Goal: Task Accomplishment & Management: Use online tool/utility

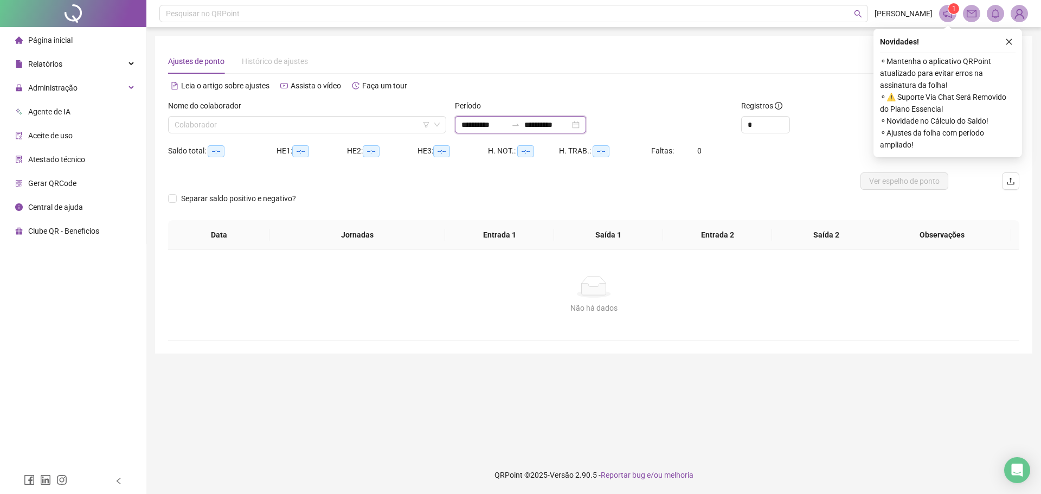
click at [504, 125] on input "**********" at bounding box center [484, 125] width 46 height 12
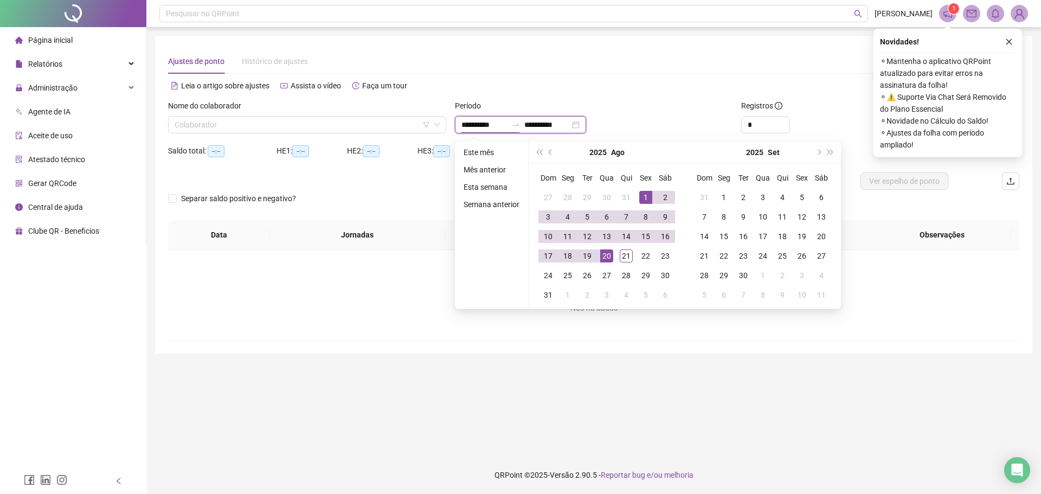
type input "**********"
click at [552, 152] on span "prev-year" at bounding box center [551, 152] width 5 height 5
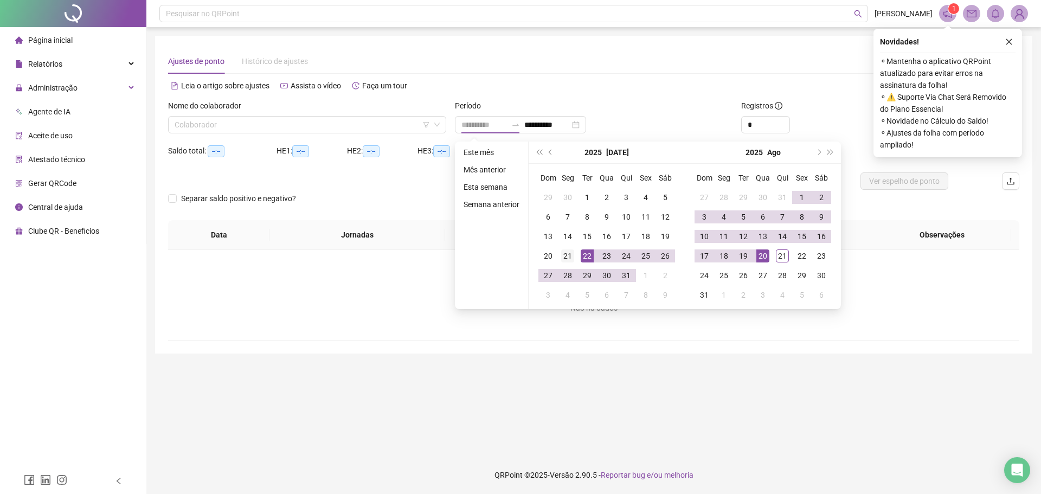
type input "**********"
click at [567, 255] on div "21" at bounding box center [567, 255] width 13 height 13
type input "**********"
click at [762, 259] on div "20" at bounding box center [763, 255] width 13 height 13
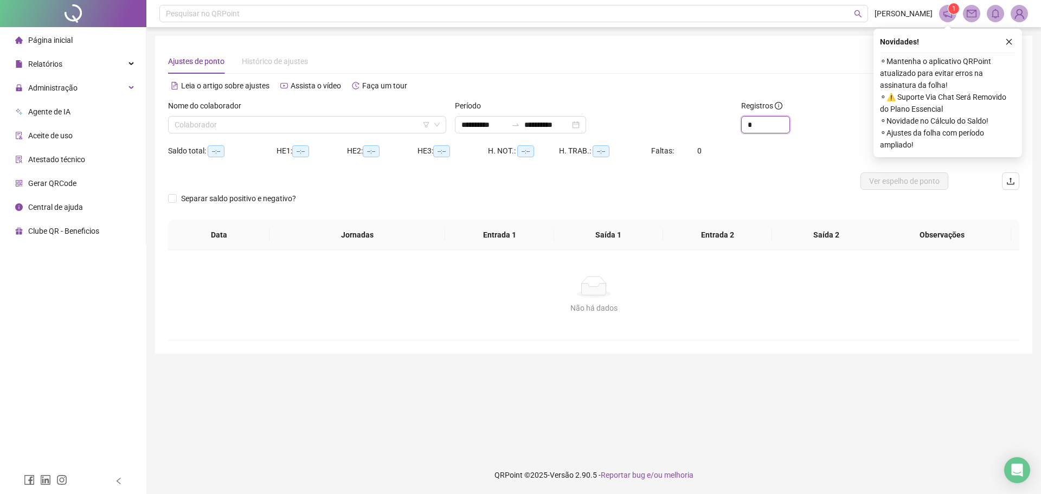
drag, startPoint x: 760, startPoint y: 121, endPoint x: 731, endPoint y: 123, distance: 29.3
click at [731, 123] on div "**********" at bounding box center [594, 121] width 860 height 42
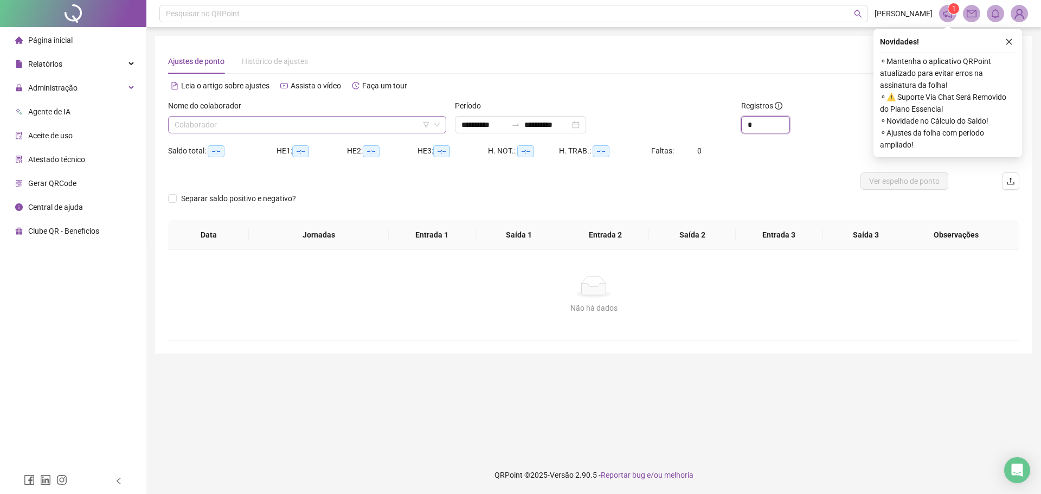
type input "*"
click at [291, 126] on input "search" at bounding box center [302, 125] width 255 height 16
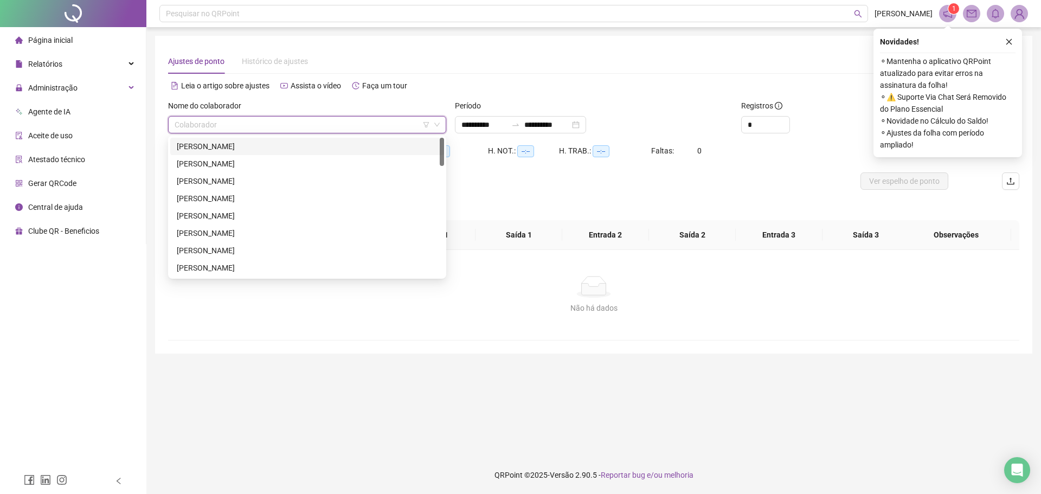
click at [286, 152] on div "[PERSON_NAME]" at bounding box center [307, 146] width 261 height 12
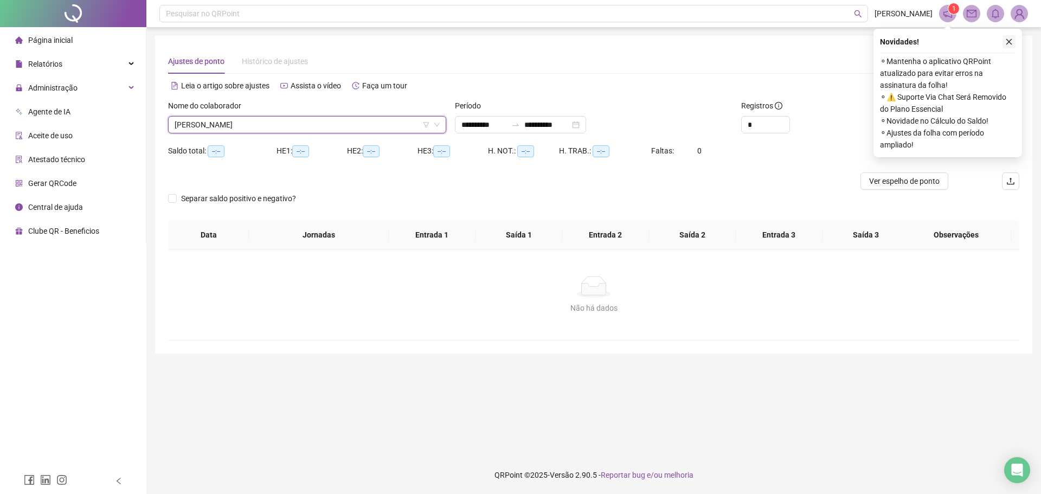
click at [1014, 40] on button "button" at bounding box center [1009, 41] width 13 height 13
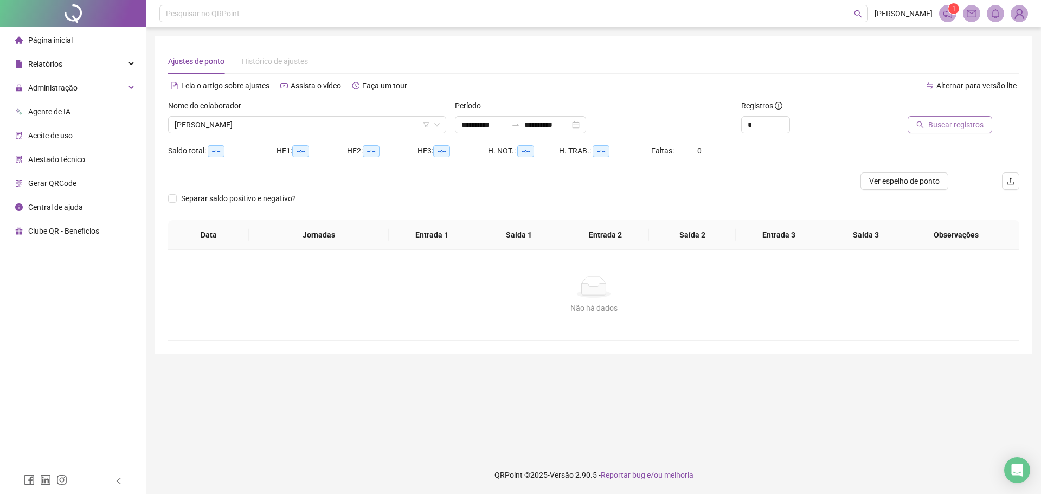
click at [968, 126] on span "Buscar registros" at bounding box center [955, 125] width 55 height 12
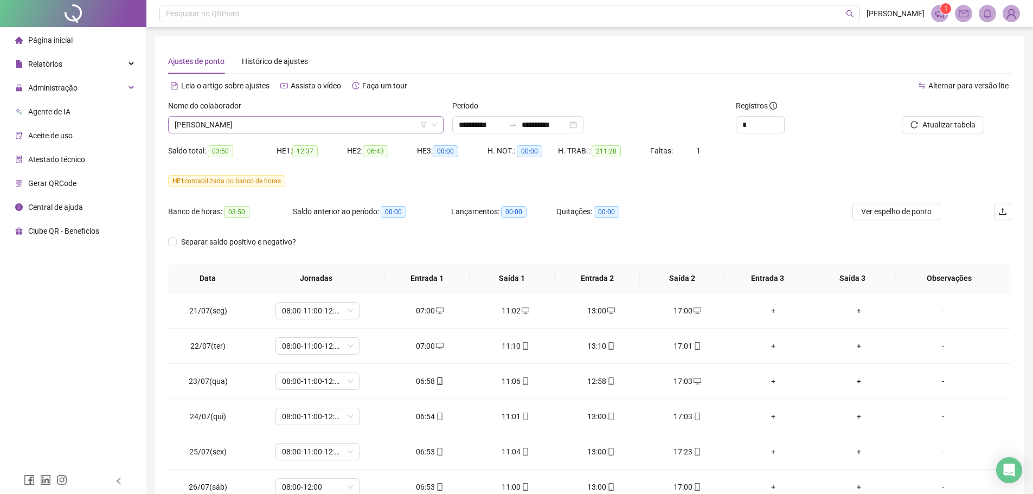
click at [255, 125] on span "[PERSON_NAME]" at bounding box center [306, 125] width 262 height 16
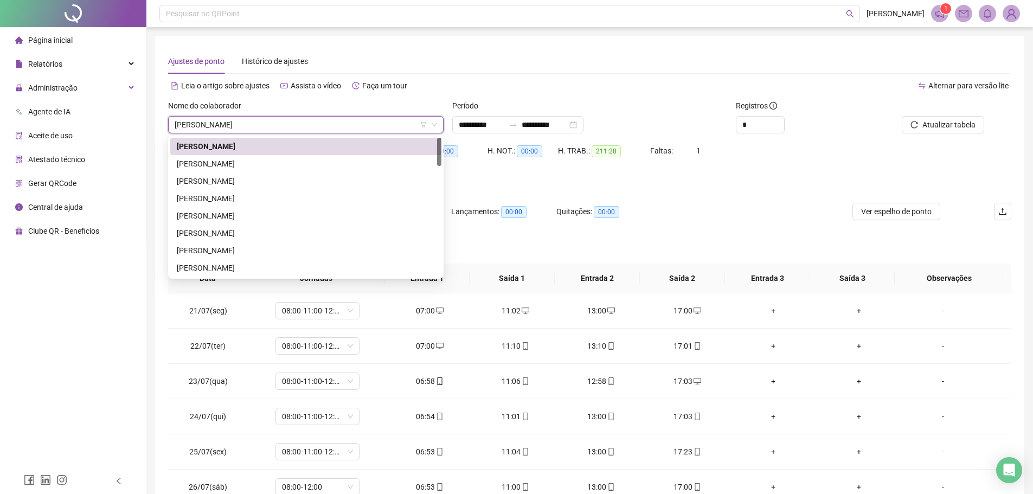
click at [348, 120] on span "[PERSON_NAME]" at bounding box center [306, 125] width 262 height 16
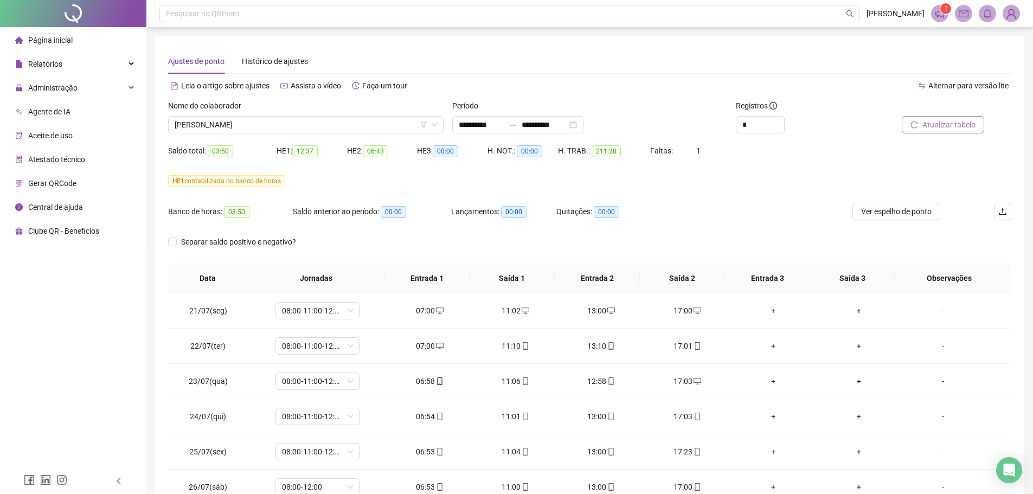
click at [970, 123] on span "Atualizar tabela" at bounding box center [948, 125] width 53 height 12
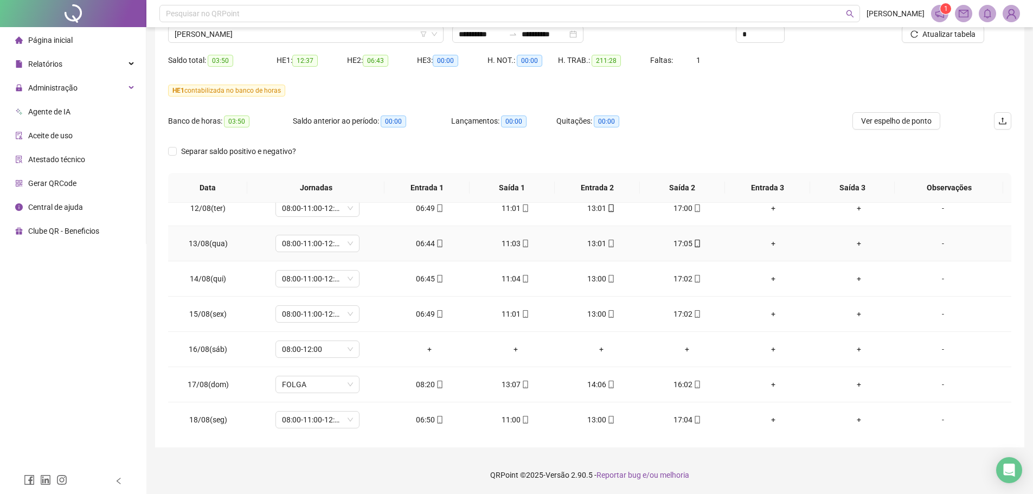
scroll to position [861, 0]
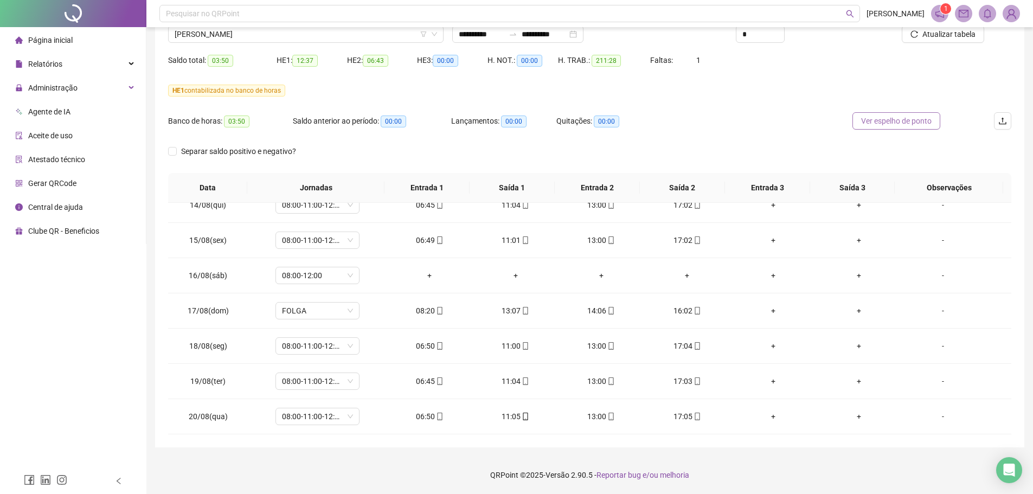
click at [915, 122] on span "Ver espelho de ponto" at bounding box center [896, 121] width 70 height 12
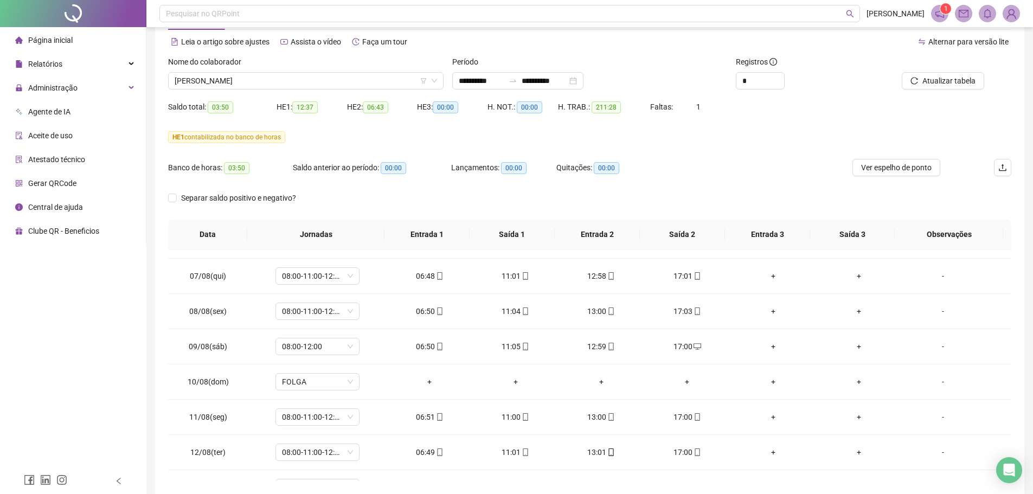
scroll to position [0, 0]
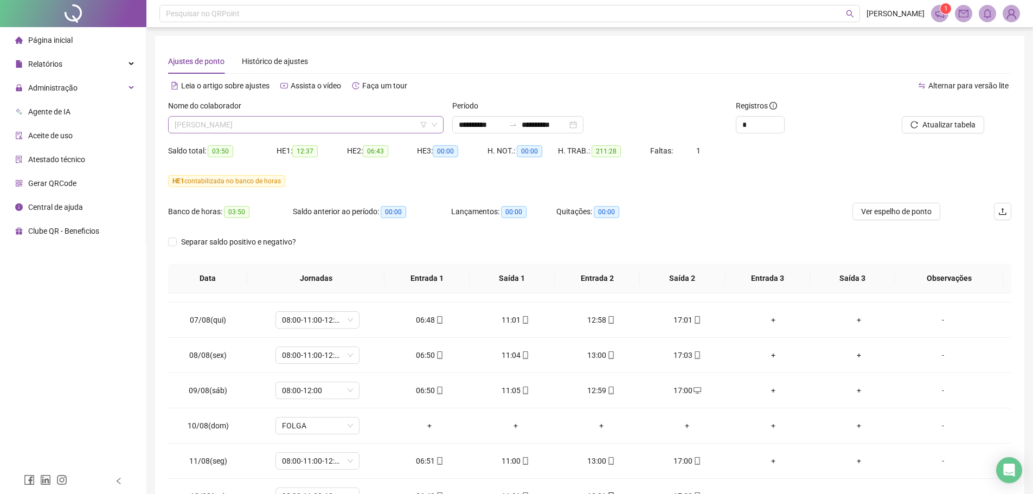
click at [271, 128] on span "[PERSON_NAME]" at bounding box center [306, 125] width 262 height 16
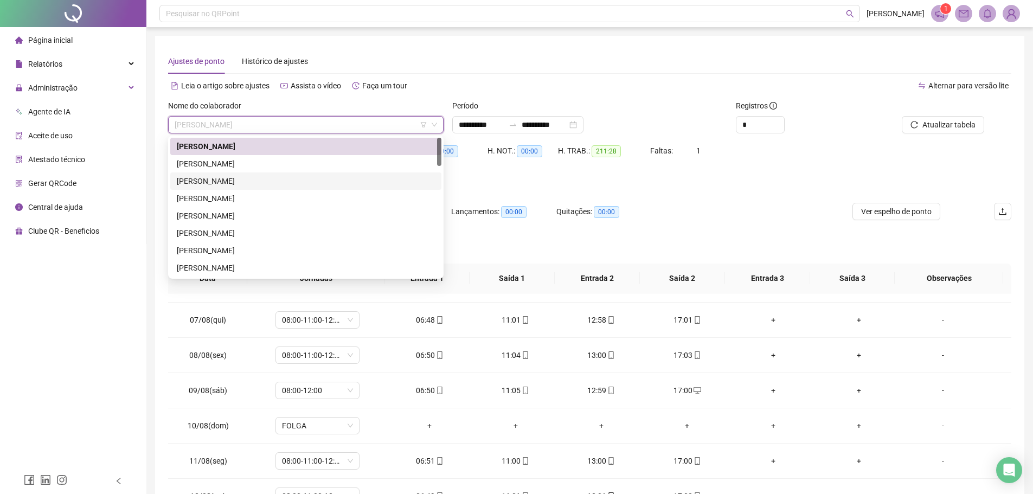
drag, startPoint x: 230, startPoint y: 180, endPoint x: 393, endPoint y: 164, distance: 162.9
click at [231, 180] on div "[PERSON_NAME]" at bounding box center [306, 181] width 258 height 12
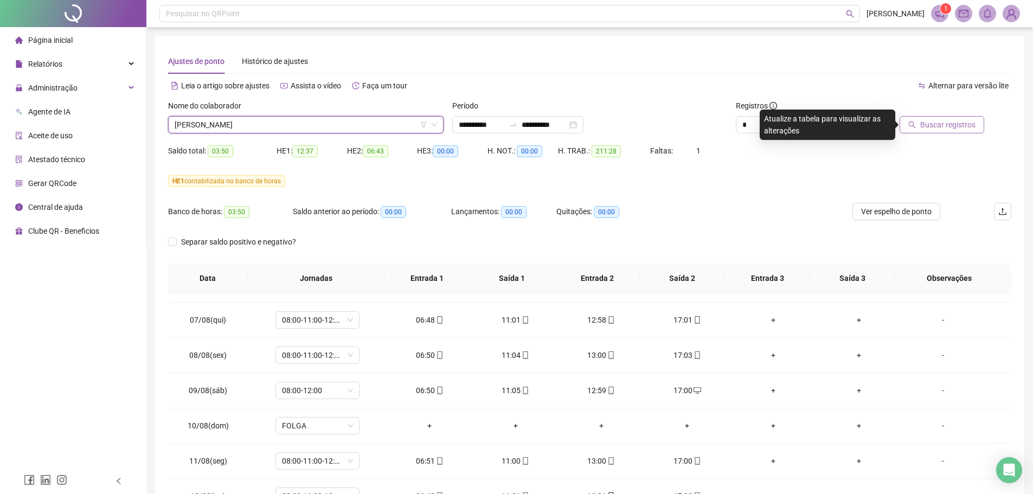
click at [947, 127] on span "Buscar registros" at bounding box center [947, 125] width 55 height 12
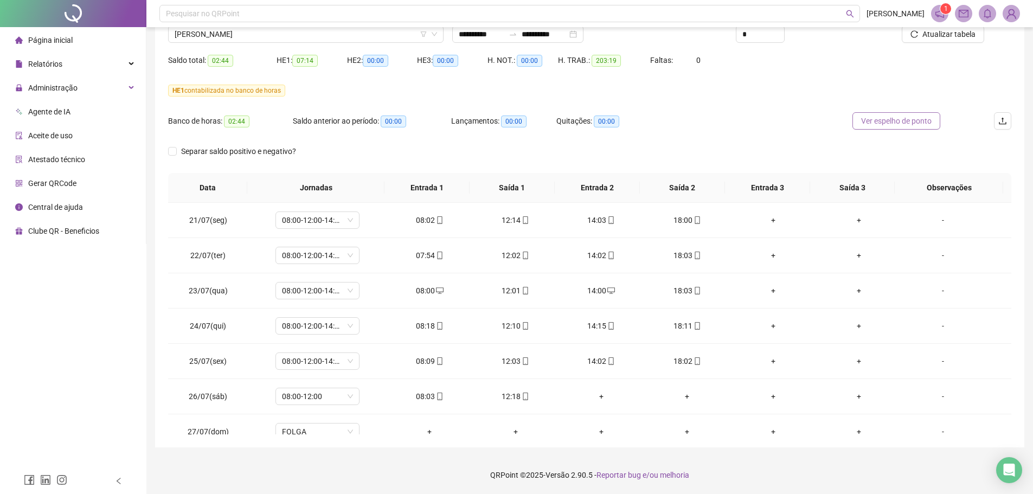
click at [902, 121] on span "Ver espelho de ponto" at bounding box center [896, 121] width 70 height 12
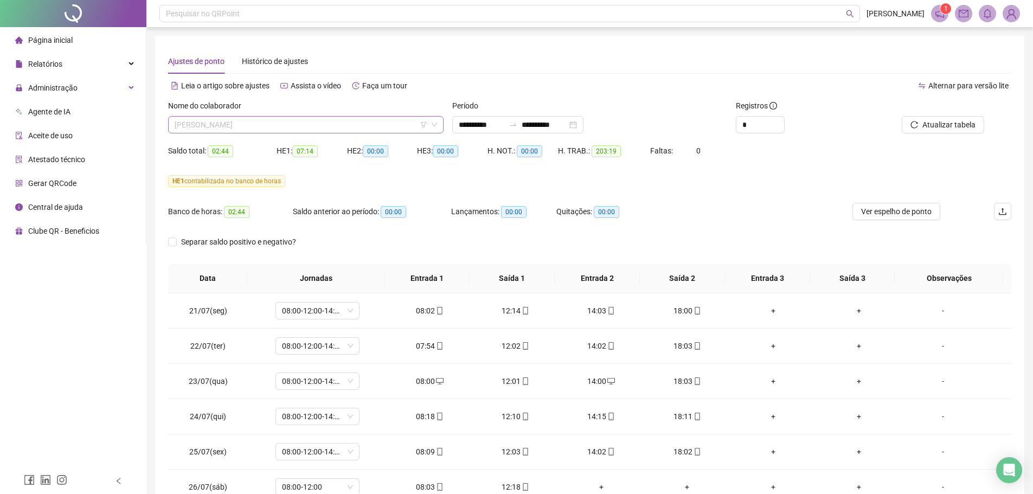
click at [246, 124] on span "[PERSON_NAME]" at bounding box center [306, 125] width 262 height 16
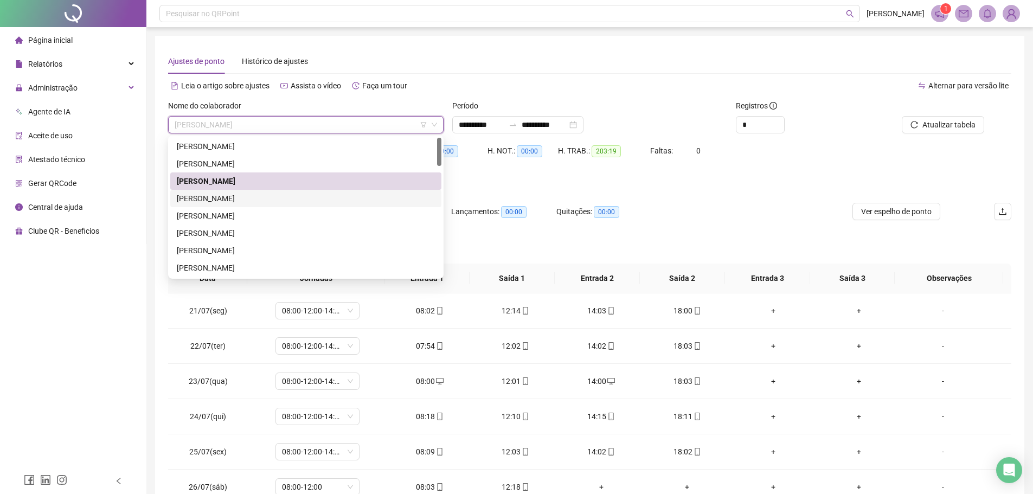
drag, startPoint x: 234, startPoint y: 198, endPoint x: 328, endPoint y: 213, distance: 95.5
click at [234, 198] on div "[PERSON_NAME]" at bounding box center [306, 199] width 258 height 12
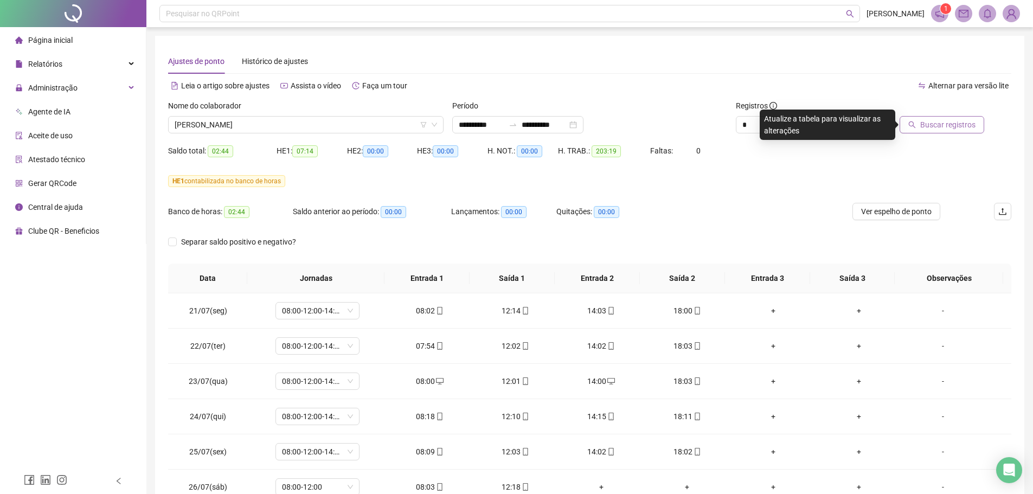
click at [939, 124] on span "Buscar registros" at bounding box center [947, 125] width 55 height 12
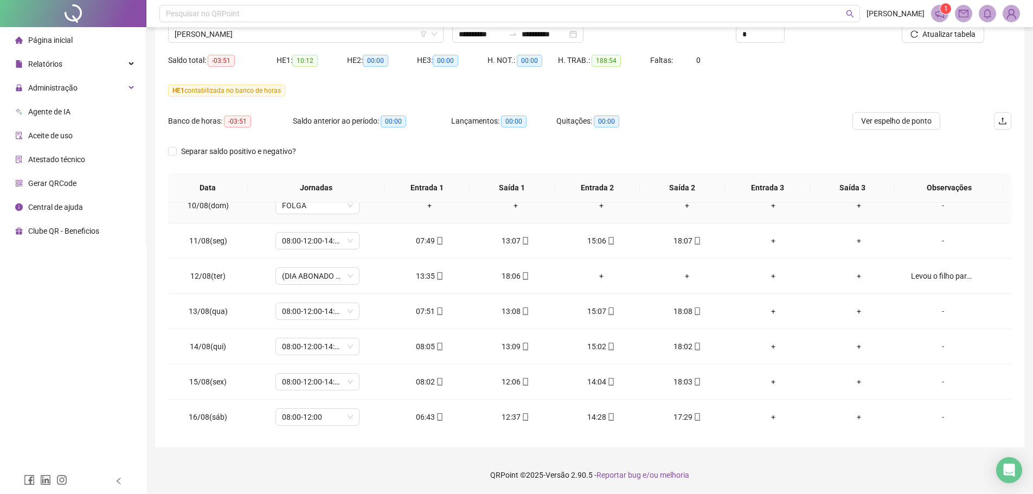
scroll to position [861, 0]
click at [681, 383] on div "+" at bounding box center [687, 381] width 68 height 12
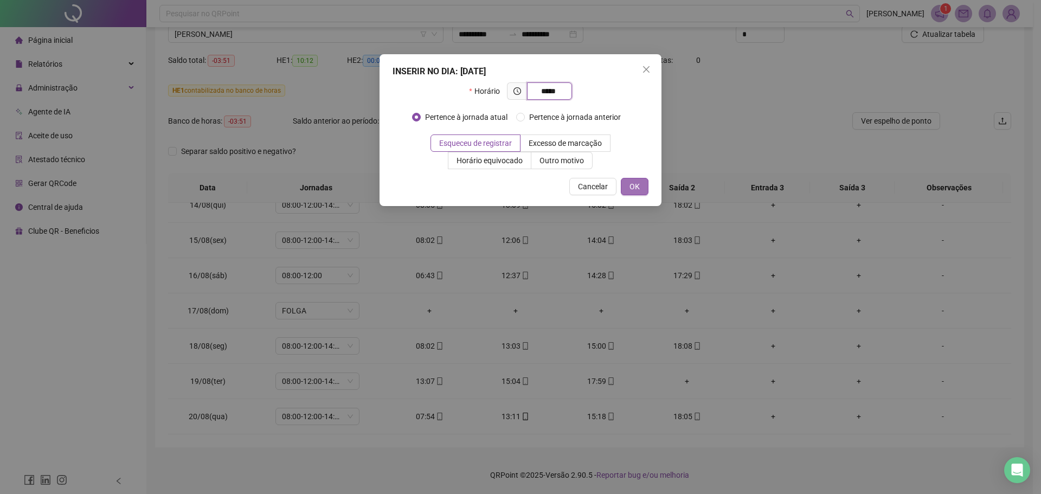
type input "*****"
click at [635, 183] on span "OK" at bounding box center [635, 187] width 10 height 12
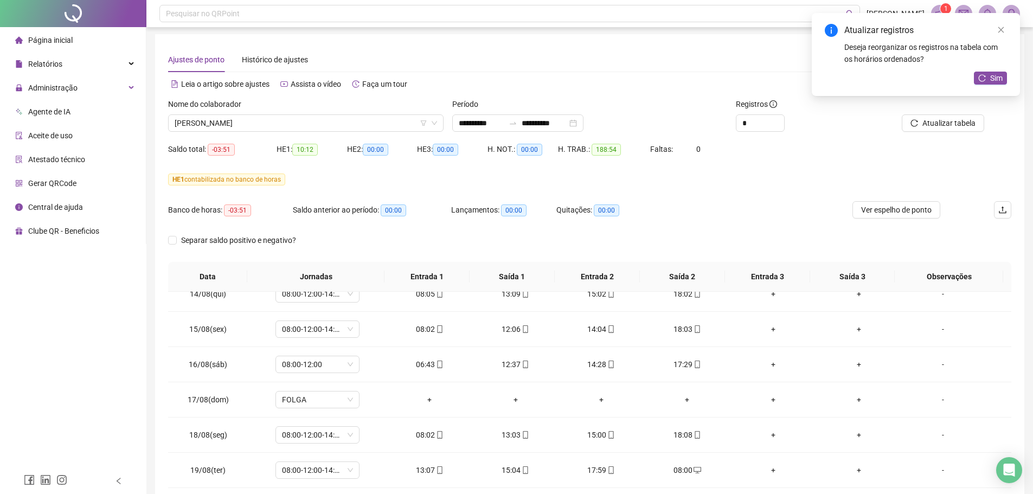
scroll to position [0, 0]
click at [986, 80] on button "Sim" at bounding box center [990, 78] width 33 height 13
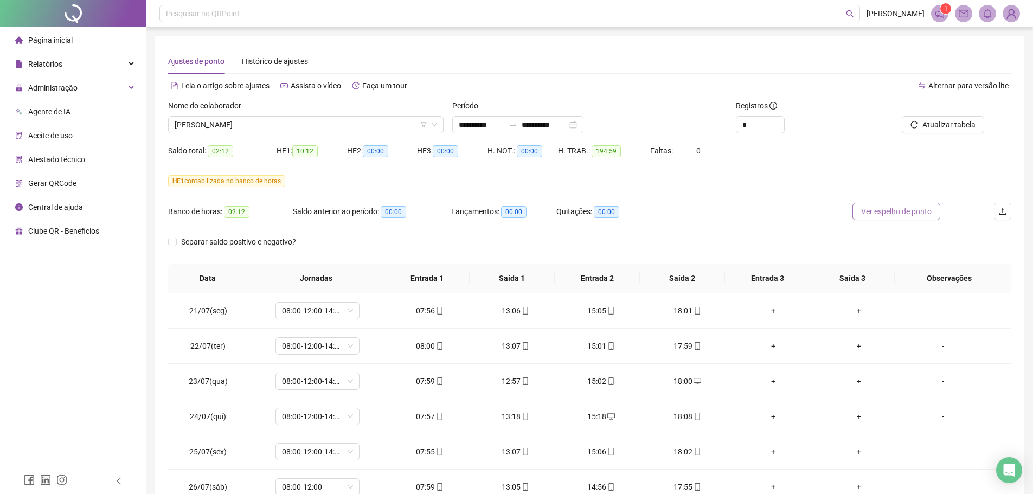
click at [912, 216] on span "Ver espelho de ponto" at bounding box center [896, 212] width 70 height 12
click at [252, 127] on span "[PERSON_NAME]" at bounding box center [306, 125] width 262 height 16
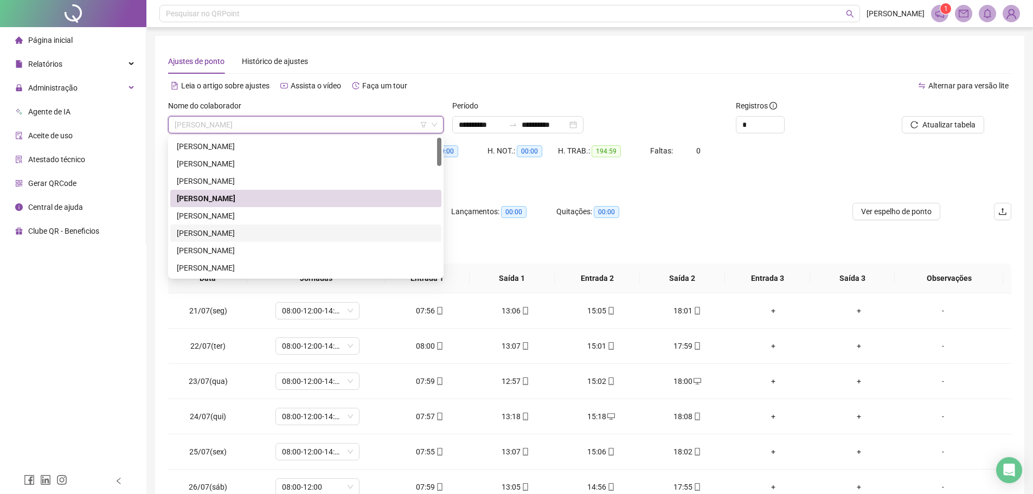
click at [232, 230] on div "[PERSON_NAME]" at bounding box center [306, 233] width 258 height 12
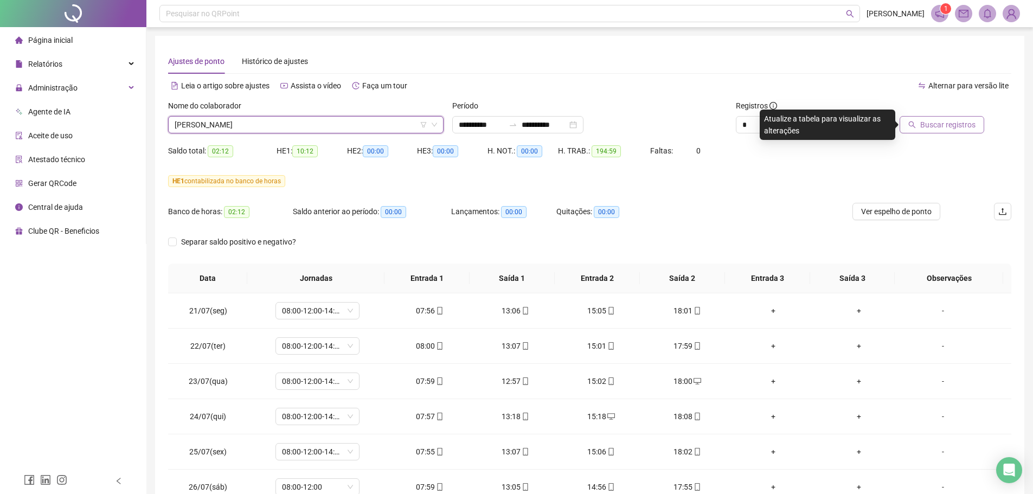
click at [934, 130] on span "Buscar registros" at bounding box center [947, 125] width 55 height 12
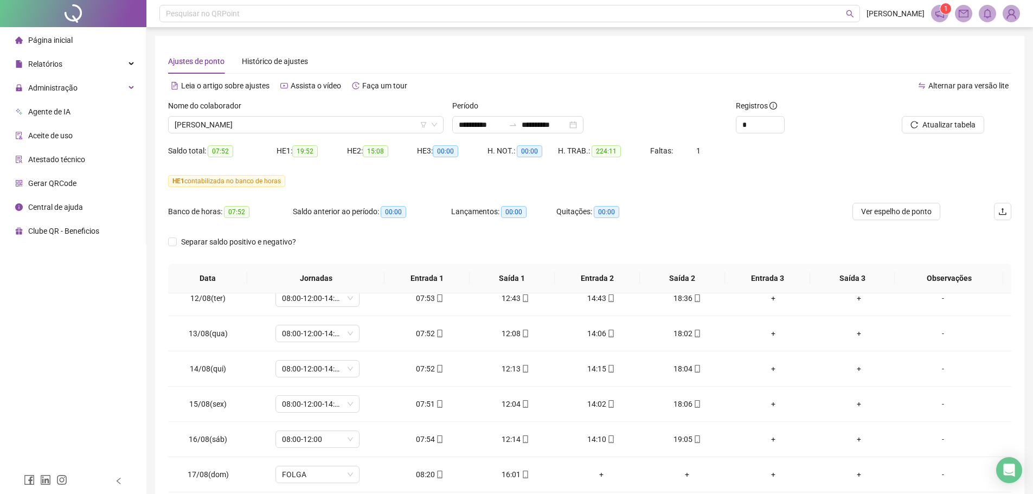
scroll to position [861, 0]
click at [298, 121] on span "[PERSON_NAME]" at bounding box center [306, 125] width 262 height 16
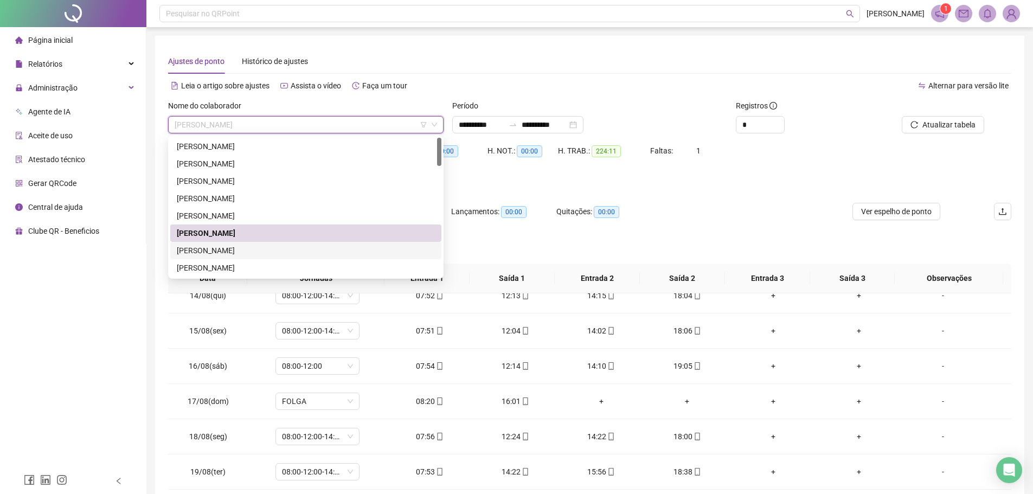
click at [232, 247] on div "[PERSON_NAME]" at bounding box center [306, 251] width 258 height 12
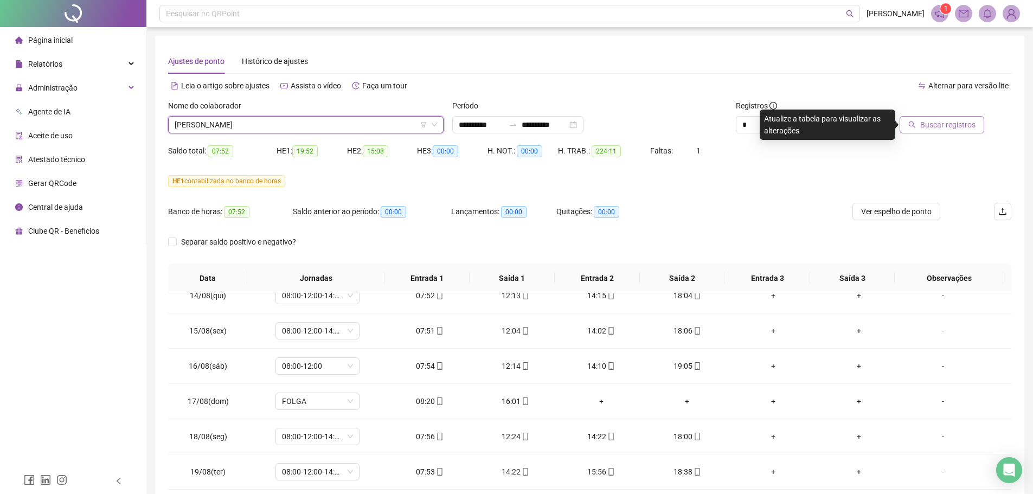
click at [944, 126] on span "Buscar registros" at bounding box center [947, 125] width 55 height 12
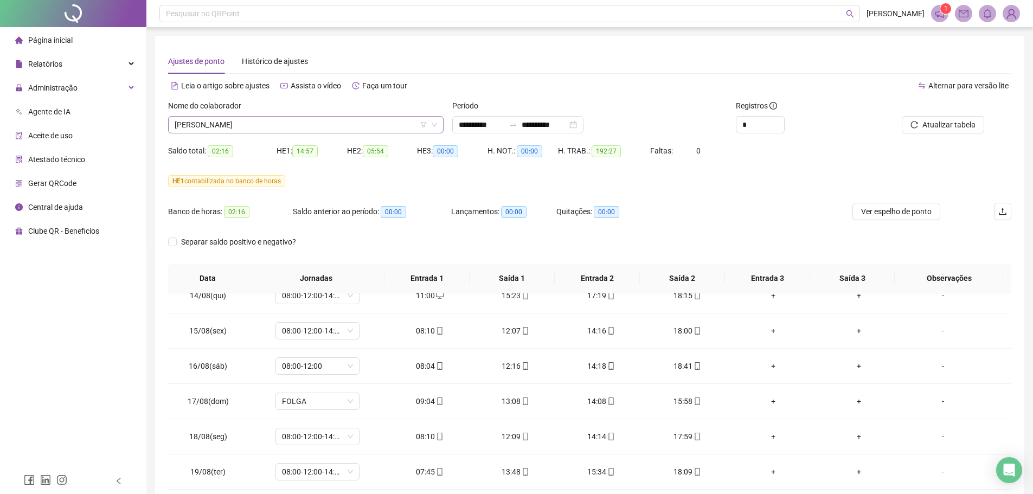
click at [296, 118] on span "[PERSON_NAME]" at bounding box center [306, 125] width 262 height 16
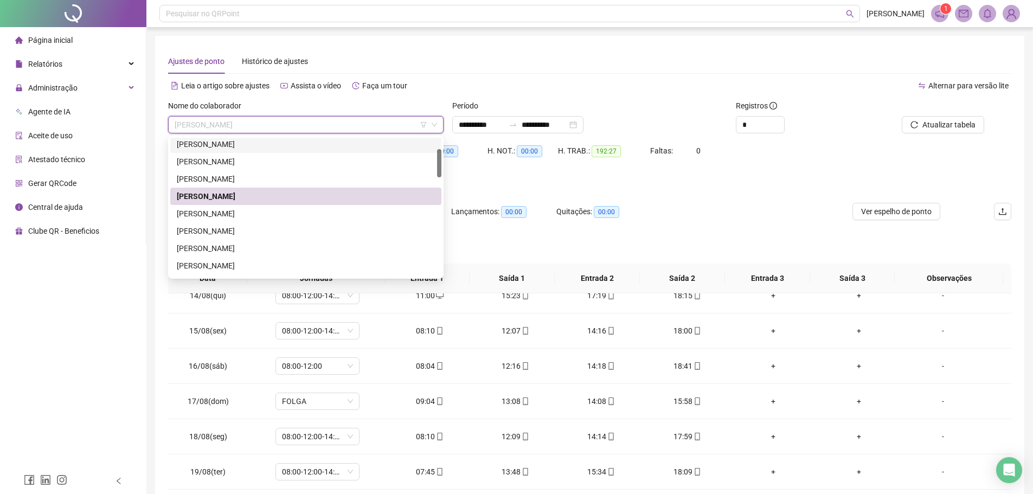
scroll to position [108, 0]
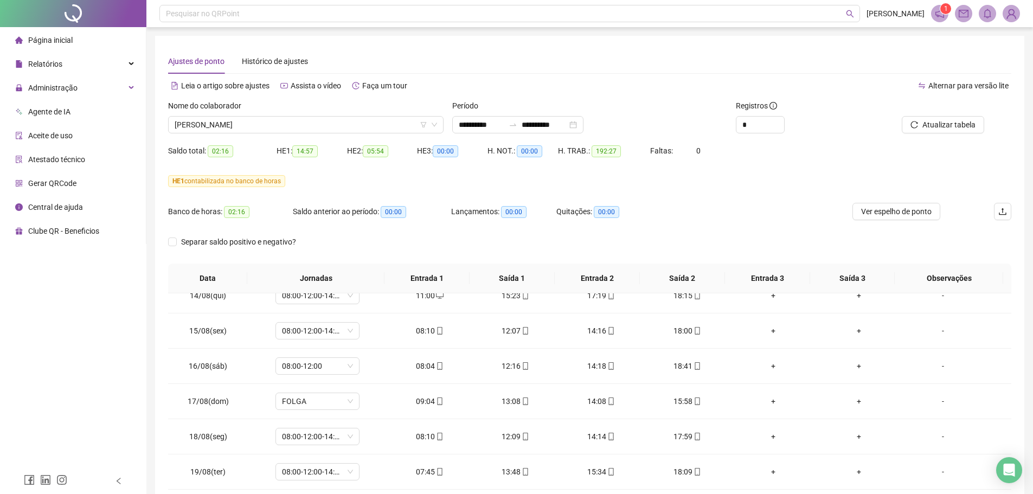
click at [734, 202] on div "HE 1 contabilizada no banco de horas" at bounding box center [589, 187] width 843 height 30
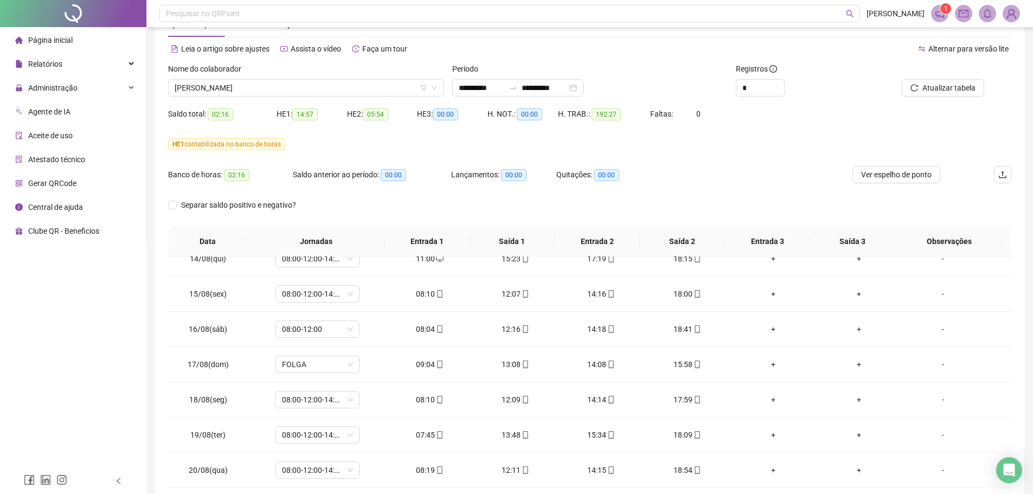
scroll to position [0, 0]
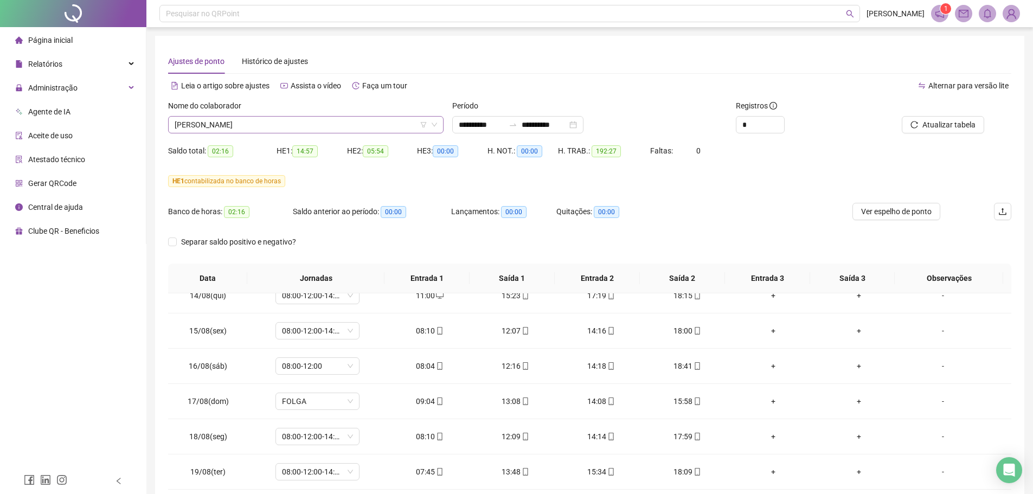
click at [269, 125] on span "[PERSON_NAME]" at bounding box center [306, 125] width 262 height 16
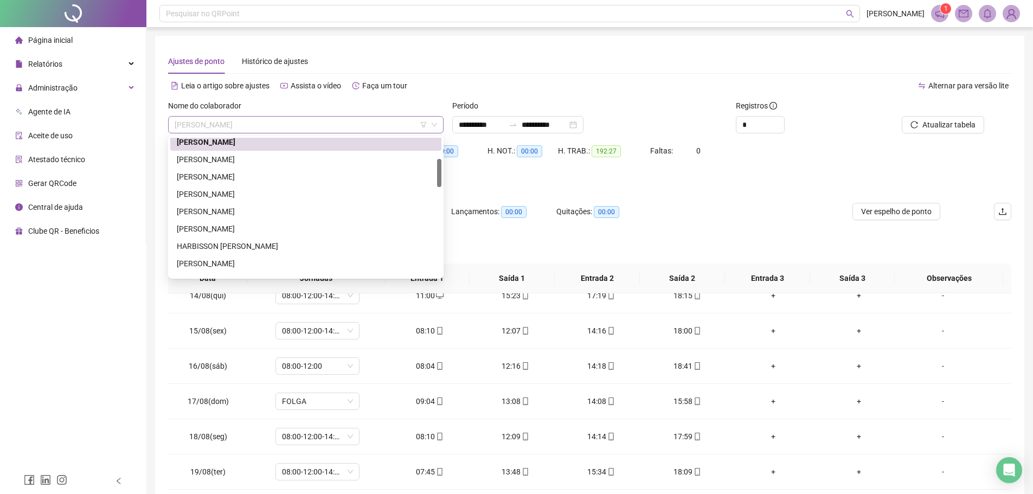
scroll to position [104, 0]
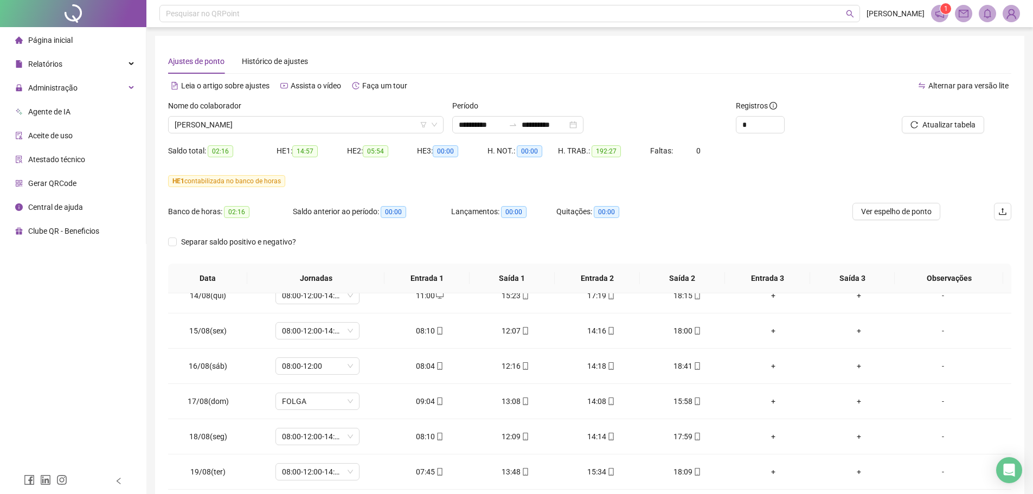
click at [568, 187] on div "HE 1 contabilizada no banco de horas" at bounding box center [589, 181] width 843 height 12
click at [287, 125] on span "[PERSON_NAME]" at bounding box center [306, 125] width 262 height 16
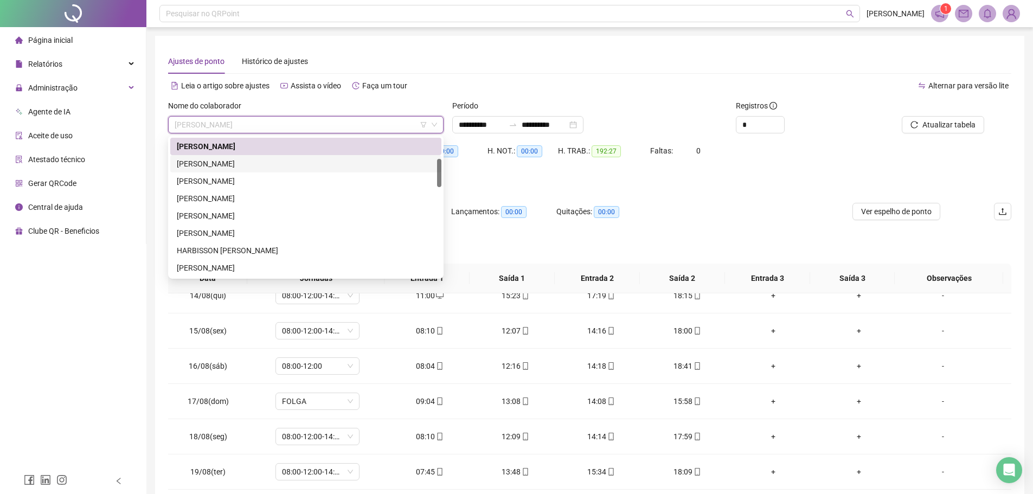
click at [257, 158] on div "[PERSON_NAME]" at bounding box center [306, 164] width 258 height 12
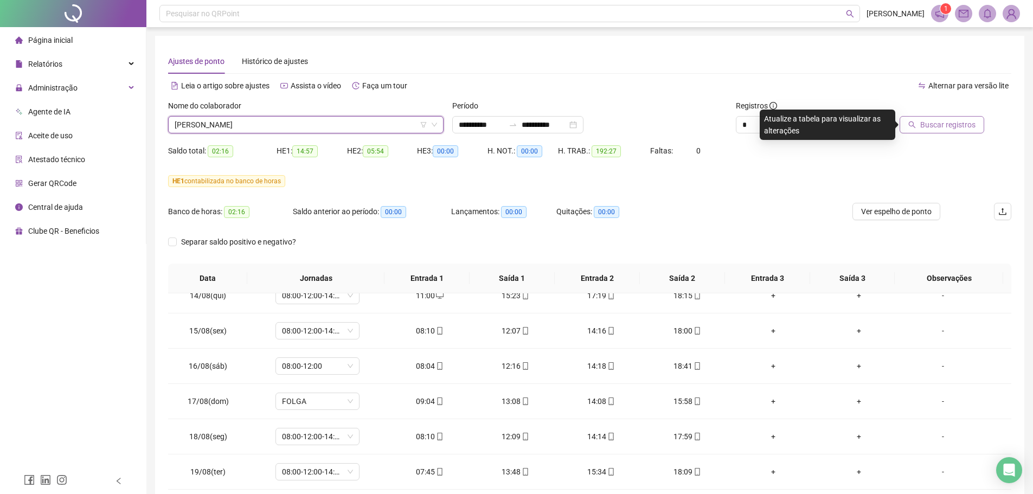
click at [957, 120] on span "Buscar registros" at bounding box center [947, 125] width 55 height 12
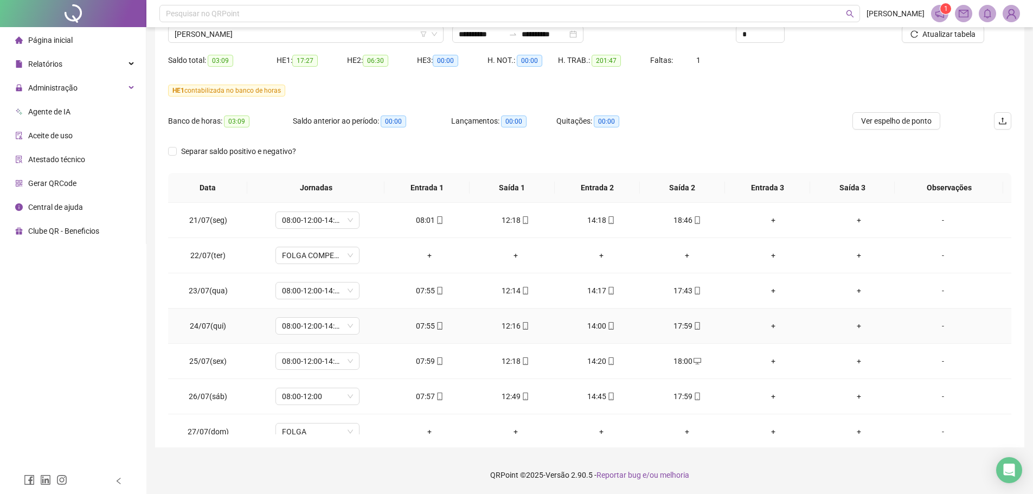
scroll to position [0, 0]
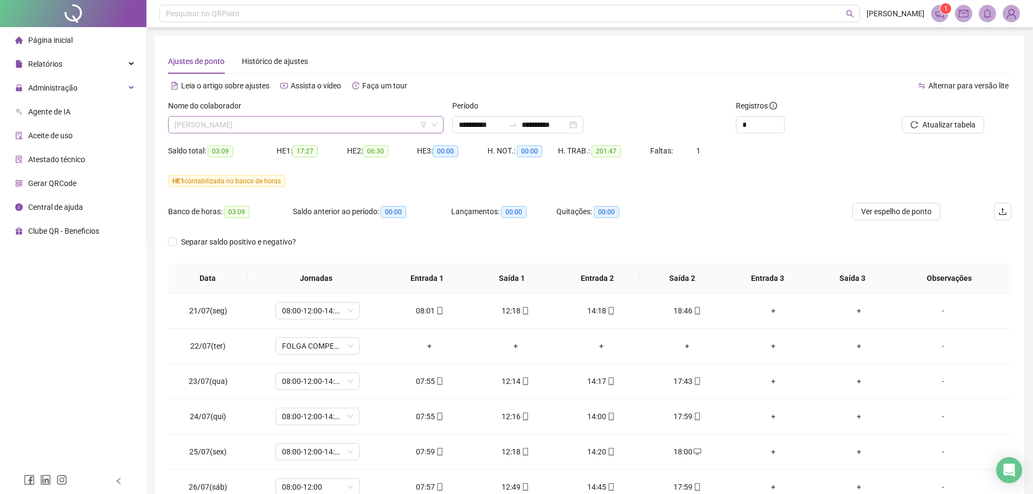
click at [227, 127] on span "[PERSON_NAME]" at bounding box center [306, 125] width 262 height 16
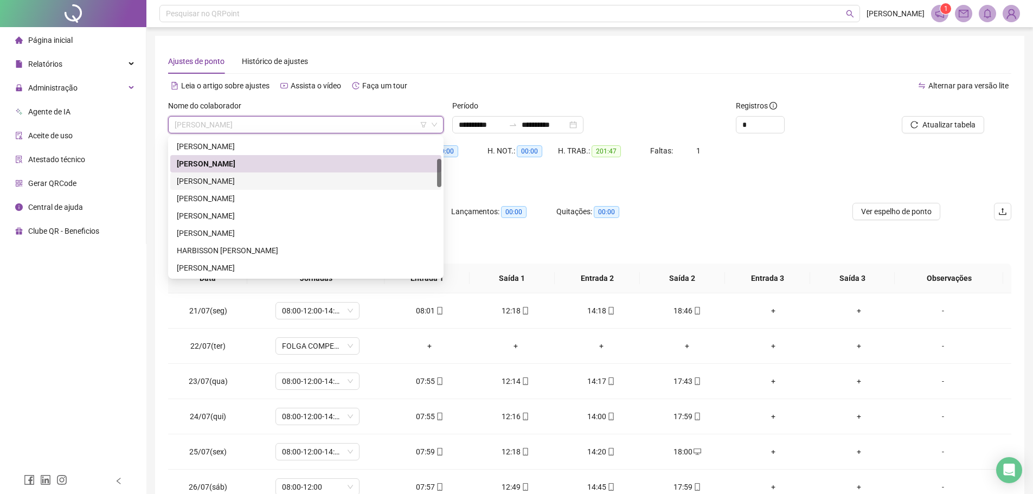
click at [225, 182] on div "[PERSON_NAME]" at bounding box center [306, 181] width 258 height 12
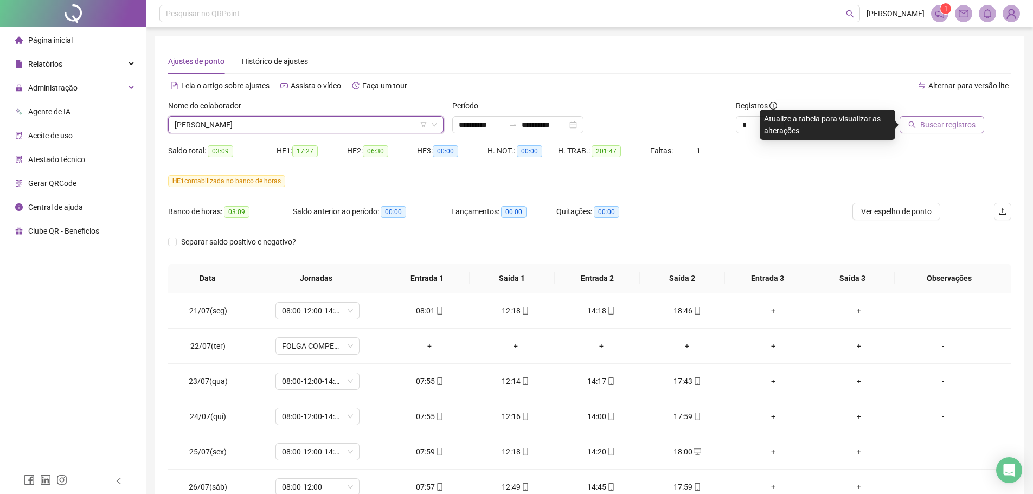
click at [947, 133] on button "Buscar registros" at bounding box center [942, 124] width 85 height 17
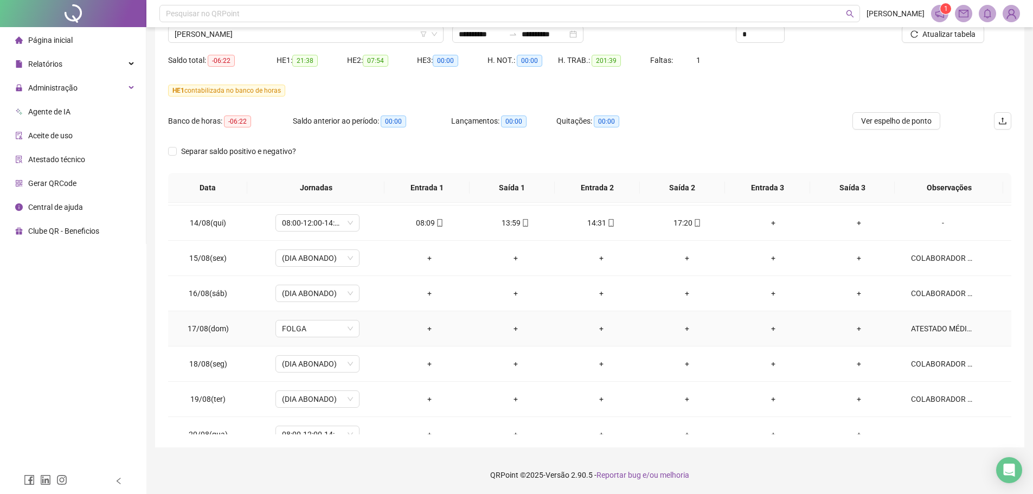
scroll to position [861, 0]
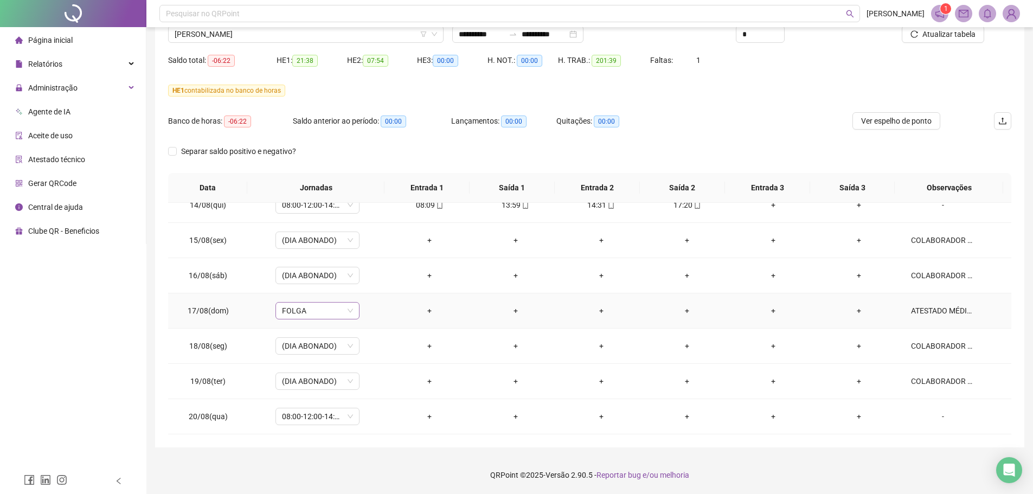
click at [342, 311] on span "FOLGA" at bounding box center [317, 311] width 71 height 16
click at [481, 312] on div "+" at bounding box center [515, 311] width 68 height 12
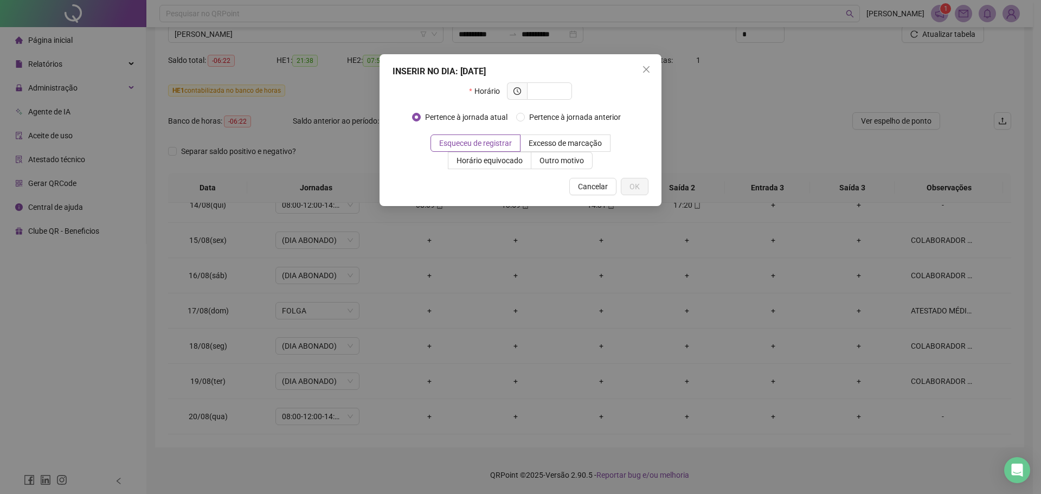
click at [647, 61] on button "Close" at bounding box center [646, 69] width 17 height 17
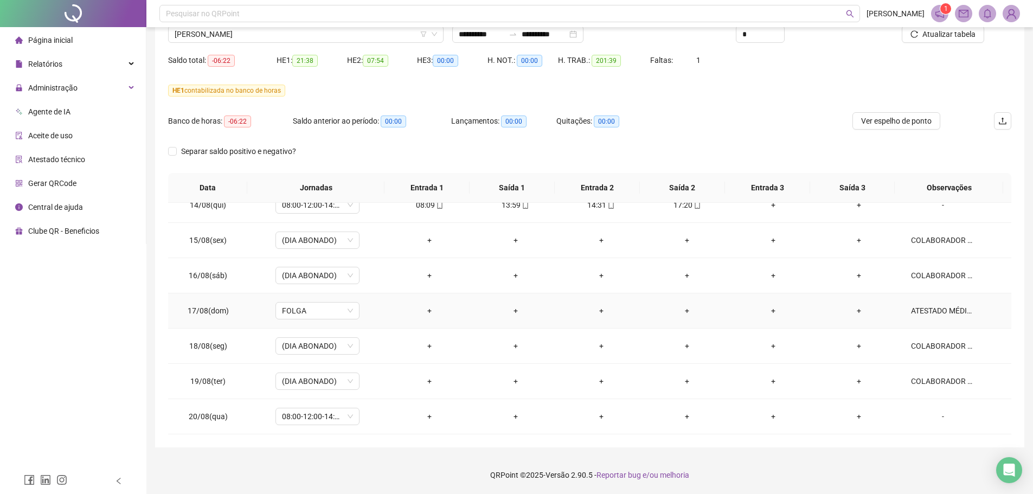
click at [935, 312] on div "ATESTADO MÉDICO" at bounding box center [943, 311] width 64 height 12
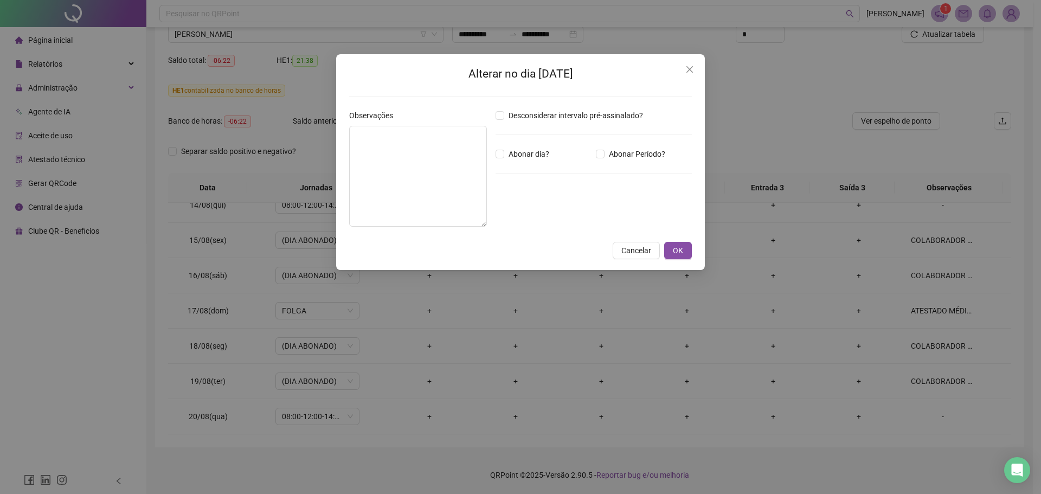
type textarea "**********"
click at [696, 61] on button "Close" at bounding box center [689, 69] width 17 height 17
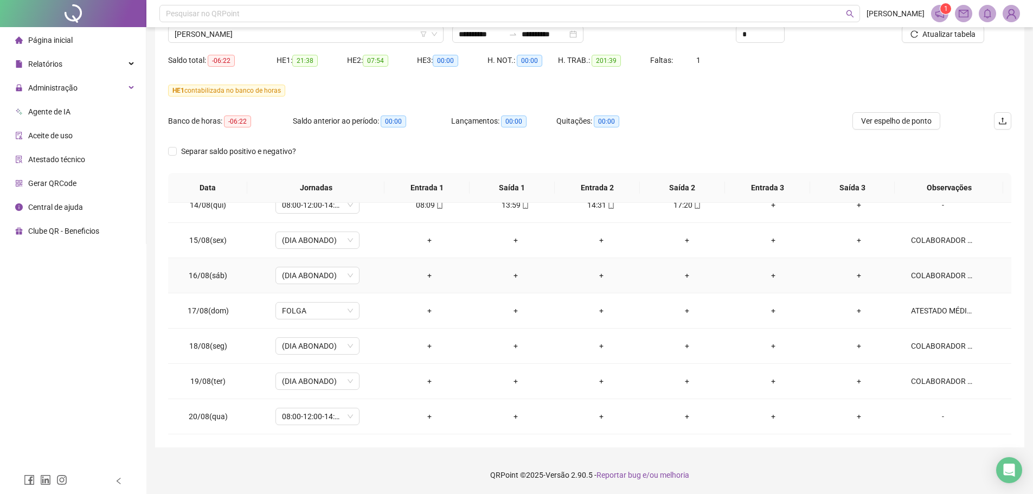
click at [922, 276] on div "COLABORADOR APRESENTOU ATESTADO DE 7 DIAS" at bounding box center [943, 276] width 64 height 12
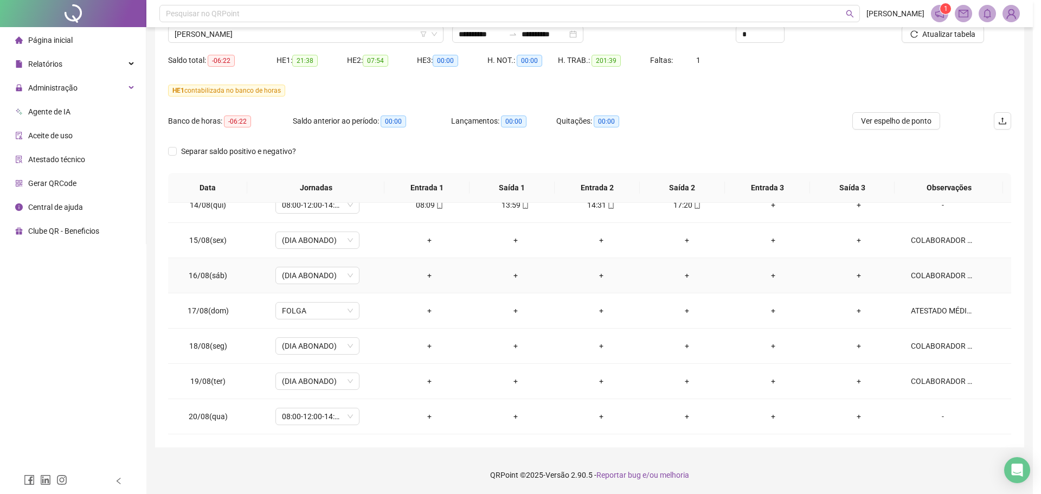
type textarea "**********"
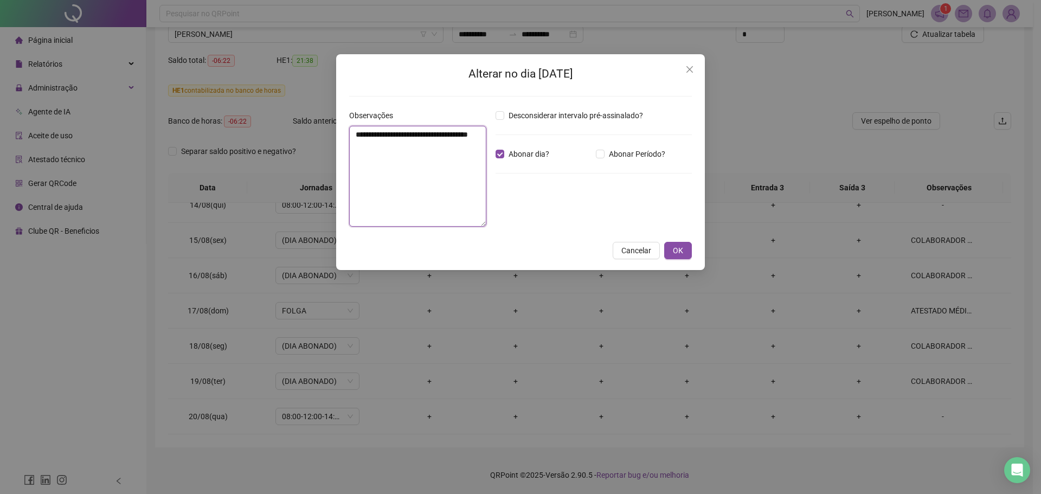
drag, startPoint x: 435, startPoint y: 154, endPoint x: 345, endPoint y: 131, distance: 92.3
click at [345, 131] on div "**********" at bounding box center [418, 173] width 146 height 126
click at [688, 69] on icon "close" at bounding box center [689, 69] width 9 height 9
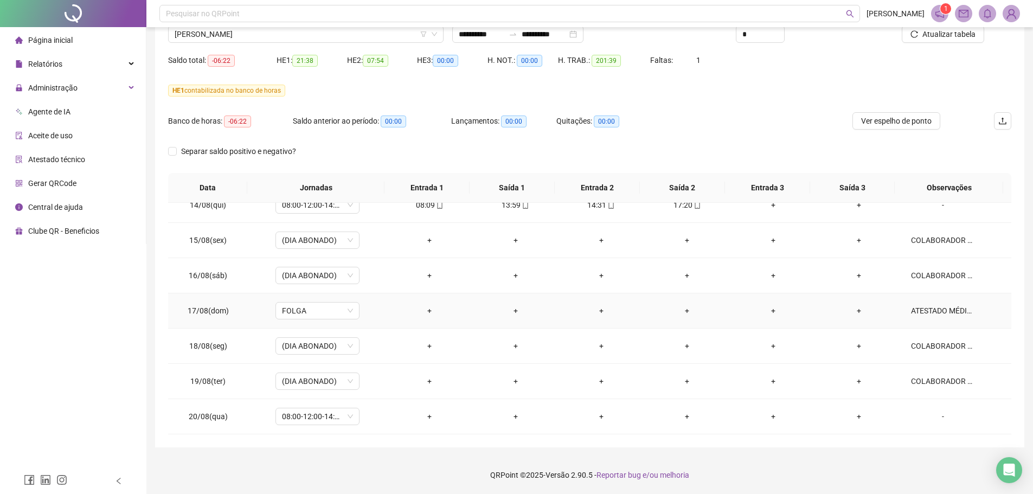
click at [925, 310] on div "ATESTADO MÉDICO" at bounding box center [943, 311] width 64 height 12
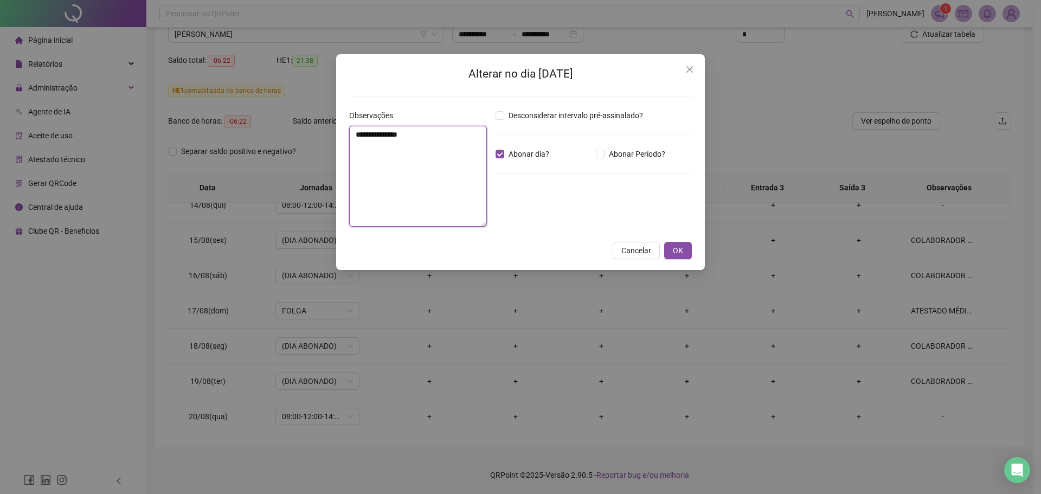
drag, startPoint x: 446, startPoint y: 133, endPoint x: 309, endPoint y: 144, distance: 137.0
click at [309, 144] on div "**********" at bounding box center [520, 247] width 1041 height 494
paste textarea "**********"
type textarea "**********"
click at [672, 256] on button "OK" at bounding box center [678, 250] width 28 height 17
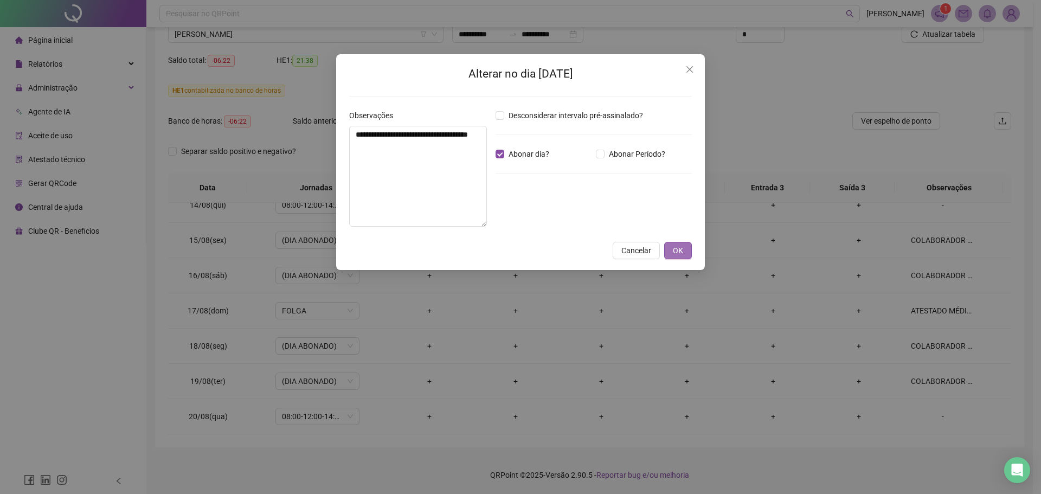
click at [681, 255] on span "OK" at bounding box center [678, 251] width 10 height 12
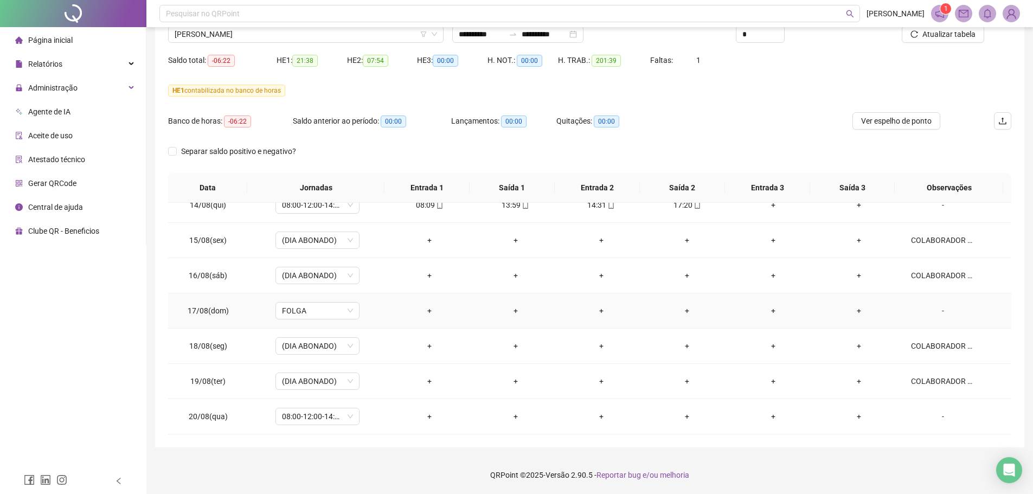
click at [936, 313] on div "-" at bounding box center [943, 311] width 64 height 12
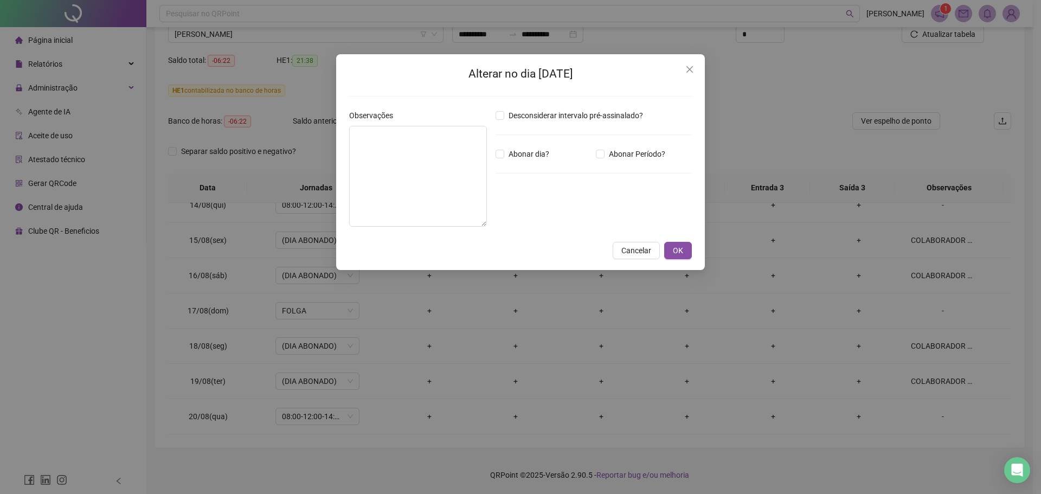
type textarea "**********"
click at [677, 249] on span "OK" at bounding box center [678, 251] width 10 height 12
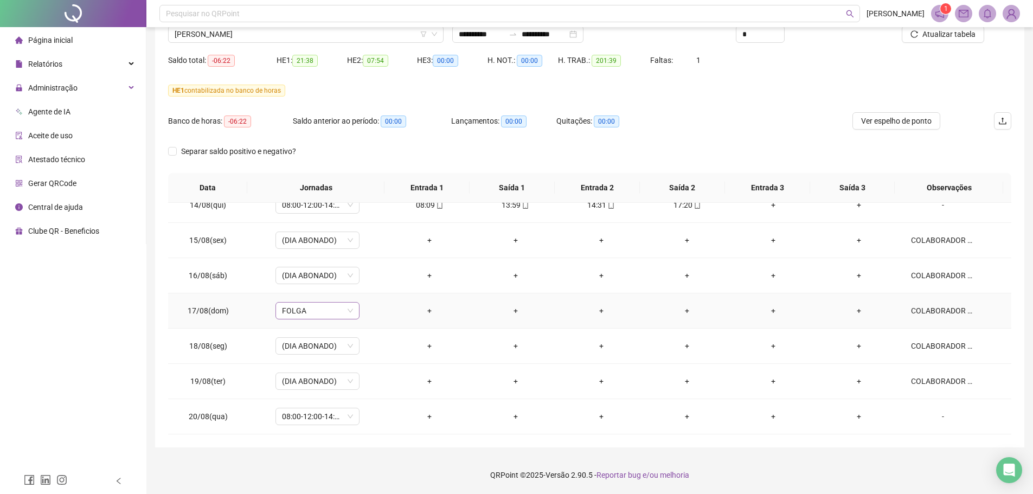
click at [330, 310] on span "FOLGA" at bounding box center [317, 311] width 71 height 16
click at [1029, 369] on div "**********" at bounding box center [589, 201] width 887 height 585
click at [900, 130] on div "Ver espelho de ponto" at bounding box center [897, 127] width 140 height 30
click at [898, 126] on span "Ver espelho de ponto" at bounding box center [896, 121] width 70 height 12
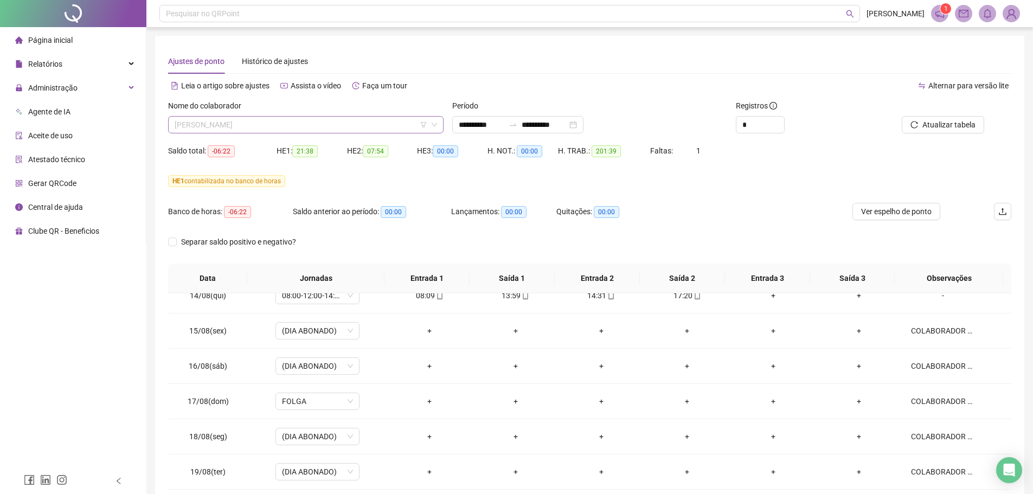
click at [239, 124] on span "[PERSON_NAME]" at bounding box center [306, 125] width 262 height 16
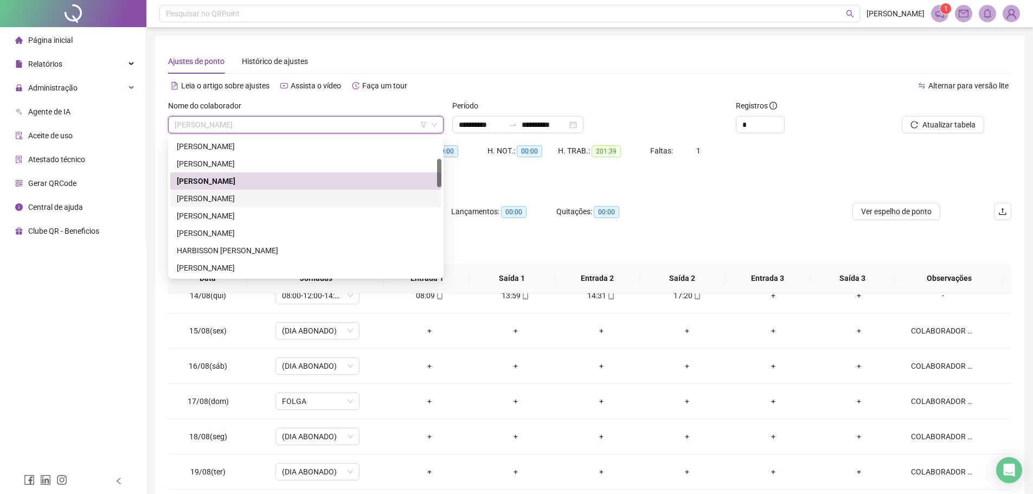
click at [240, 198] on div "[PERSON_NAME]" at bounding box center [306, 199] width 258 height 12
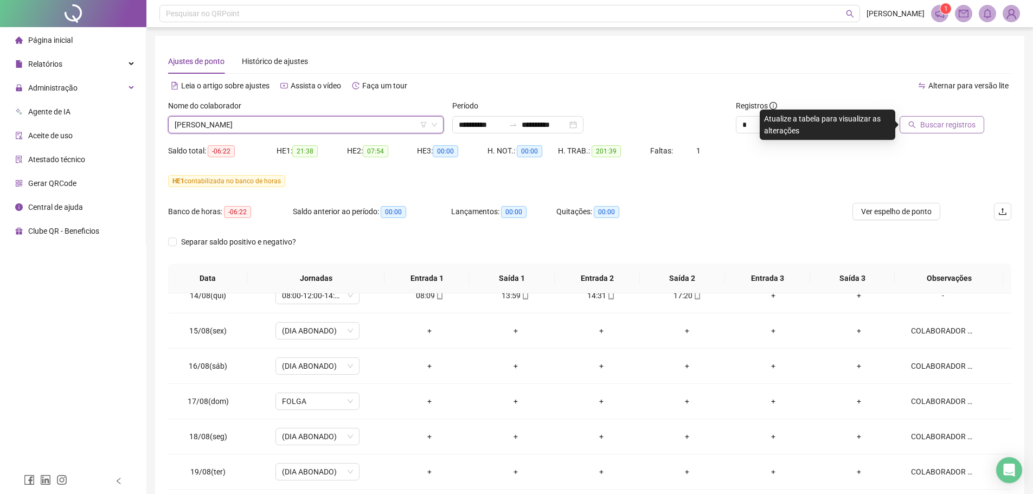
click at [973, 126] on span "Buscar registros" at bounding box center [947, 125] width 55 height 12
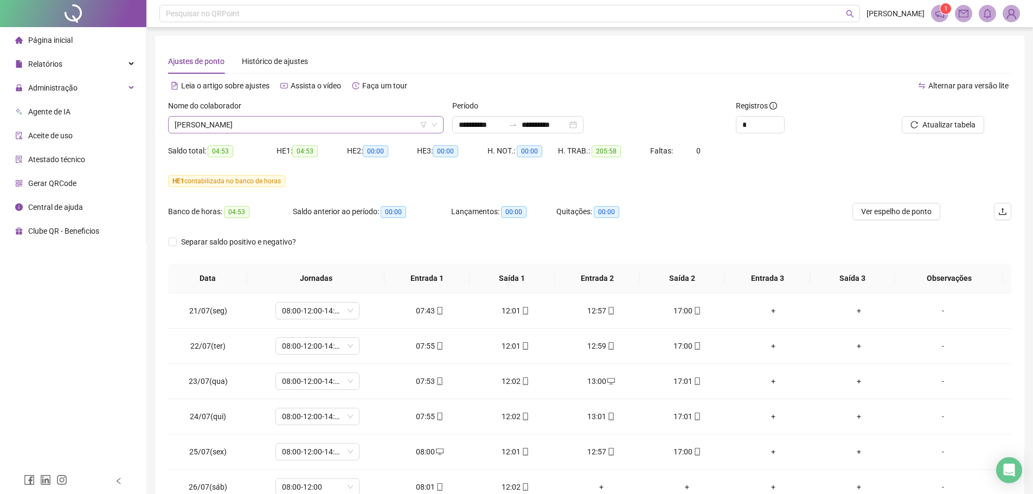
click at [267, 120] on span "[PERSON_NAME]" at bounding box center [306, 125] width 262 height 16
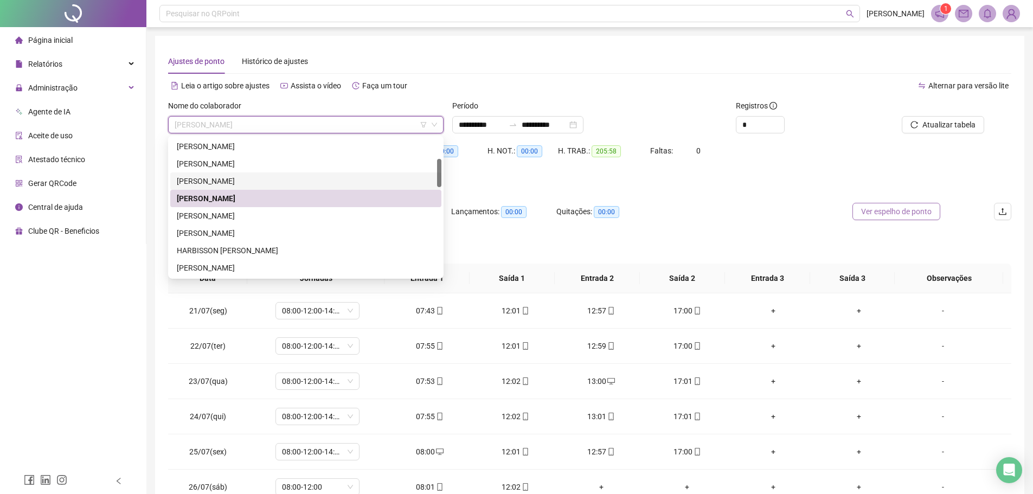
click at [893, 206] on span "Ver espelho de ponto" at bounding box center [896, 212] width 70 height 12
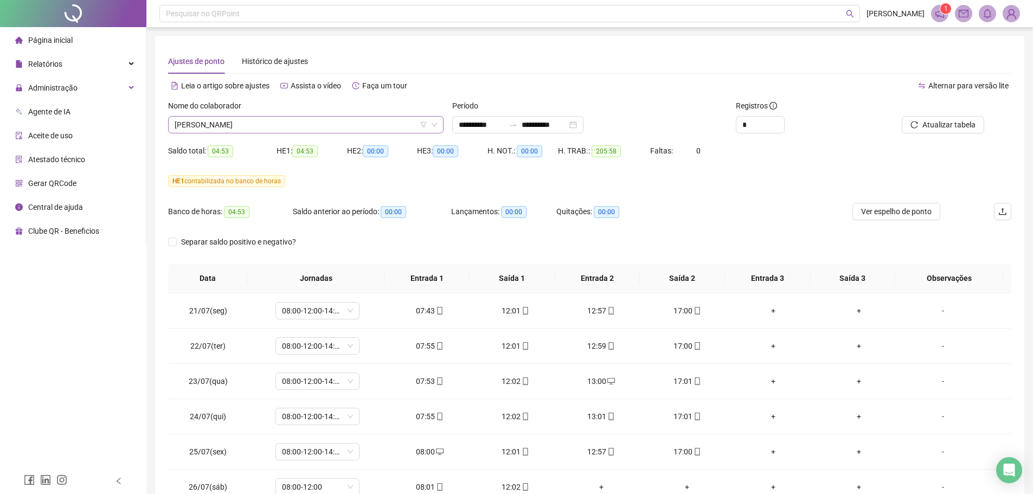
click at [336, 120] on span "[PERSON_NAME]" at bounding box center [306, 125] width 262 height 16
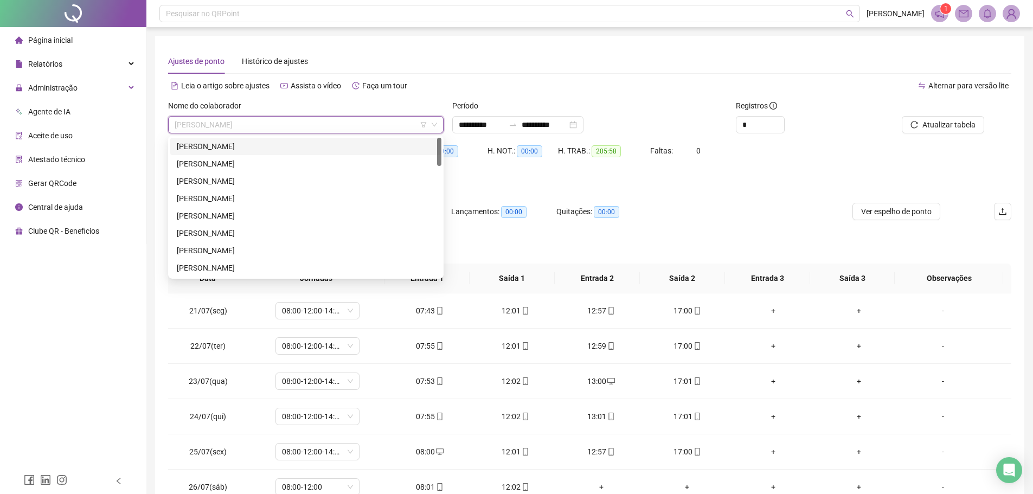
click at [240, 144] on div "[PERSON_NAME]" at bounding box center [306, 146] width 258 height 12
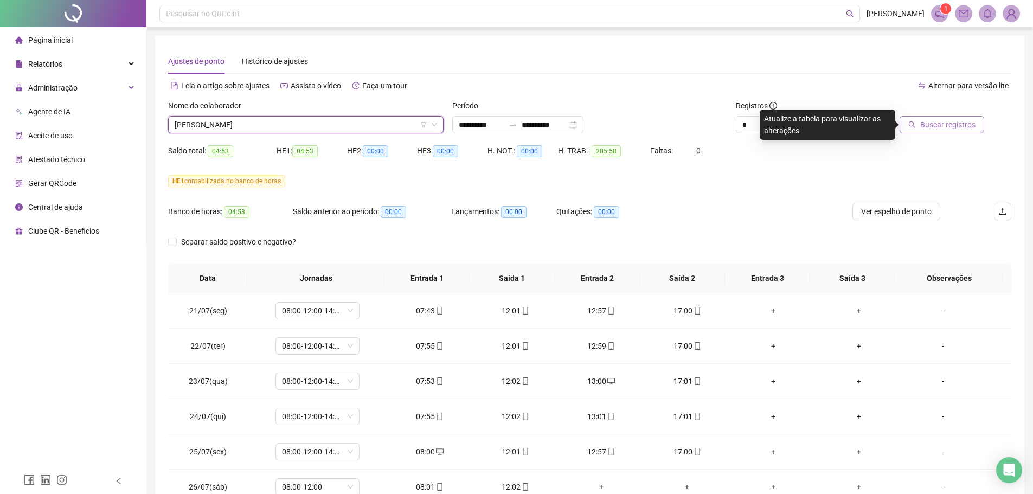
click at [976, 131] on button "Buscar registros" at bounding box center [942, 124] width 85 height 17
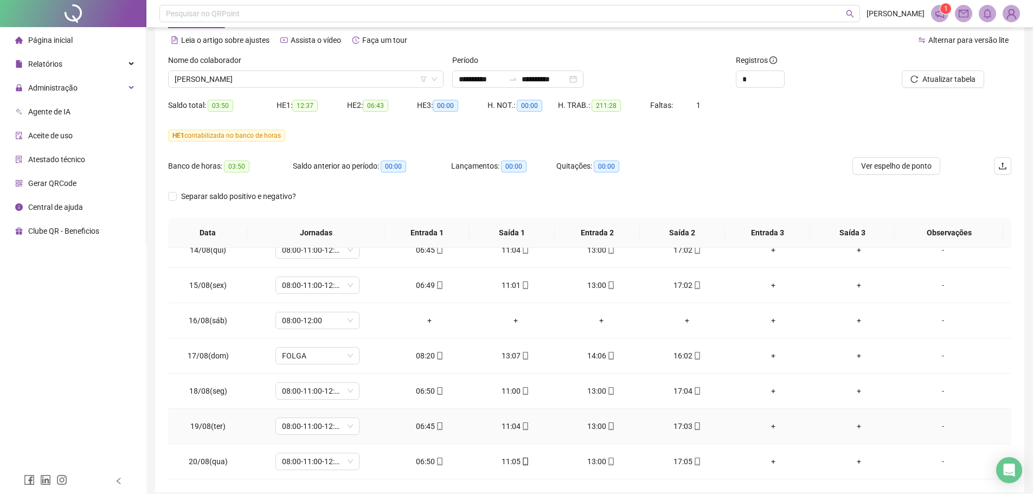
scroll to position [91, 0]
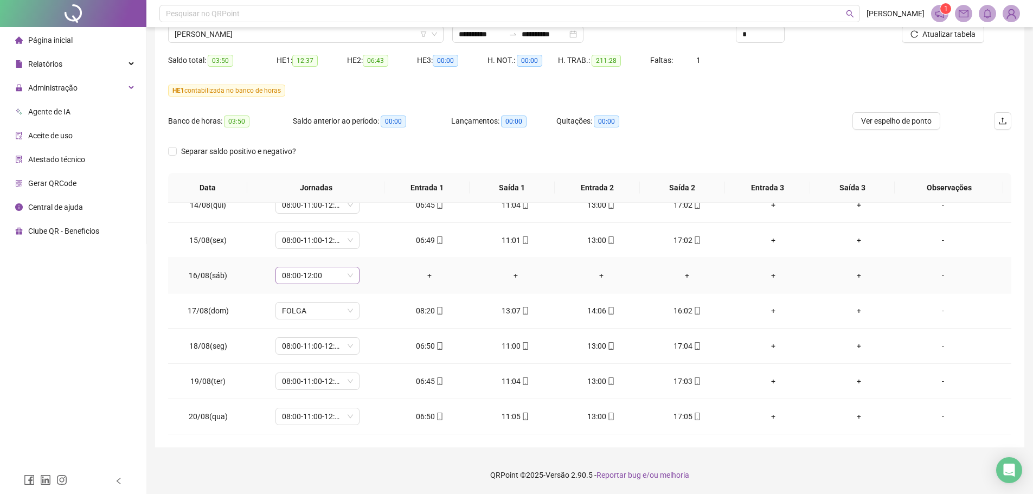
click at [349, 274] on span "08:00-12:00" at bounding box center [317, 275] width 71 height 16
click at [336, 383] on div "Folga compensatória" at bounding box center [335, 383] width 92 height 12
click at [370, 245] on span "Sim" at bounding box center [367, 247] width 12 height 12
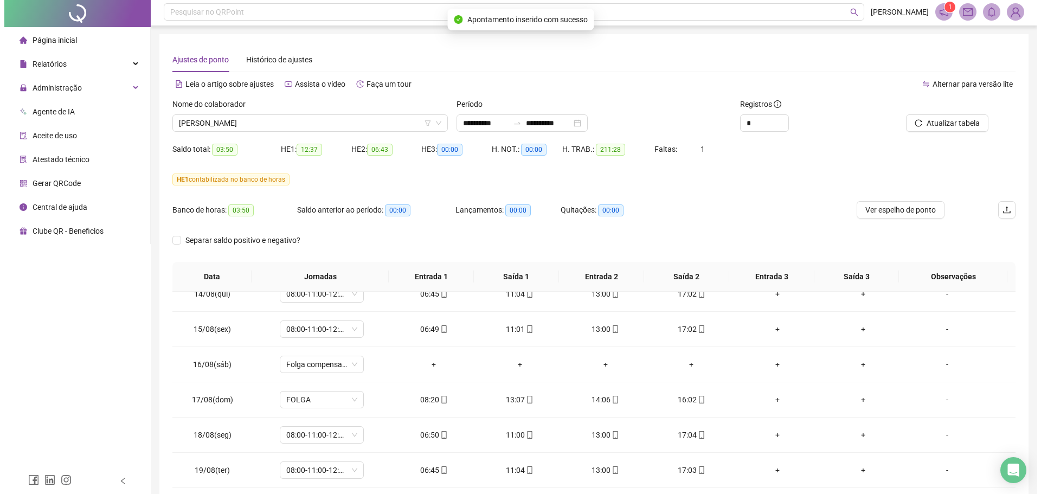
scroll to position [0, 0]
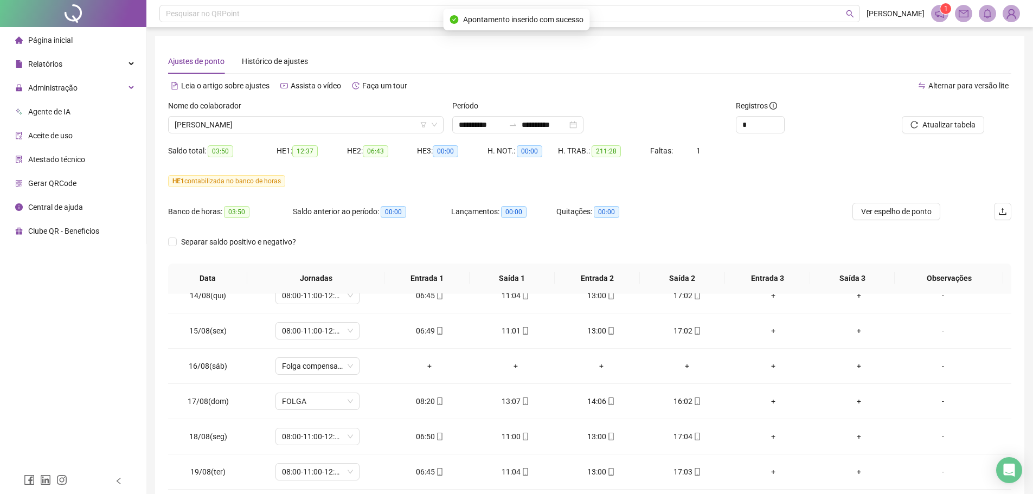
click at [935, 107] on div at bounding box center [931, 108] width 106 height 16
click at [938, 119] on span "Atualizar tabela" at bounding box center [948, 125] width 53 height 12
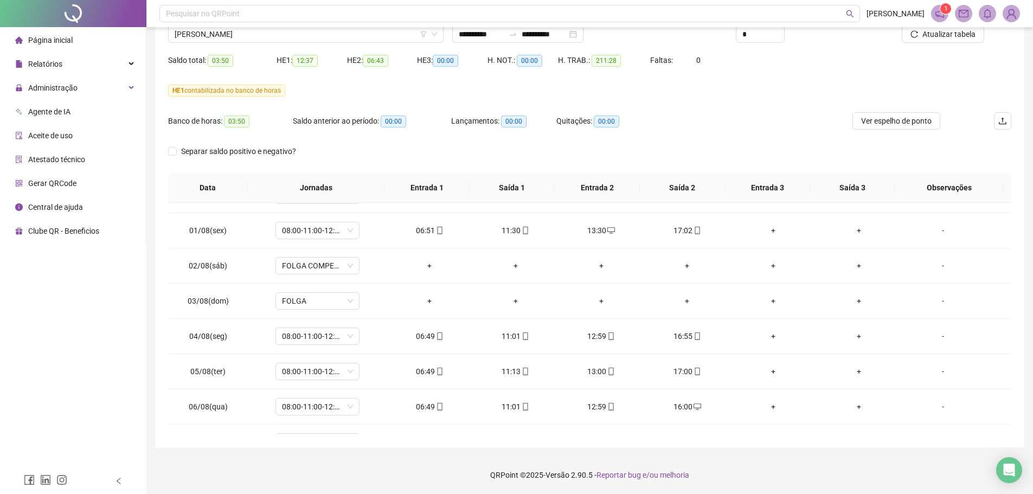
scroll to position [373, 0]
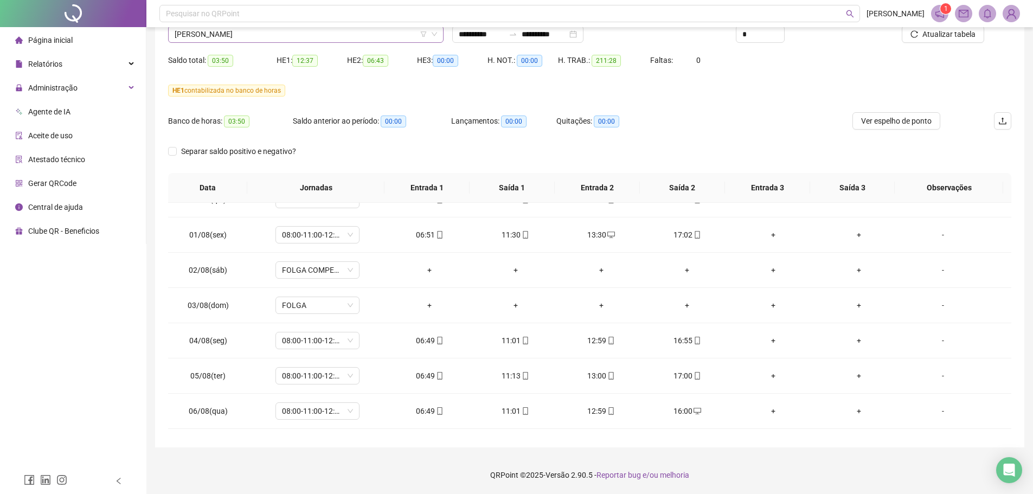
click at [291, 37] on span "[PERSON_NAME]" at bounding box center [306, 34] width 262 height 16
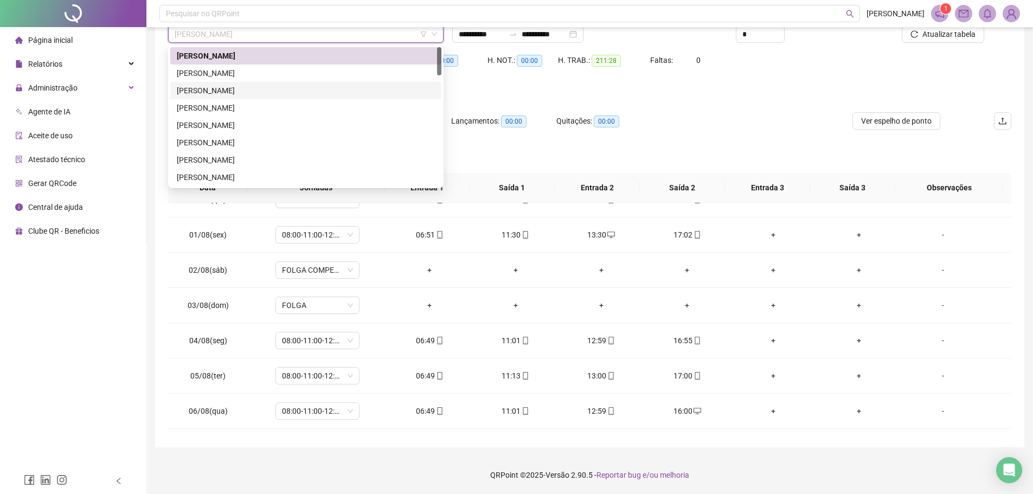
click at [249, 89] on div "[PERSON_NAME]" at bounding box center [306, 91] width 258 height 12
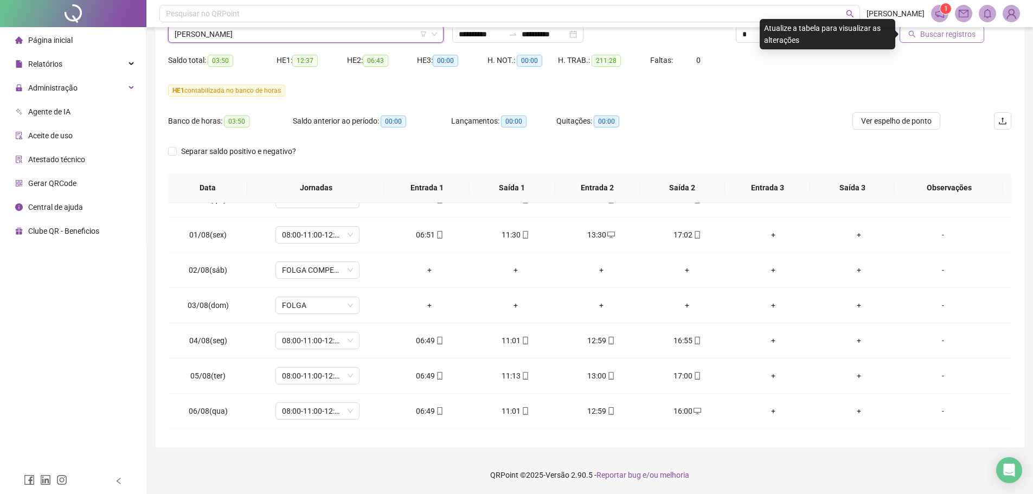
click at [932, 35] on span "Buscar registros" at bounding box center [947, 34] width 55 height 12
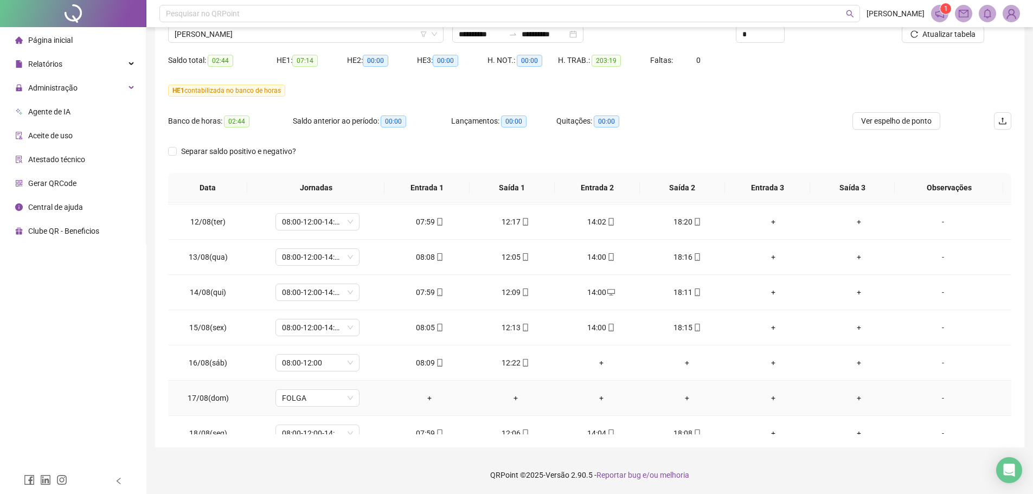
scroll to position [861, 0]
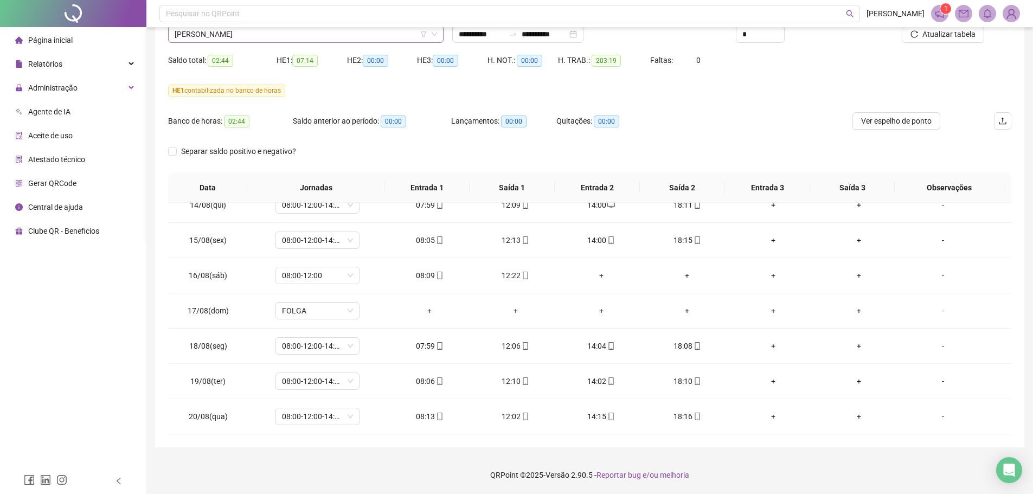
click at [253, 37] on span "[PERSON_NAME]" at bounding box center [306, 34] width 262 height 16
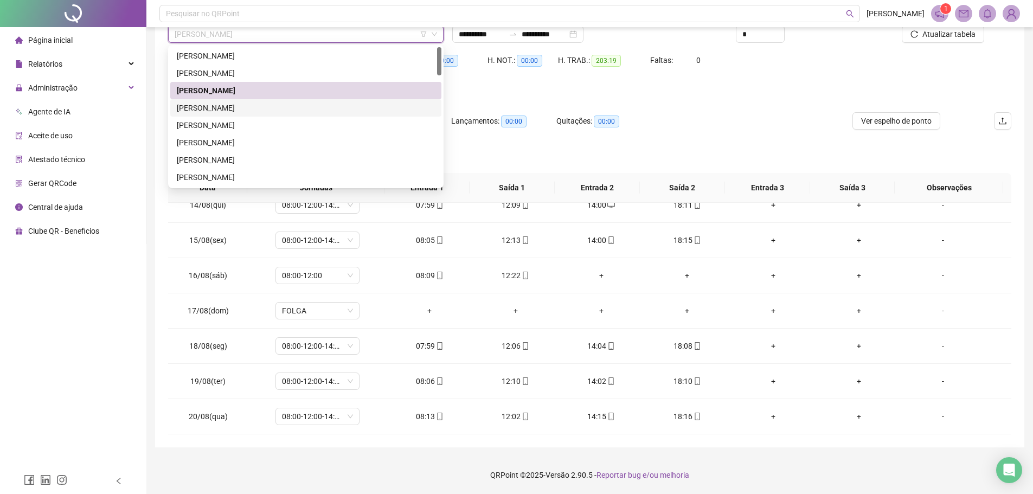
click at [234, 108] on div "[PERSON_NAME]" at bounding box center [306, 108] width 258 height 12
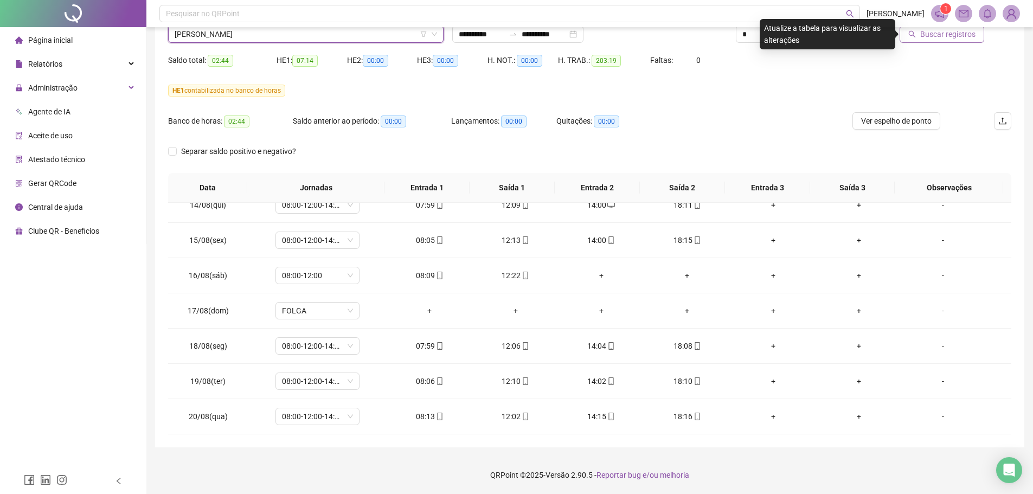
click at [956, 29] on span "Buscar registros" at bounding box center [947, 34] width 55 height 12
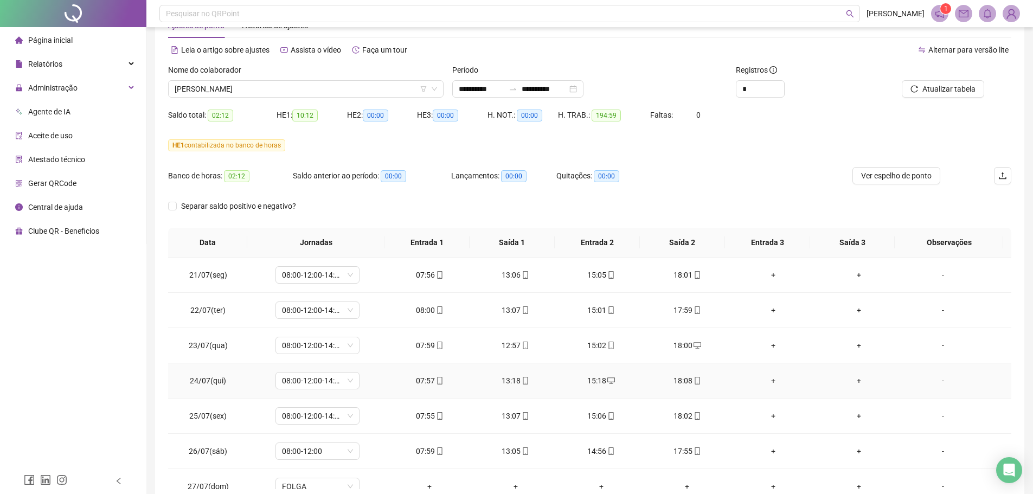
scroll to position [0, 0]
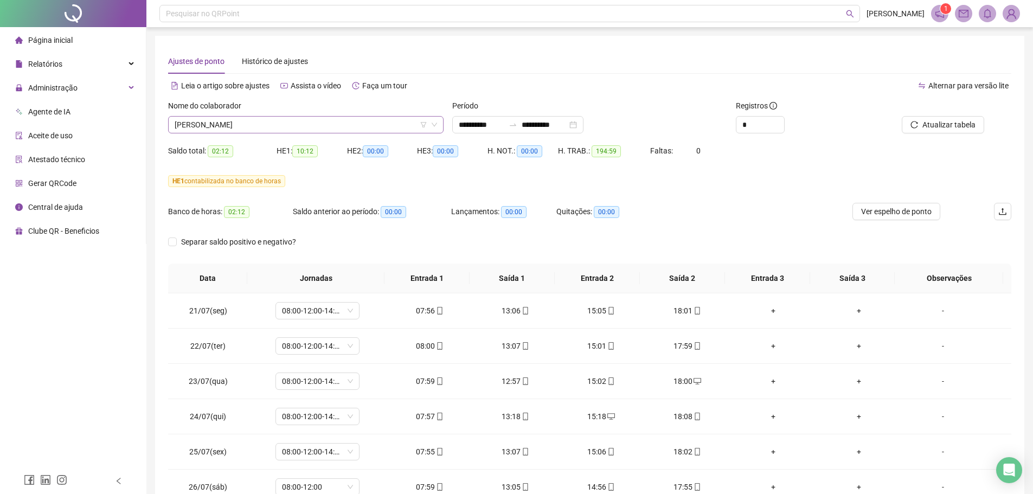
click at [296, 122] on span "[PERSON_NAME]" at bounding box center [306, 125] width 262 height 16
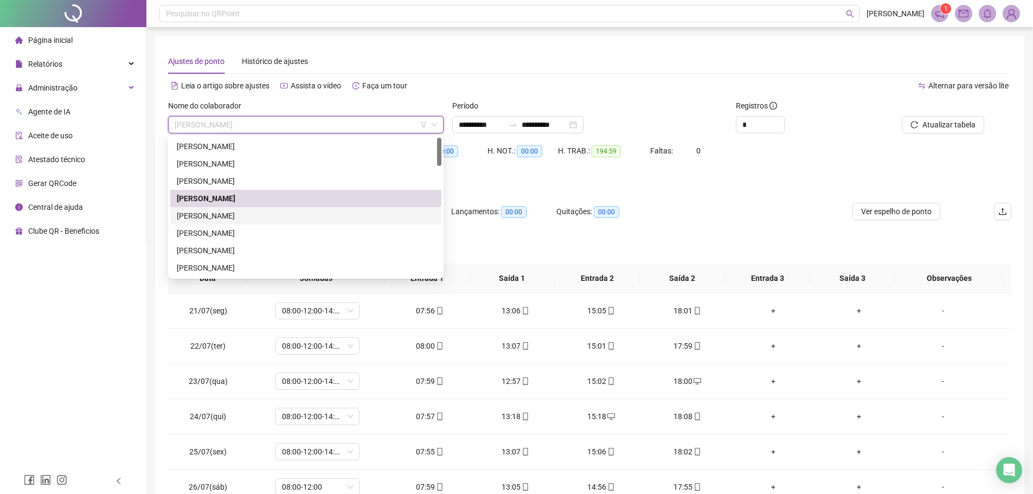
click at [249, 216] on div "[PERSON_NAME]" at bounding box center [306, 216] width 258 height 12
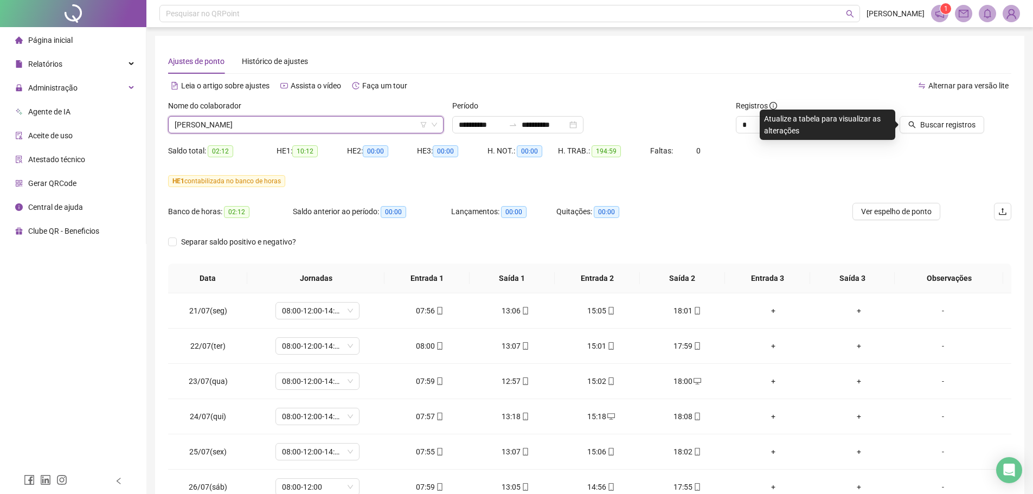
click at [254, 114] on div "Nome do colaborador" at bounding box center [305, 108] width 275 height 16
click at [244, 126] on span "[PERSON_NAME]" at bounding box center [306, 125] width 262 height 16
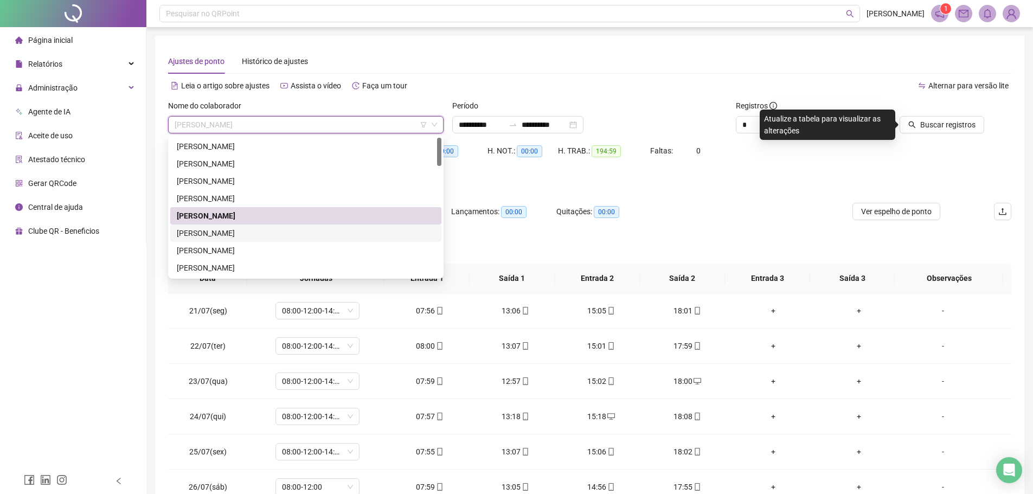
click at [238, 232] on div "[PERSON_NAME]" at bounding box center [306, 233] width 258 height 12
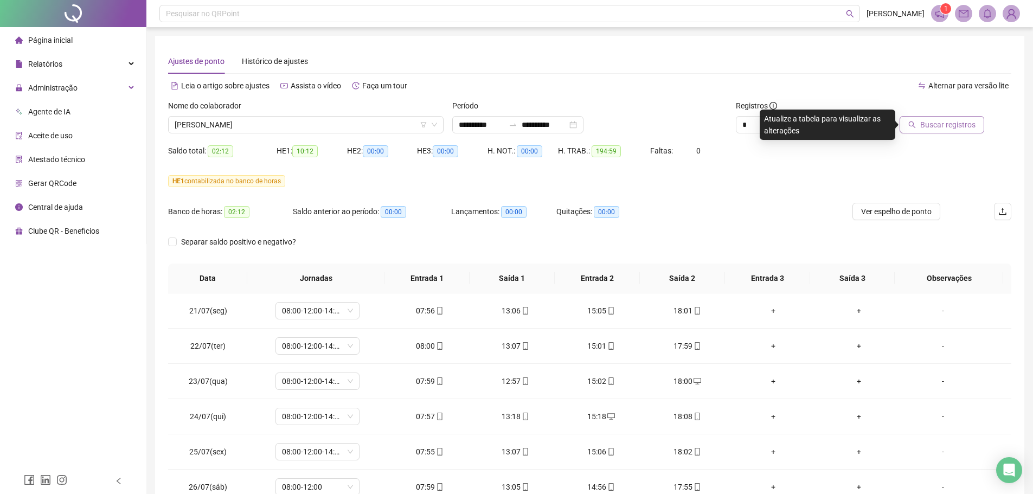
click at [944, 130] on button "Buscar registros" at bounding box center [942, 124] width 85 height 17
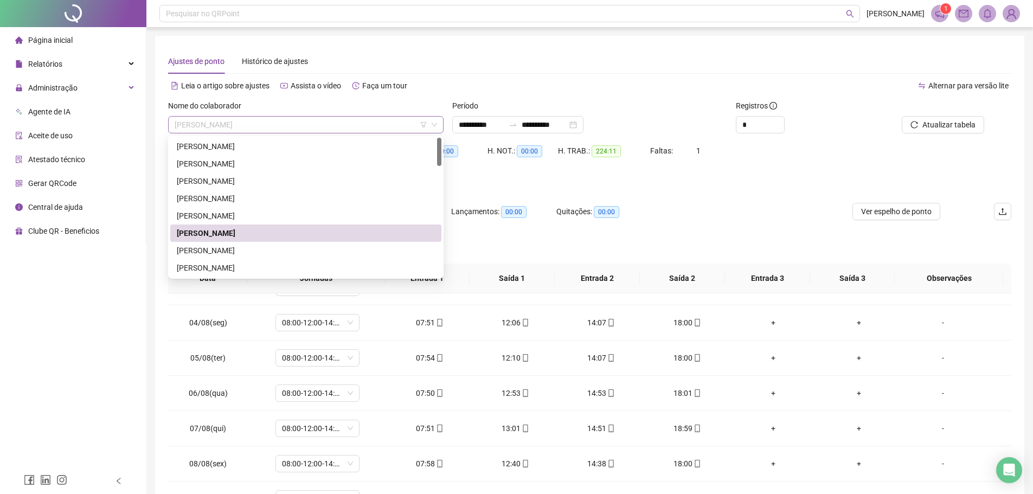
click at [301, 117] on div "[PERSON_NAME]" at bounding box center [305, 124] width 275 height 17
click at [261, 249] on div "[PERSON_NAME]" at bounding box center [306, 251] width 258 height 12
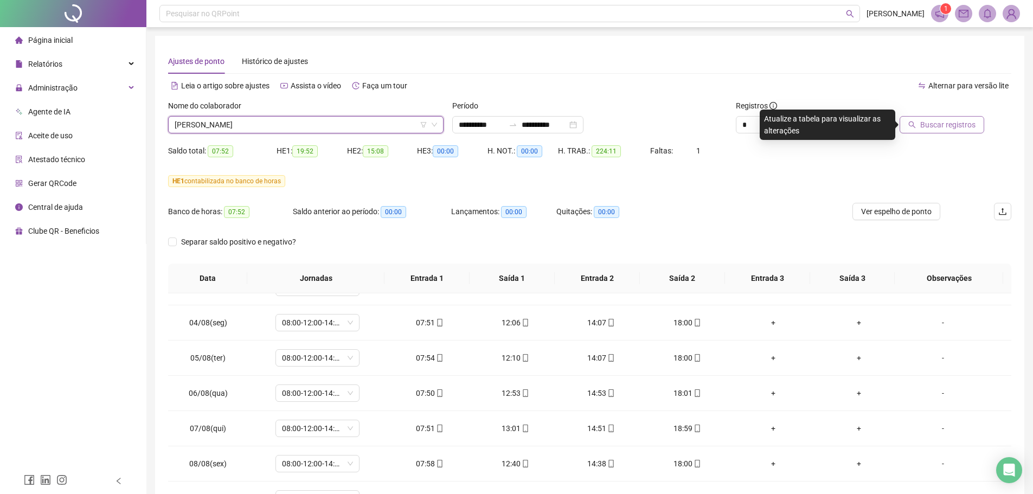
click at [965, 130] on span "Buscar registros" at bounding box center [947, 125] width 55 height 12
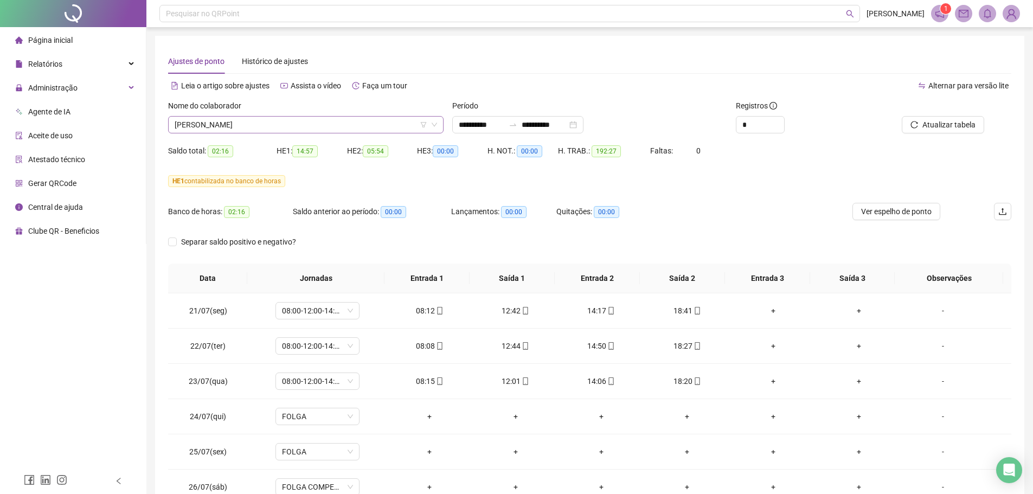
click at [299, 125] on span "[PERSON_NAME]" at bounding box center [306, 125] width 262 height 16
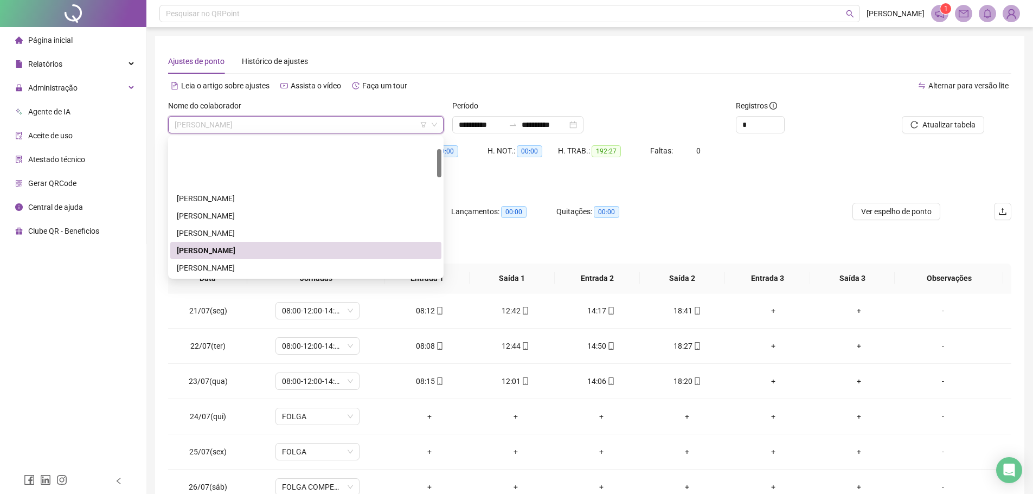
scroll to position [54, 0]
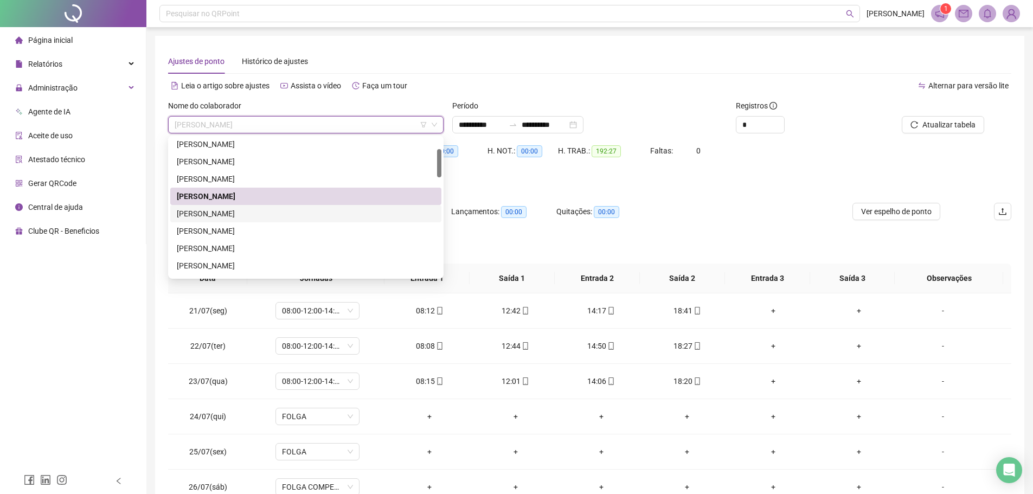
click at [252, 211] on div "[PERSON_NAME]" at bounding box center [306, 214] width 258 height 12
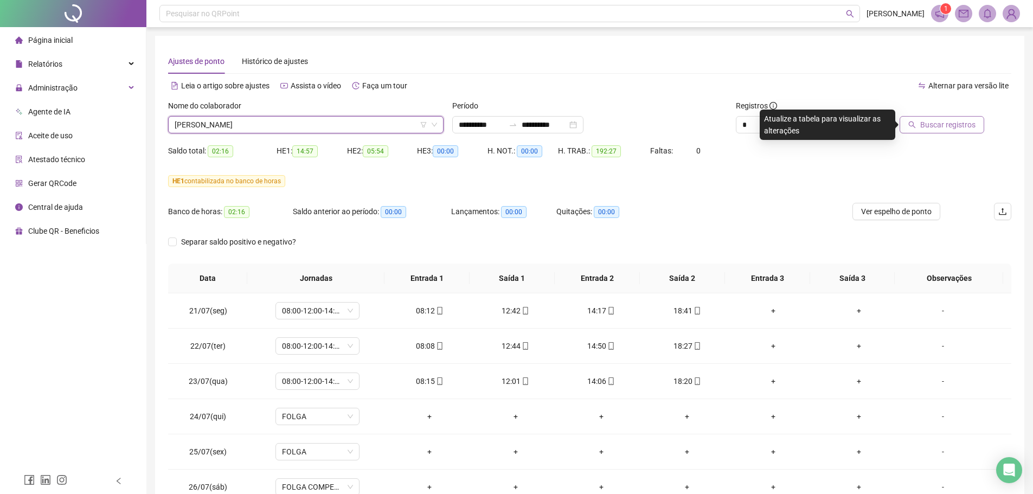
click at [948, 118] on button "Buscar registros" at bounding box center [942, 124] width 85 height 17
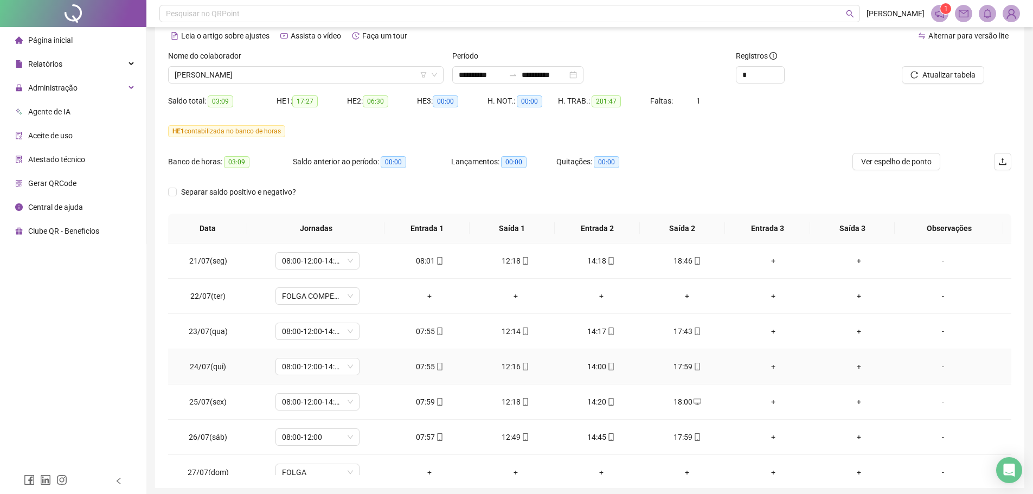
scroll to position [0, 0]
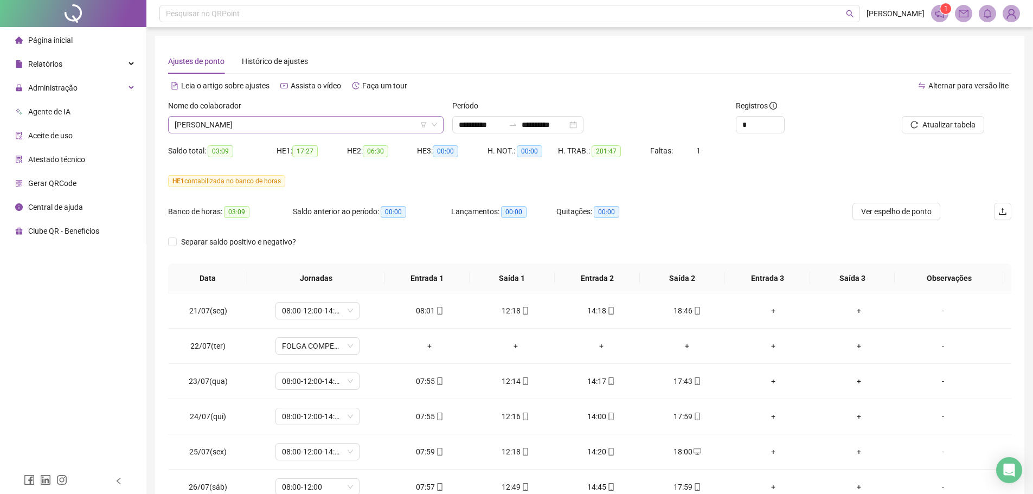
click at [266, 123] on span "[PERSON_NAME]" at bounding box center [306, 125] width 262 height 16
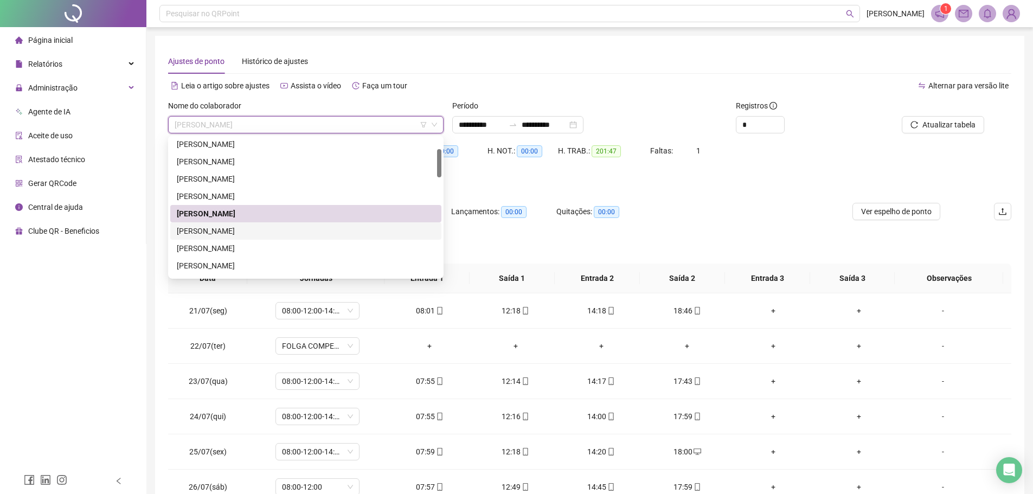
click at [231, 231] on div "[PERSON_NAME]" at bounding box center [306, 231] width 258 height 12
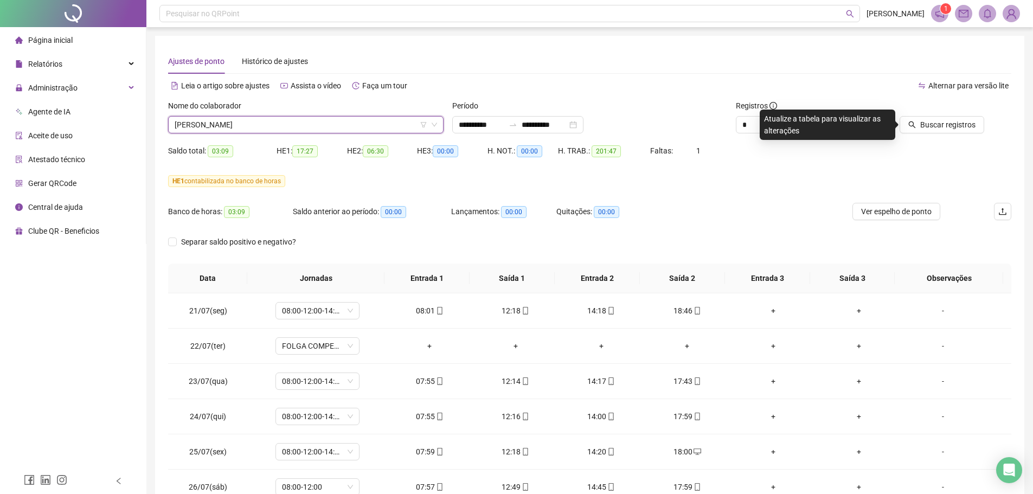
click at [371, 124] on span "[PERSON_NAME]" at bounding box center [306, 125] width 262 height 16
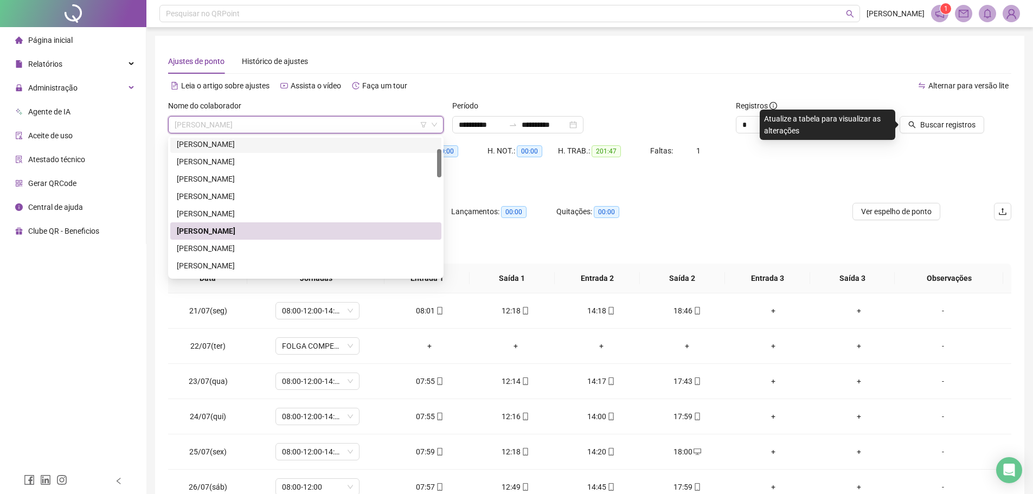
click at [254, 147] on div "[PERSON_NAME]" at bounding box center [306, 144] width 258 height 12
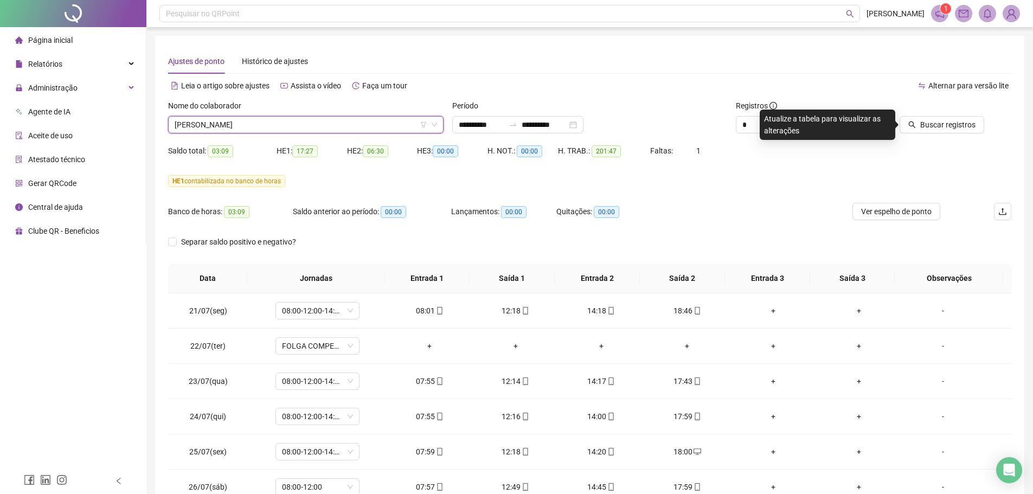
click at [306, 125] on span "[PERSON_NAME]" at bounding box center [306, 125] width 262 height 16
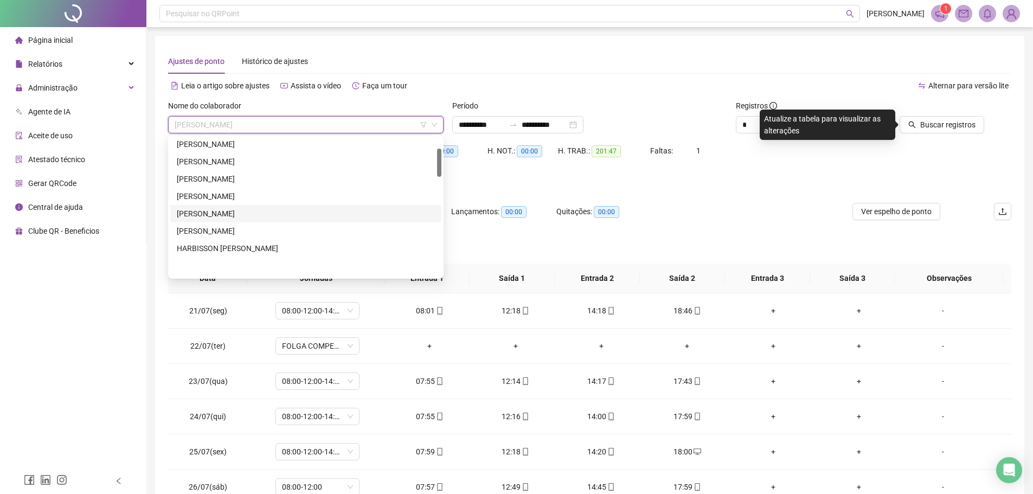
scroll to position [52, 0]
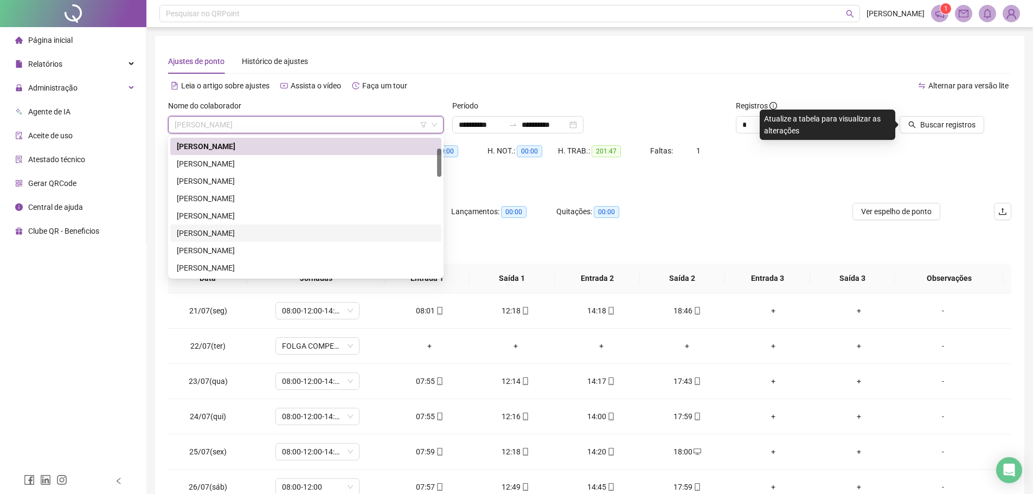
click at [239, 233] on div "[PERSON_NAME]" at bounding box center [306, 233] width 258 height 12
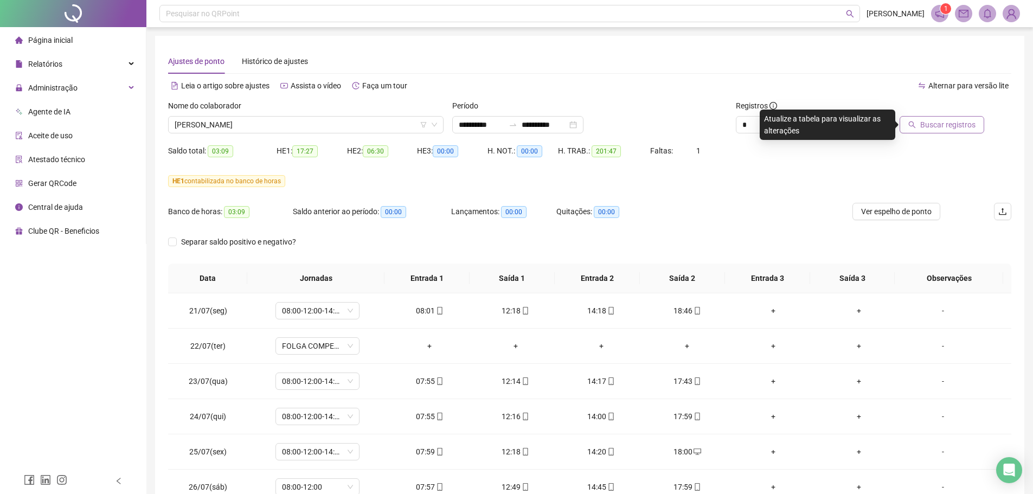
click at [940, 124] on span "Buscar registros" at bounding box center [947, 125] width 55 height 12
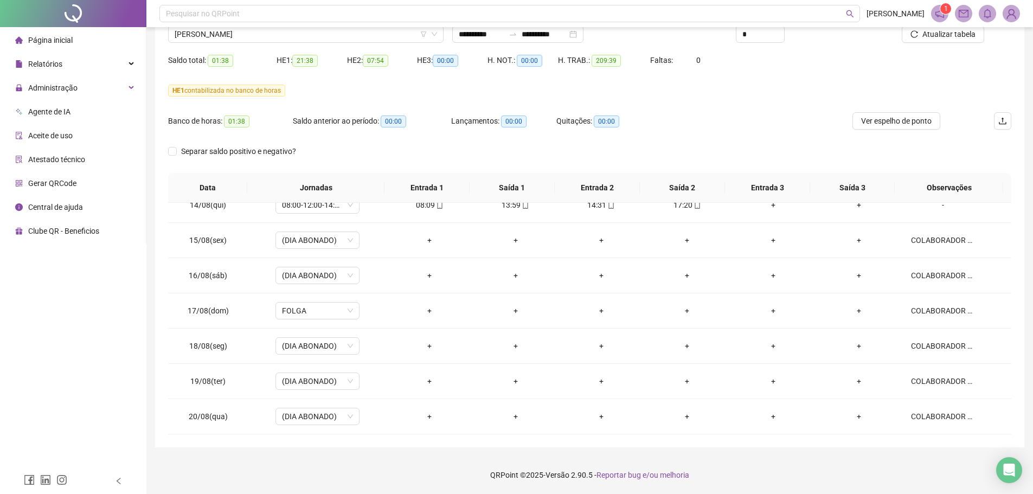
scroll to position [0, 0]
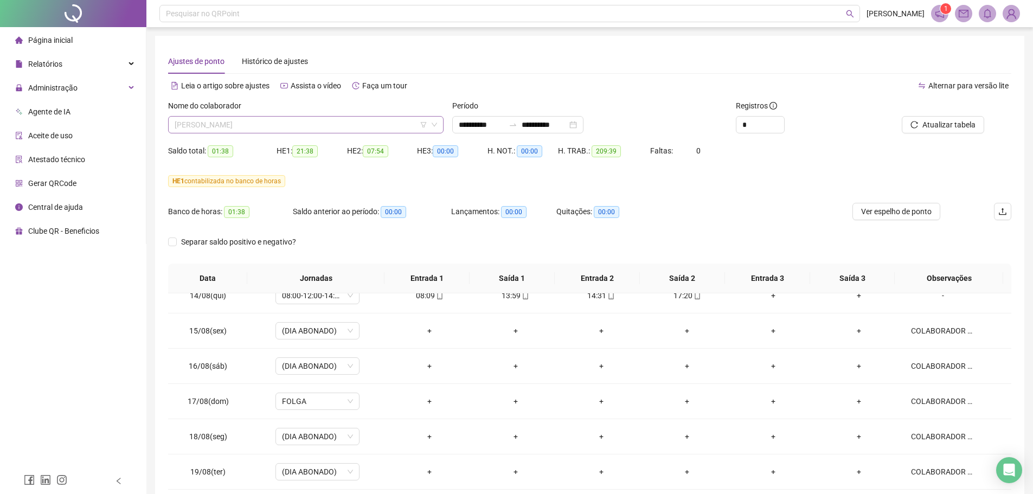
click at [251, 120] on span "[PERSON_NAME]" at bounding box center [306, 125] width 262 height 16
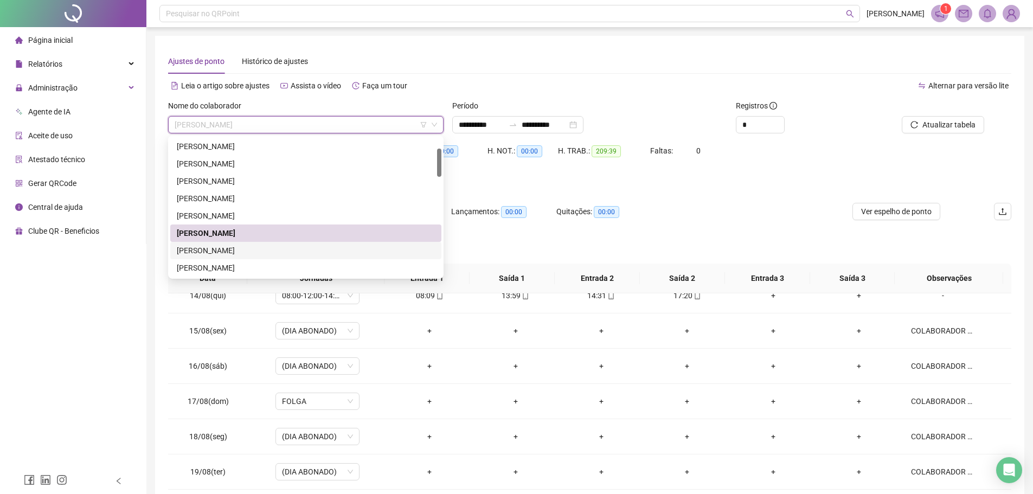
drag, startPoint x: 239, startPoint y: 245, endPoint x: 515, endPoint y: 222, distance: 277.0
click at [239, 246] on div "[PERSON_NAME]" at bounding box center [306, 251] width 258 height 12
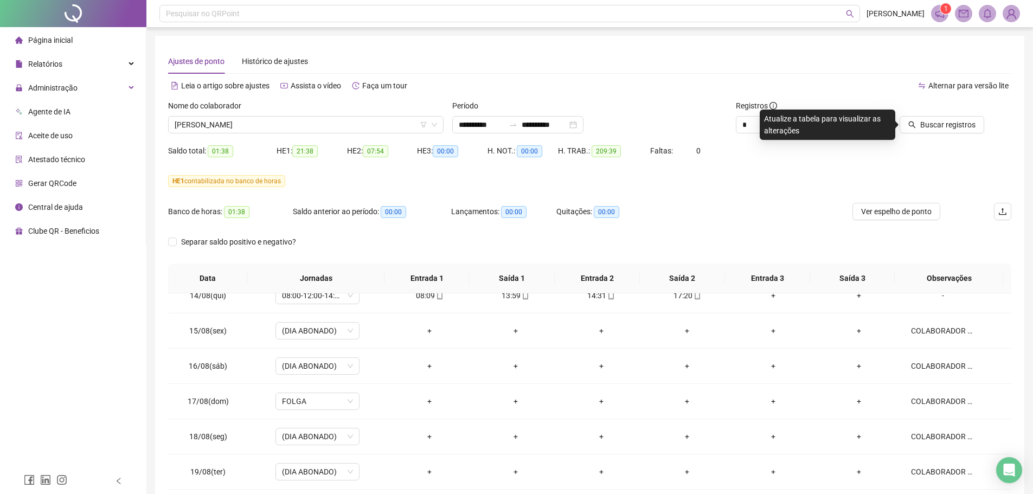
click at [921, 137] on div "Buscar registros" at bounding box center [945, 121] width 142 height 42
click at [922, 127] on span "Buscar registros" at bounding box center [947, 125] width 55 height 12
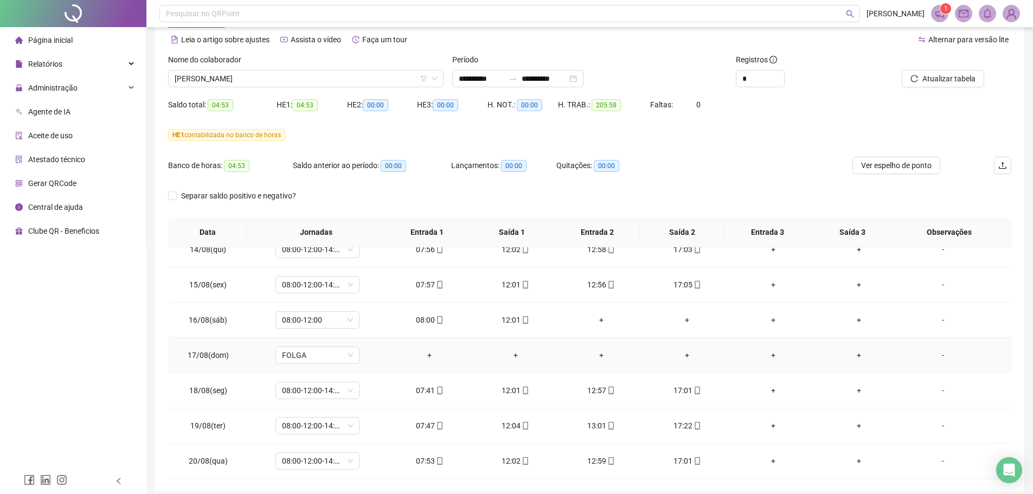
scroll to position [91, 0]
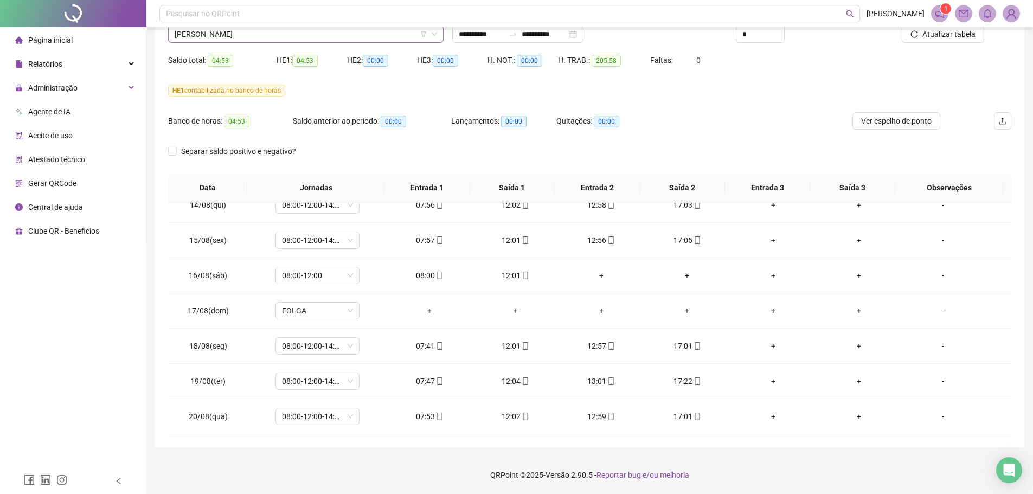
click at [289, 31] on span "[PERSON_NAME]" at bounding box center [306, 34] width 262 height 16
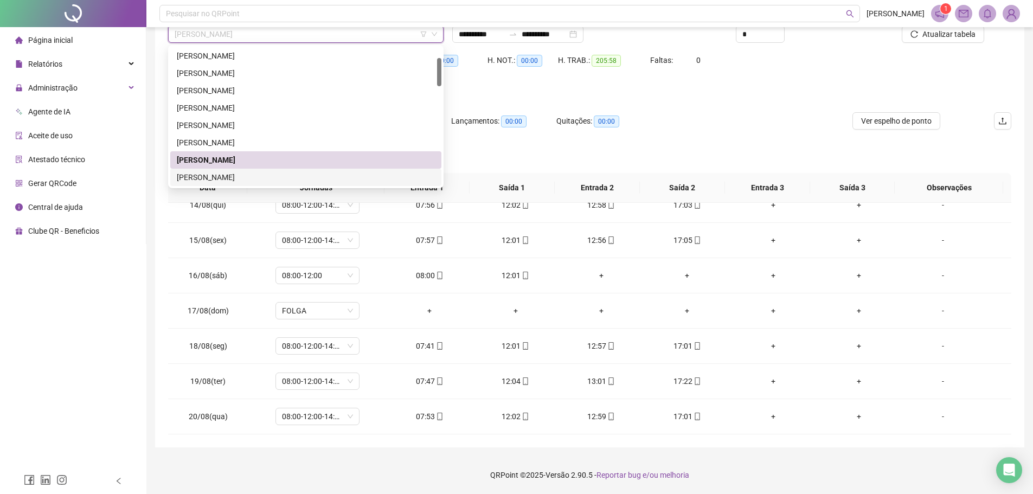
click at [553, 155] on div "Separar saldo positivo e negativo?" at bounding box center [589, 158] width 843 height 30
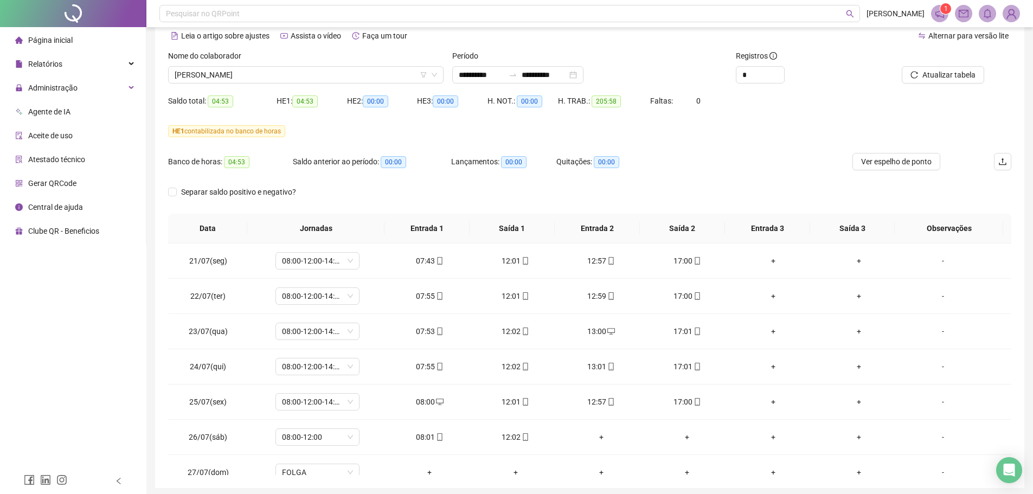
scroll to position [0, 0]
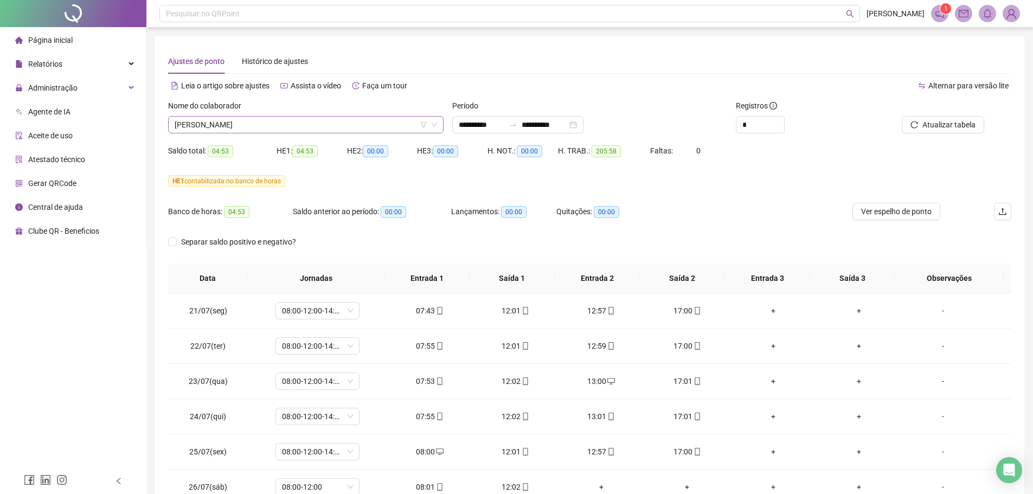
click at [272, 116] on div "[PERSON_NAME]" at bounding box center [305, 124] width 275 height 17
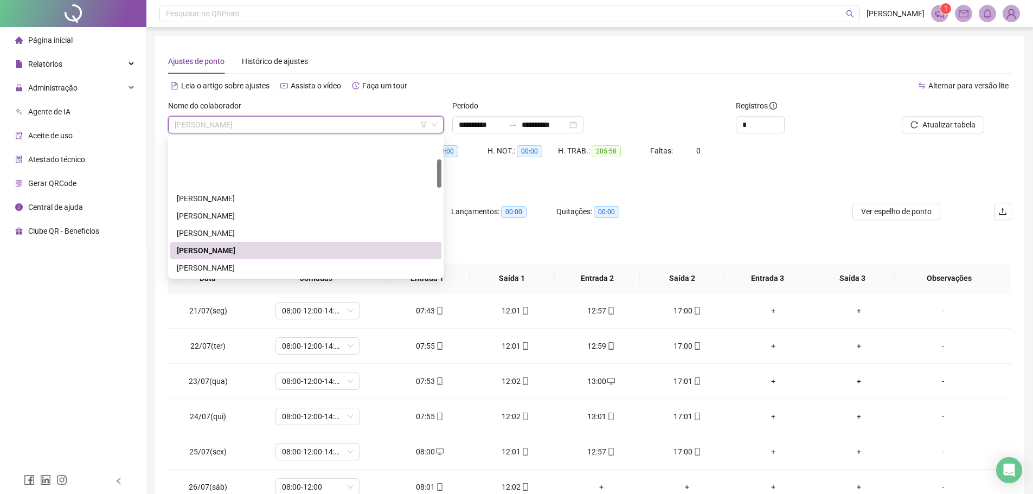
scroll to position [106, 0]
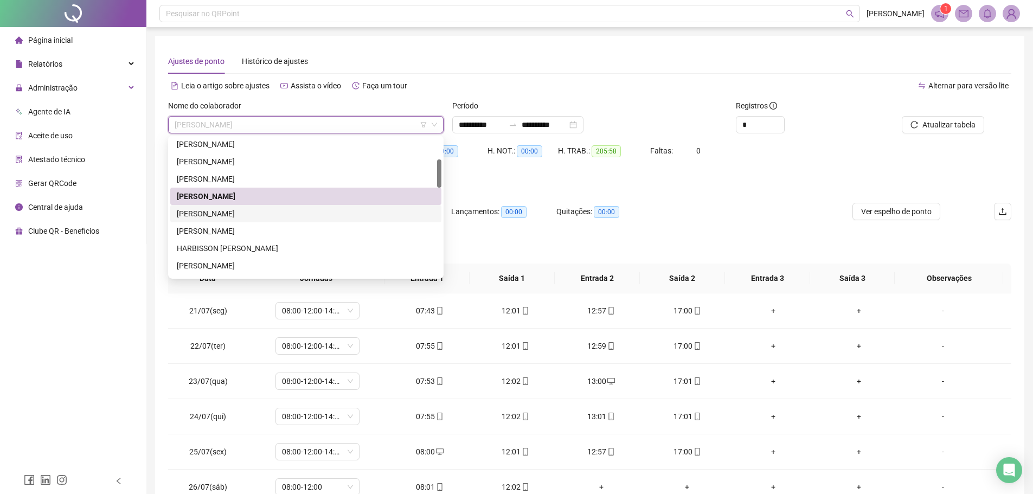
click at [238, 215] on div "[PERSON_NAME]" at bounding box center [306, 214] width 258 height 12
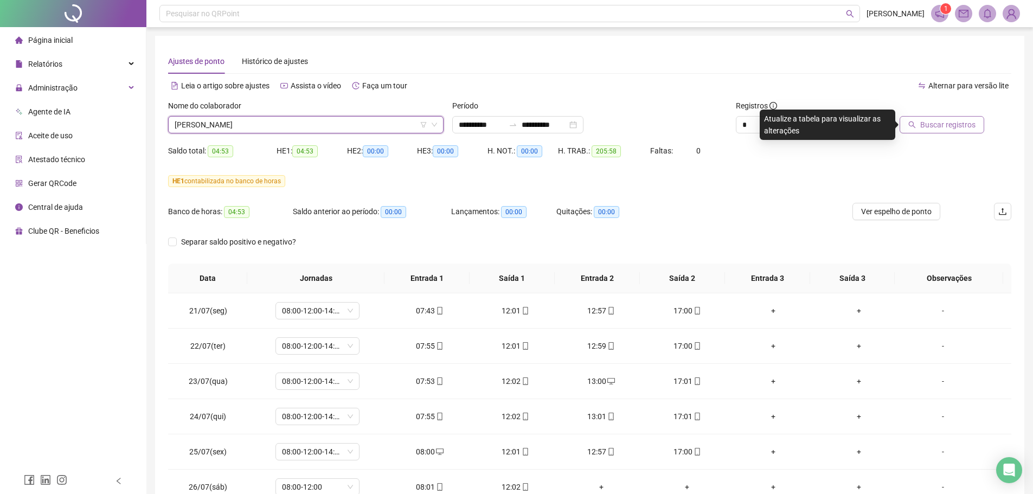
click at [950, 119] on button "Buscar registros" at bounding box center [942, 124] width 85 height 17
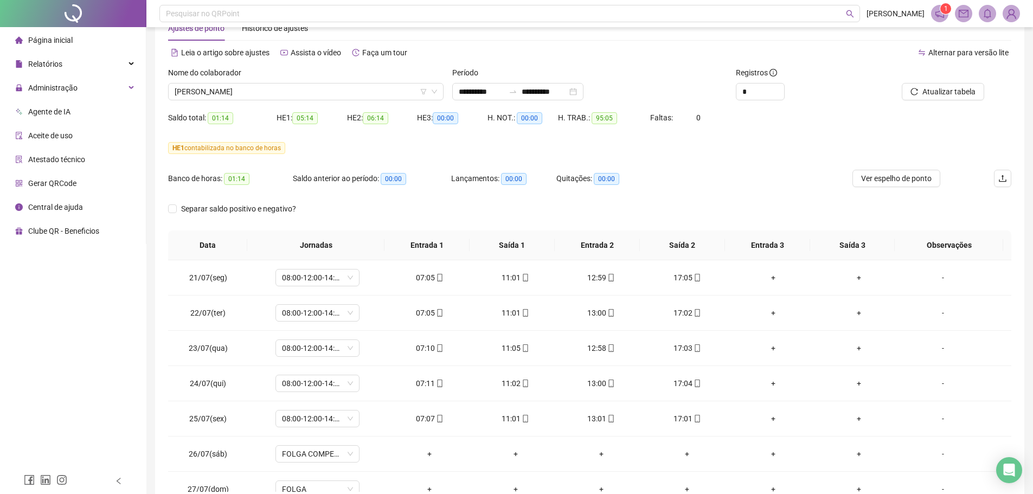
scroll to position [0, 0]
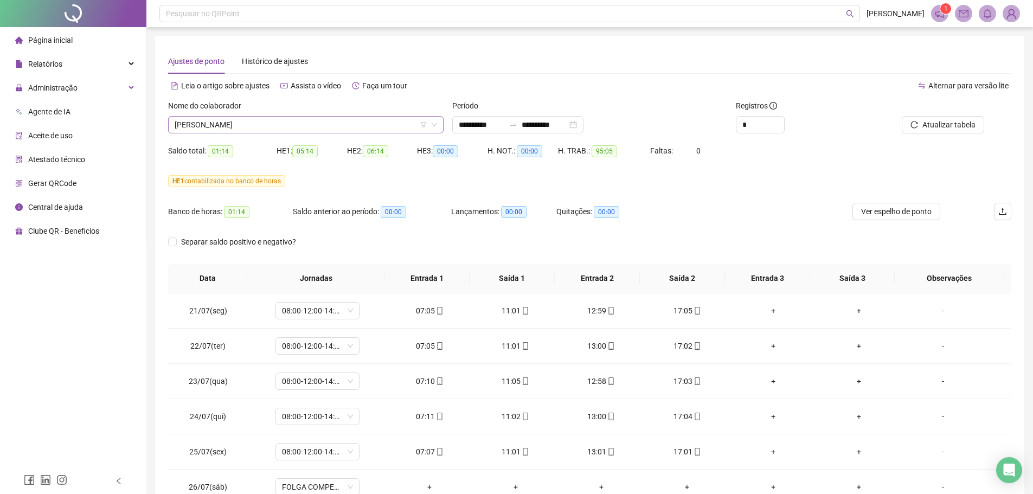
click at [277, 124] on span "[PERSON_NAME]" at bounding box center [306, 125] width 262 height 16
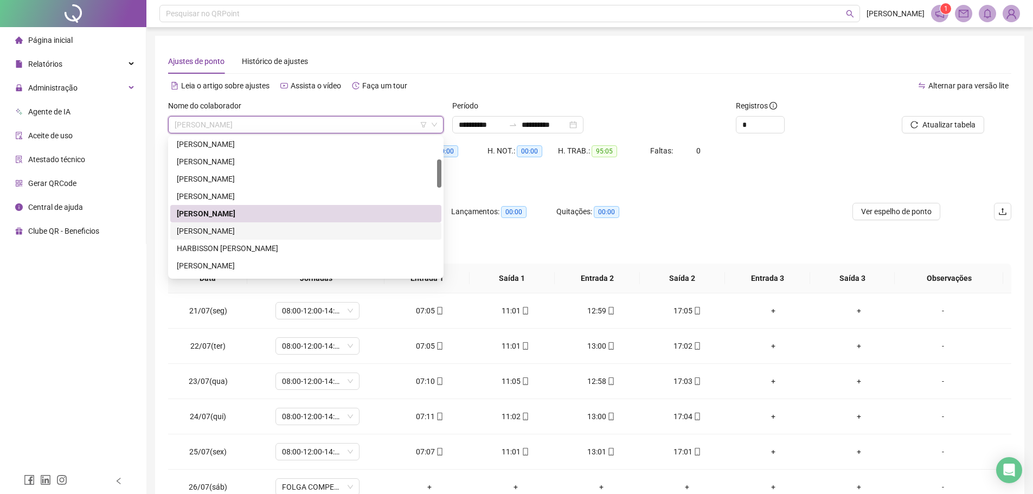
click at [244, 226] on div "[PERSON_NAME]" at bounding box center [306, 231] width 258 height 12
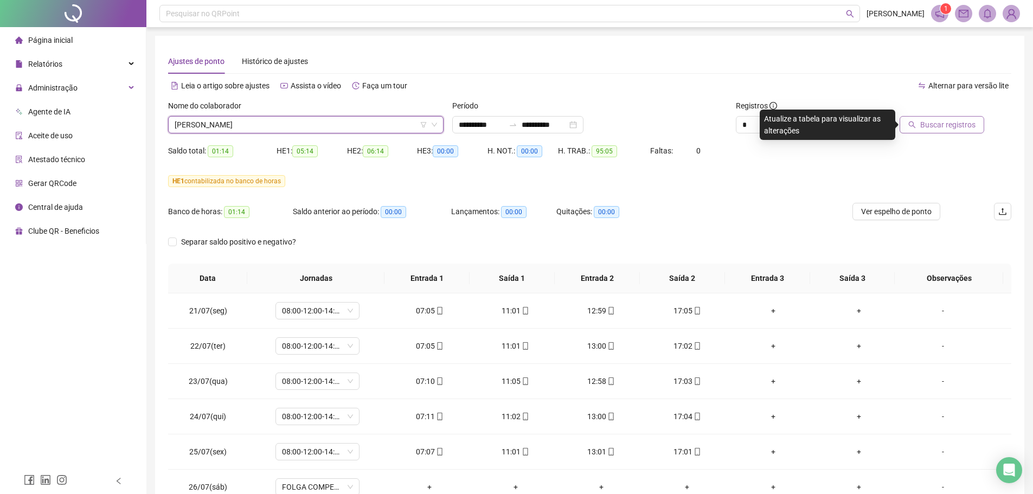
click at [945, 132] on button "Buscar registros" at bounding box center [942, 124] width 85 height 17
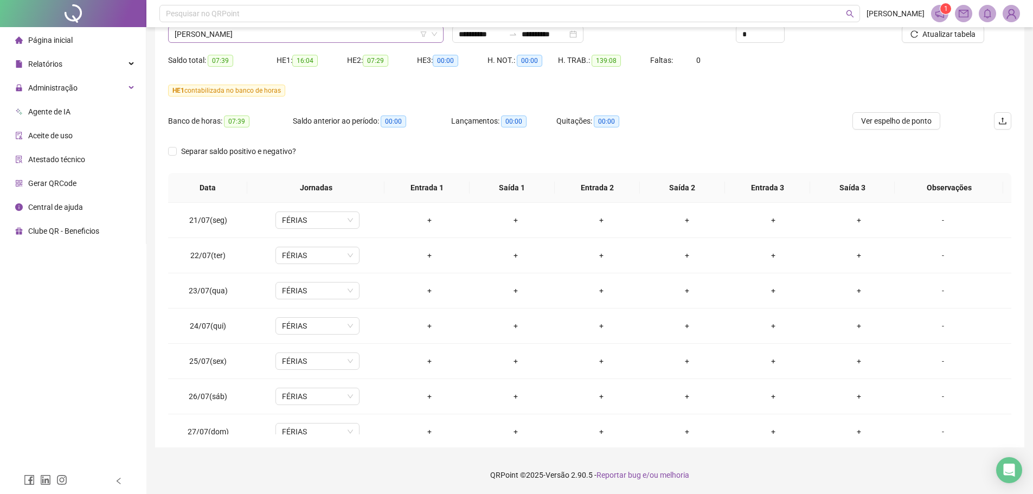
click at [262, 36] on span "[PERSON_NAME]" at bounding box center [306, 34] width 262 height 16
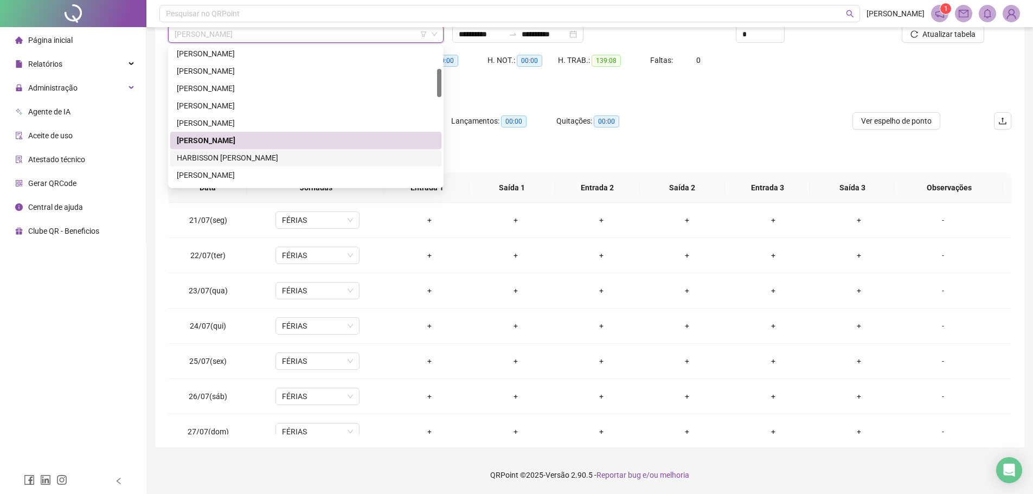
click at [240, 155] on div "HARBISSON [PERSON_NAME]" at bounding box center [306, 158] width 258 height 12
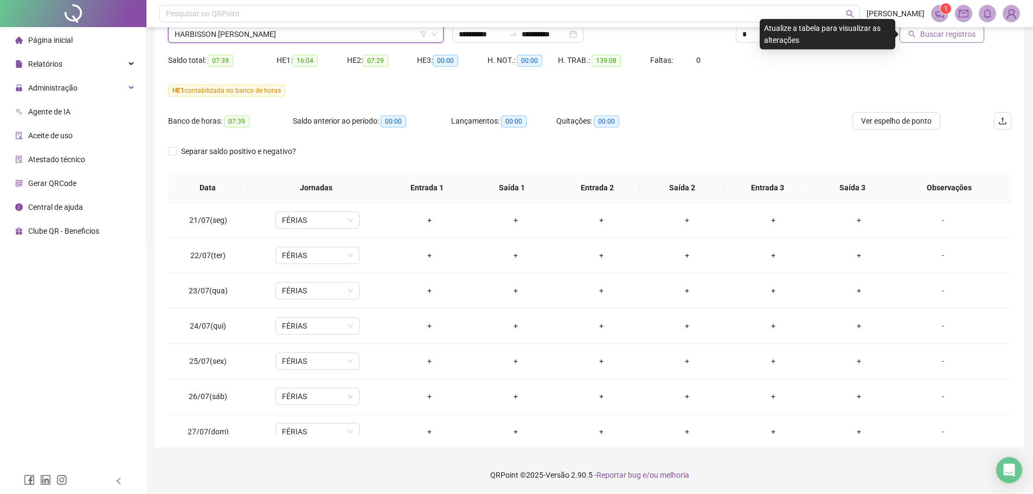
click at [932, 36] on span "Buscar registros" at bounding box center [947, 34] width 55 height 12
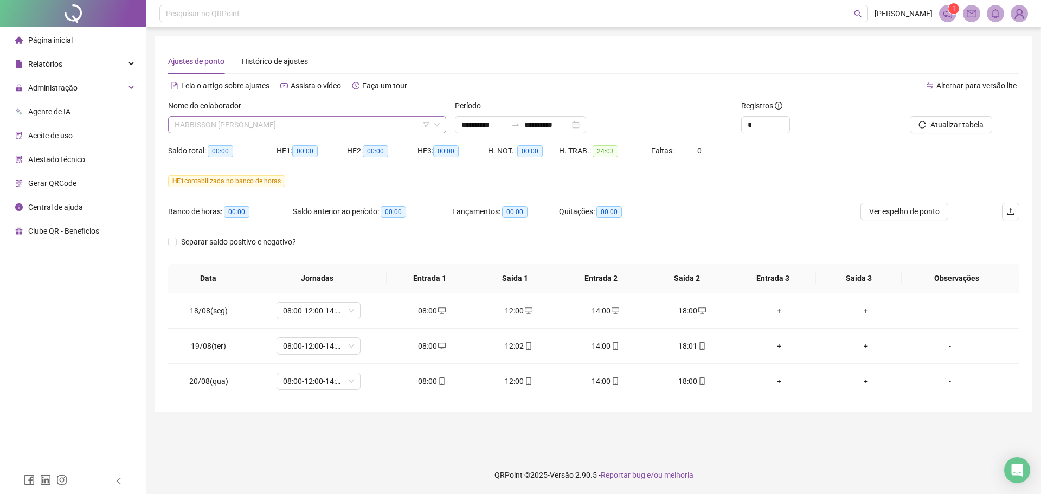
click at [244, 116] on div "HARBISSON [PERSON_NAME]" at bounding box center [307, 124] width 278 height 17
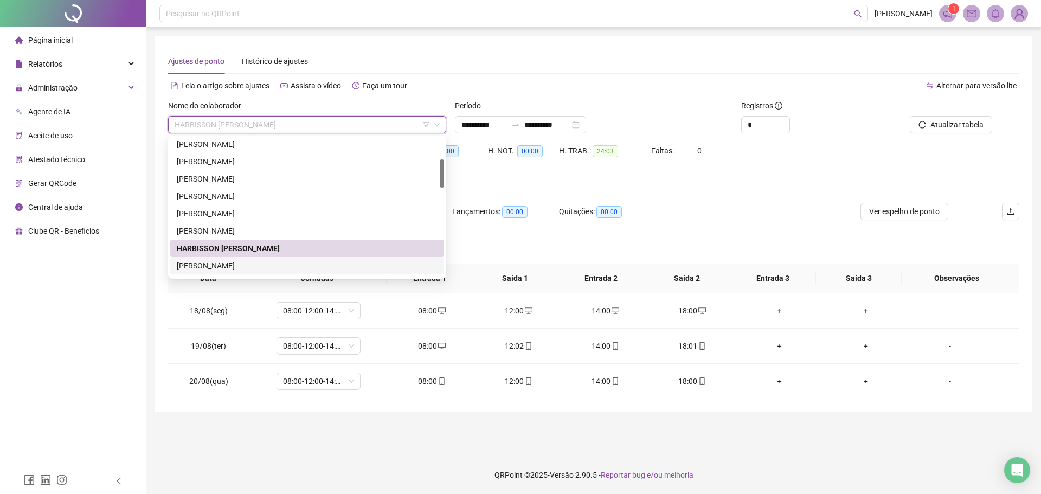
click at [254, 264] on div "[PERSON_NAME]" at bounding box center [307, 266] width 261 height 12
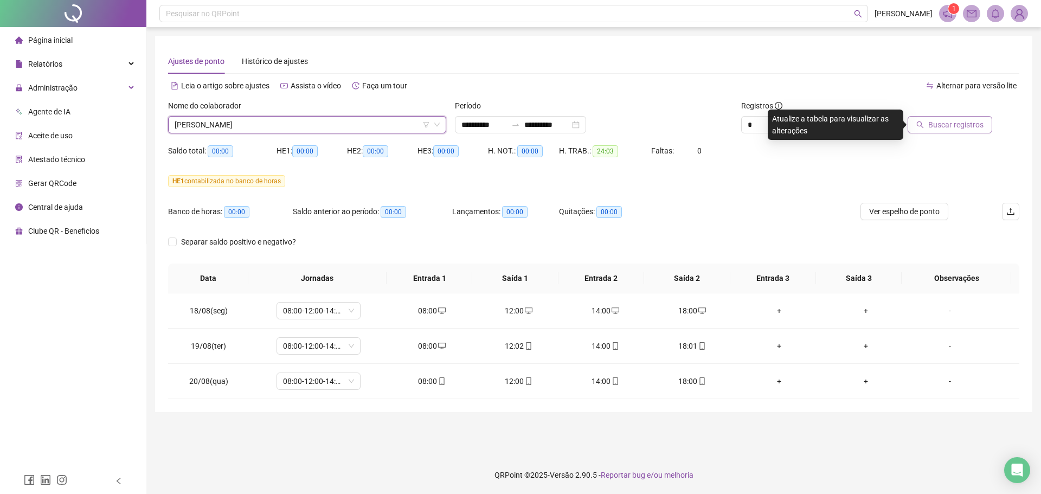
click at [945, 129] on span "Buscar registros" at bounding box center [955, 125] width 55 height 12
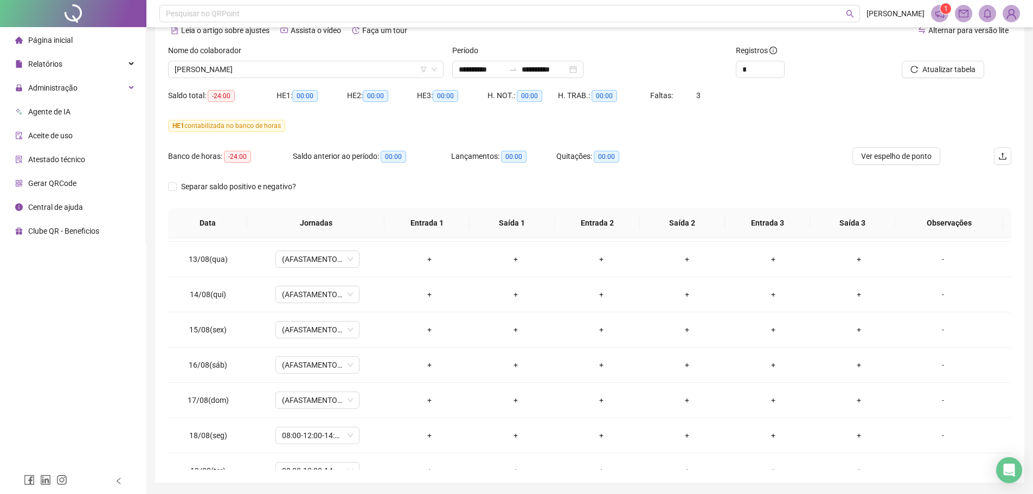
scroll to position [36, 0]
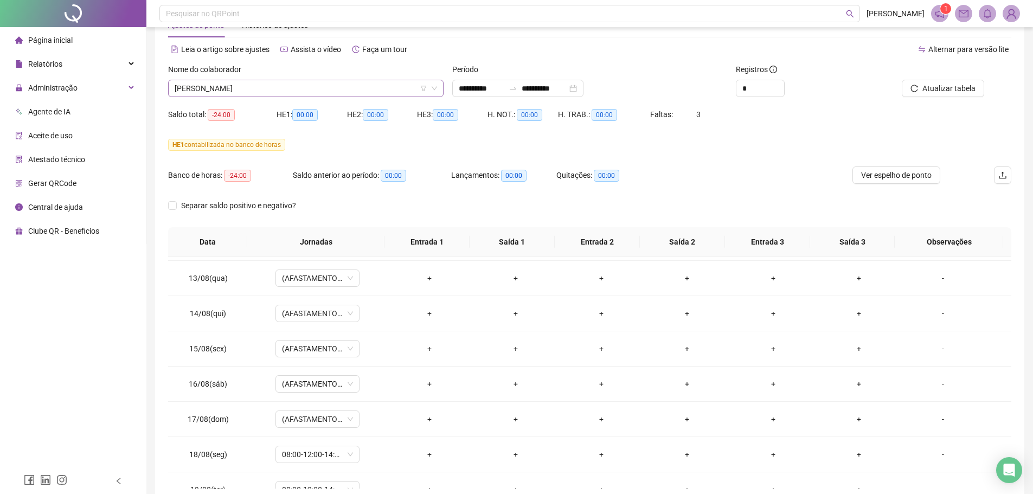
click at [239, 89] on span "[PERSON_NAME]" at bounding box center [306, 88] width 262 height 16
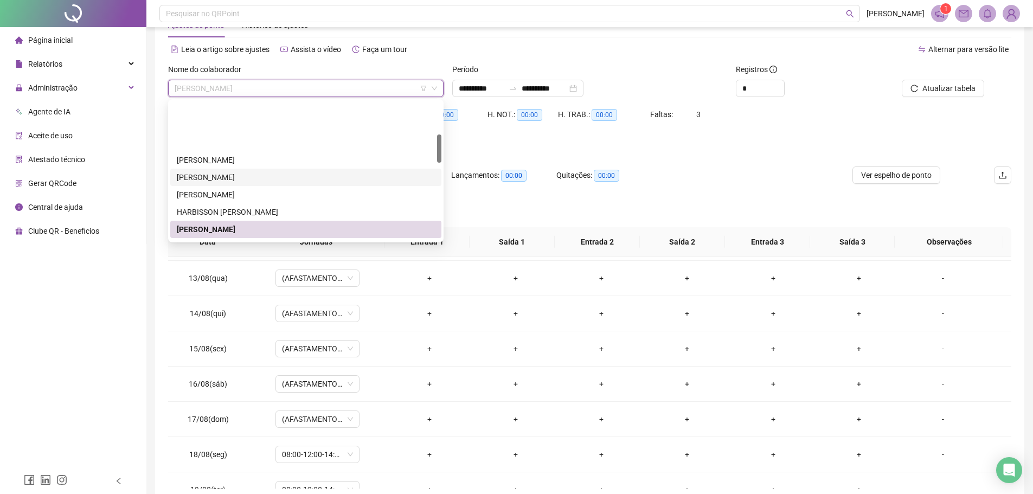
scroll to position [161, 0]
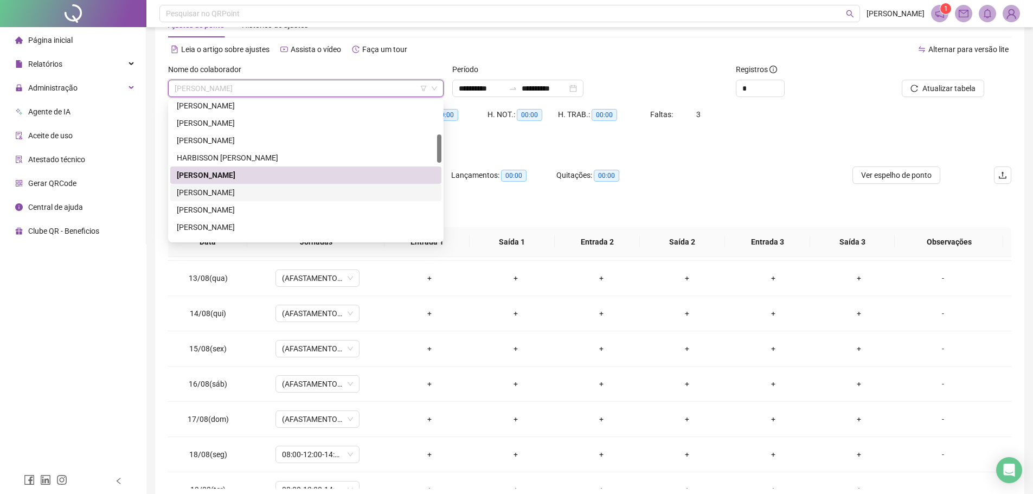
click at [240, 194] on div "[PERSON_NAME]" at bounding box center [306, 193] width 258 height 12
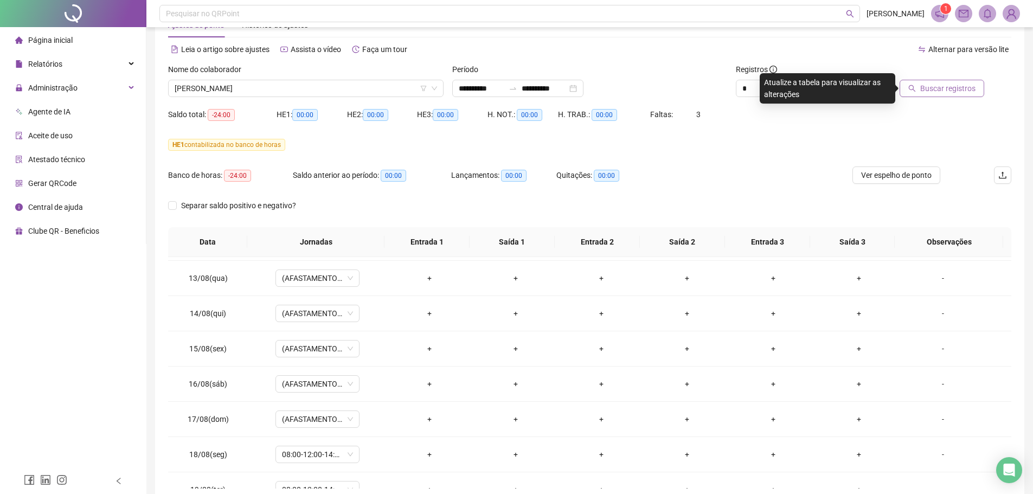
click at [943, 88] on span "Buscar registros" at bounding box center [947, 88] width 55 height 12
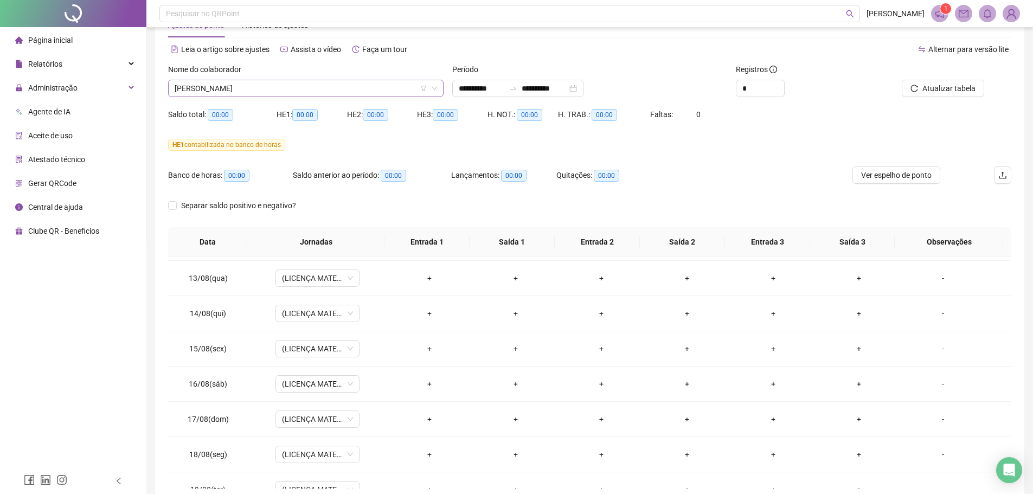
click at [294, 89] on span "[PERSON_NAME]" at bounding box center [306, 88] width 262 height 16
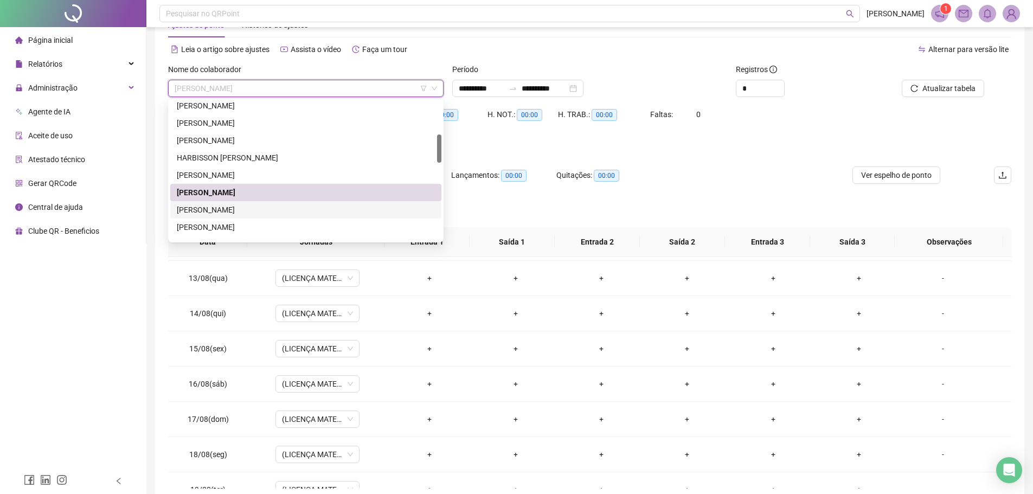
click at [246, 210] on div "[PERSON_NAME]" at bounding box center [306, 210] width 258 height 12
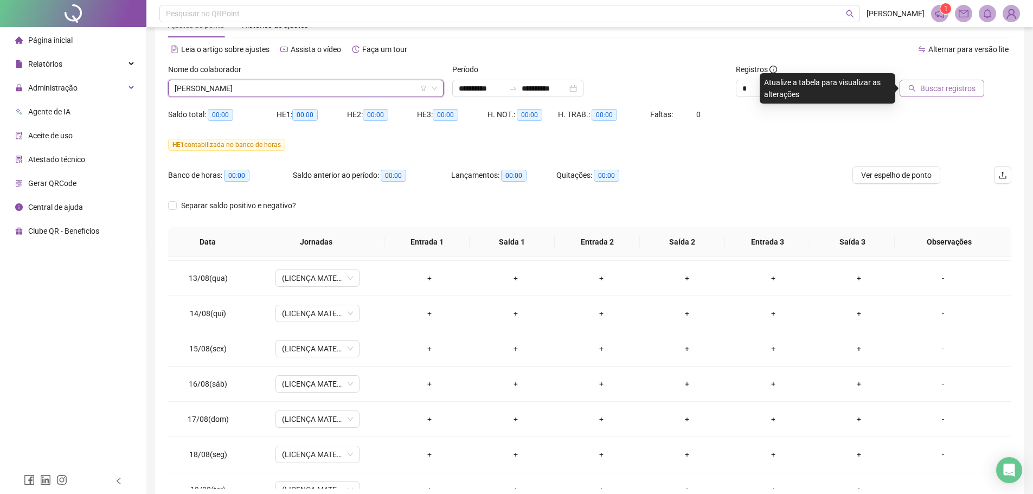
click at [931, 90] on span "Buscar registros" at bounding box center [947, 88] width 55 height 12
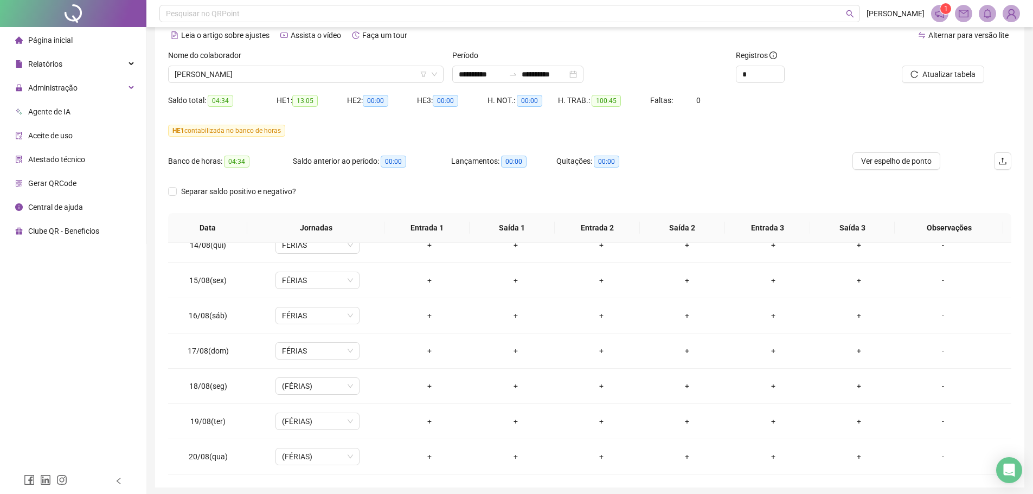
scroll to position [0, 0]
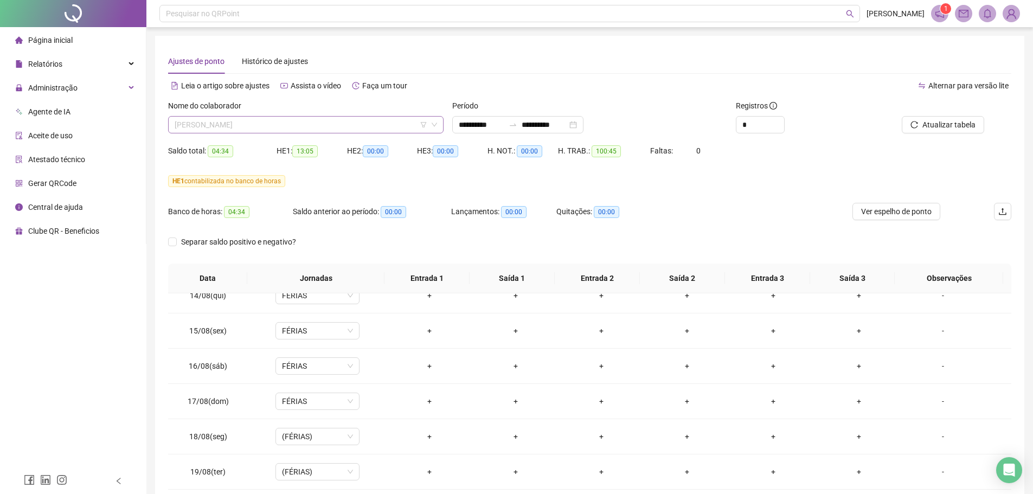
drag, startPoint x: 249, startPoint y: 124, endPoint x: 242, endPoint y: 176, distance: 53.0
click at [249, 124] on span "[PERSON_NAME]" at bounding box center [306, 125] width 262 height 16
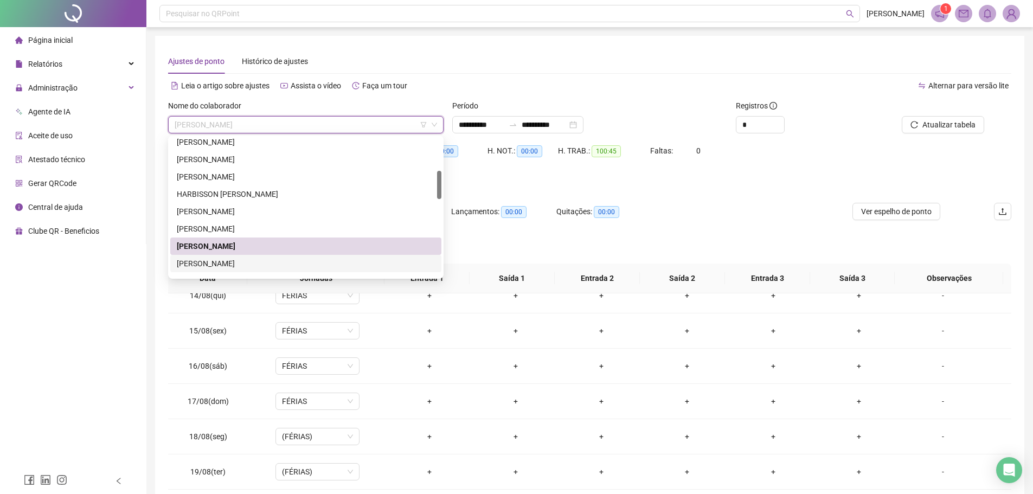
drag, startPoint x: 239, startPoint y: 261, endPoint x: 373, endPoint y: 254, distance: 133.6
click at [240, 262] on div "[PERSON_NAME]" at bounding box center [306, 264] width 258 height 12
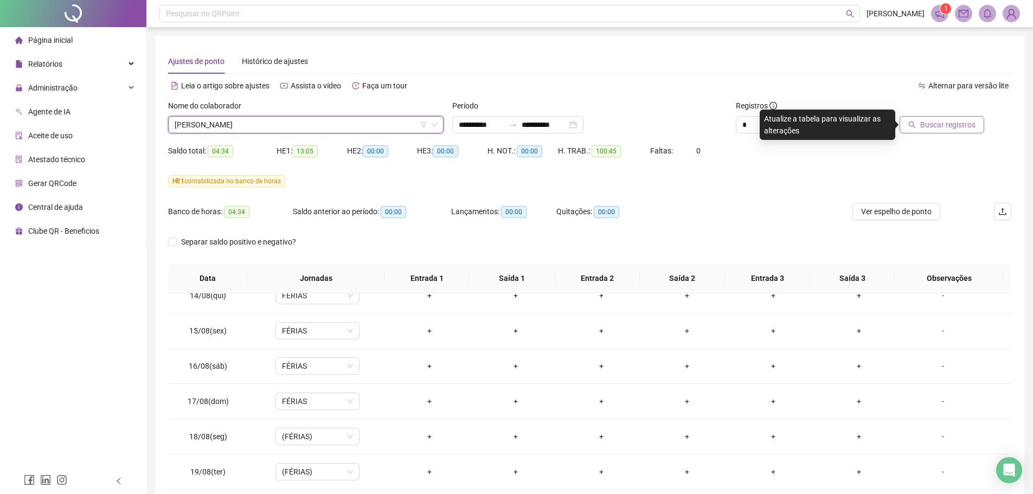
click at [916, 121] on icon "search" at bounding box center [912, 125] width 8 height 8
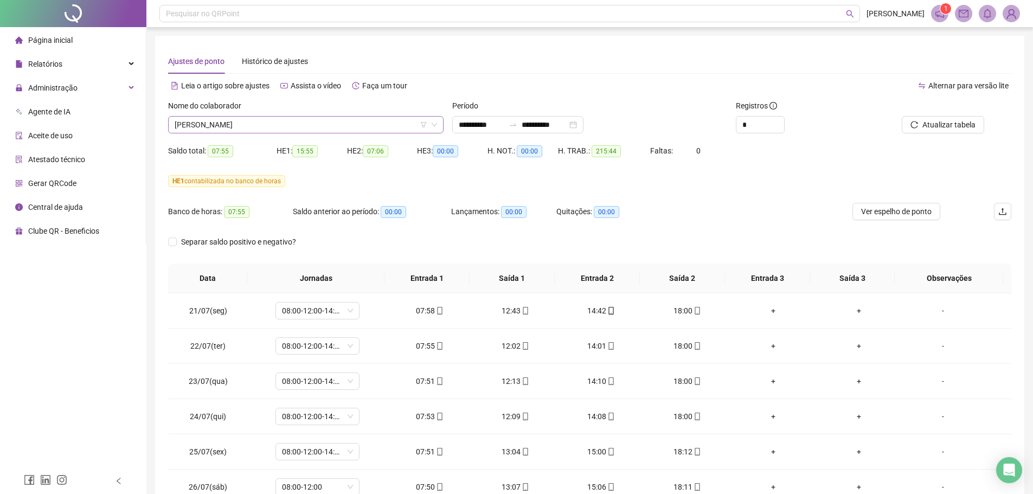
click at [247, 130] on span "[PERSON_NAME]" at bounding box center [306, 125] width 262 height 16
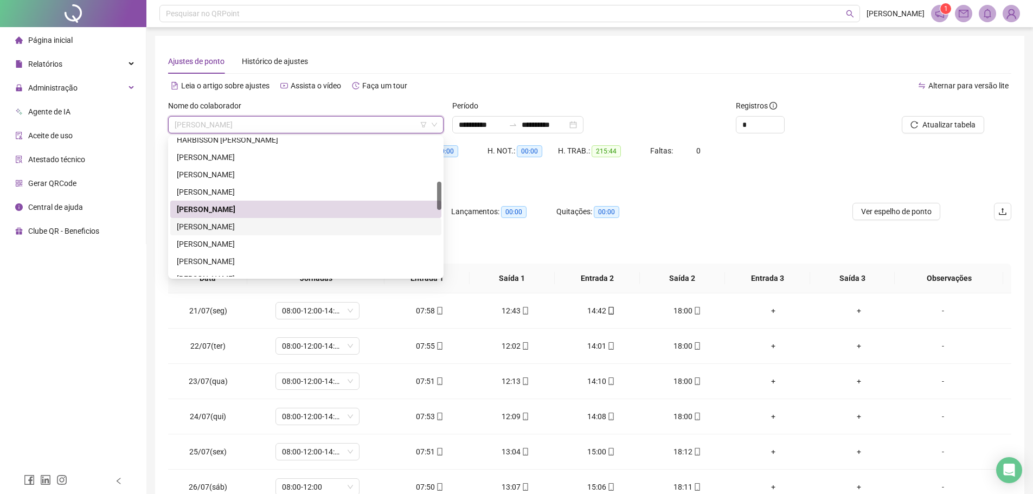
click at [246, 229] on div "[PERSON_NAME]" at bounding box center [306, 227] width 258 height 12
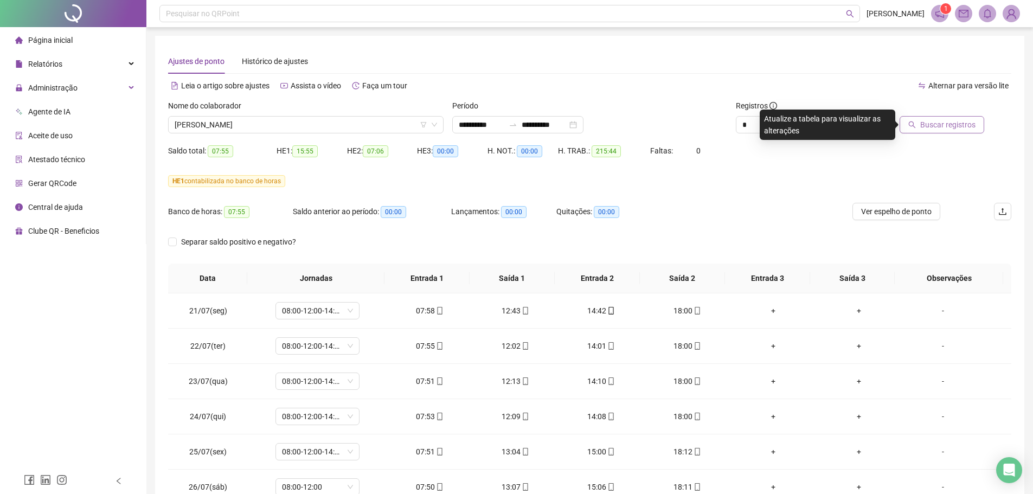
click at [950, 133] on button "Buscar registros" at bounding box center [942, 124] width 85 height 17
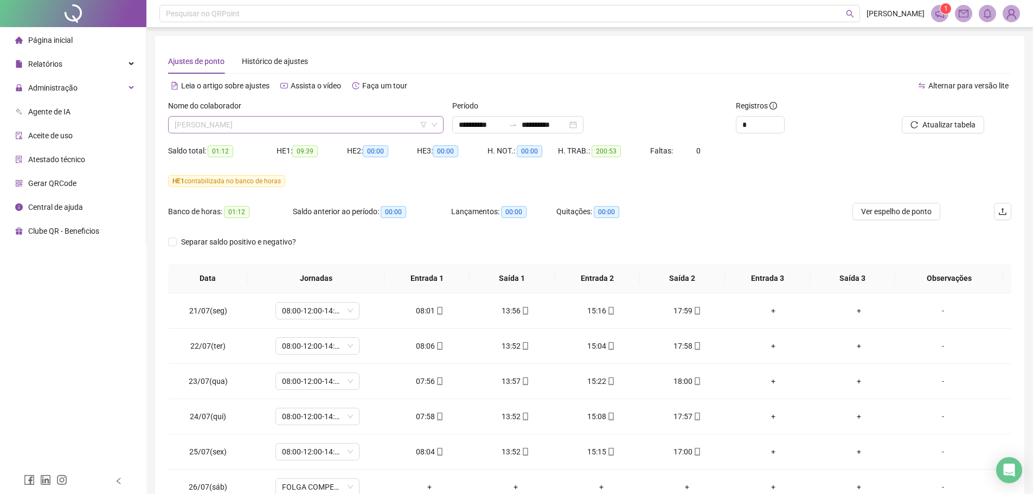
click at [260, 120] on span "[PERSON_NAME]" at bounding box center [306, 125] width 262 height 16
click at [921, 217] on button "Ver espelho de ponto" at bounding box center [896, 211] width 88 height 17
click at [290, 127] on span "[PERSON_NAME]" at bounding box center [306, 125] width 262 height 16
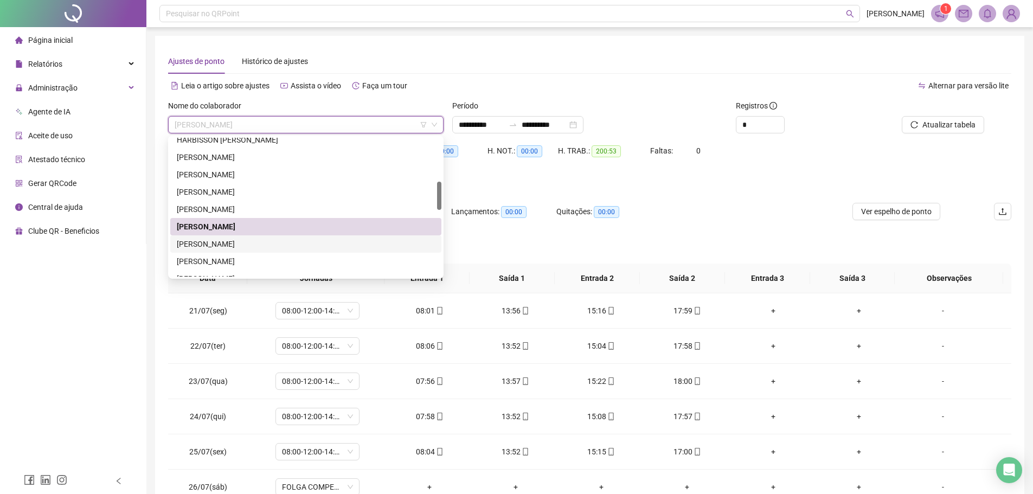
click at [247, 241] on div "[PERSON_NAME]" at bounding box center [306, 244] width 258 height 12
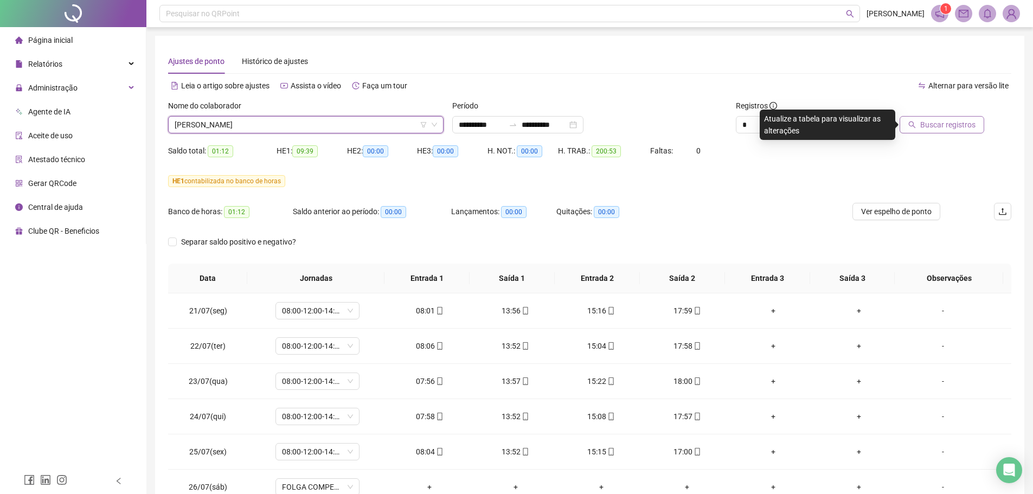
click at [922, 124] on span "Buscar registros" at bounding box center [947, 125] width 55 height 12
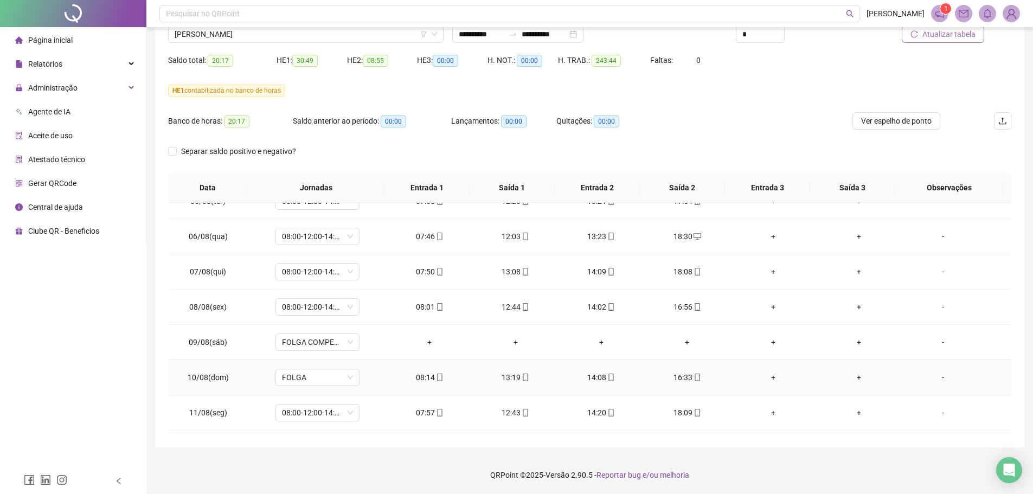
scroll to position [651, 0]
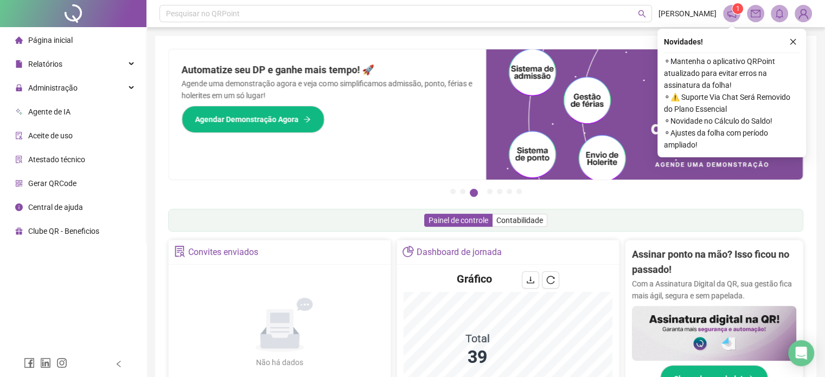
click at [797, 39] on button "button" at bounding box center [792, 41] width 13 height 13
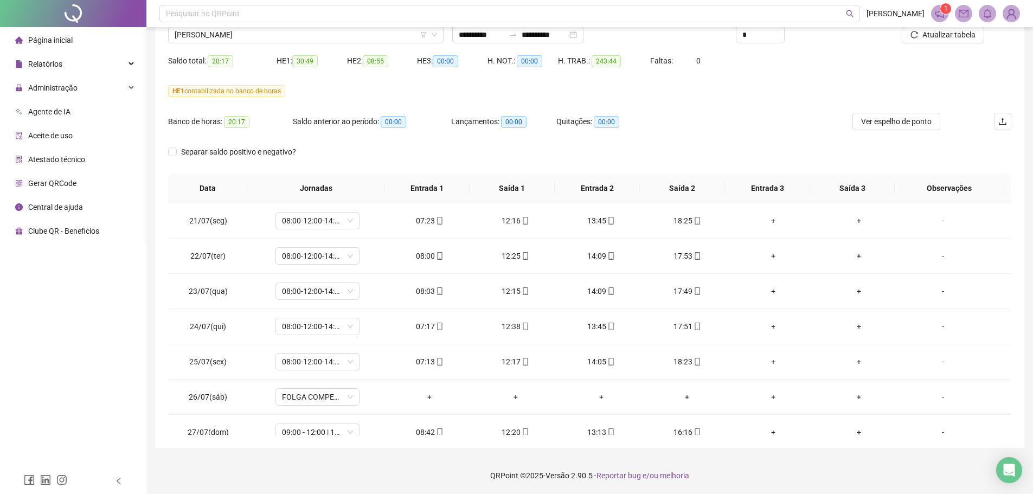
scroll to position [651, 0]
